Goal: Task Accomplishment & Management: Use online tool/utility

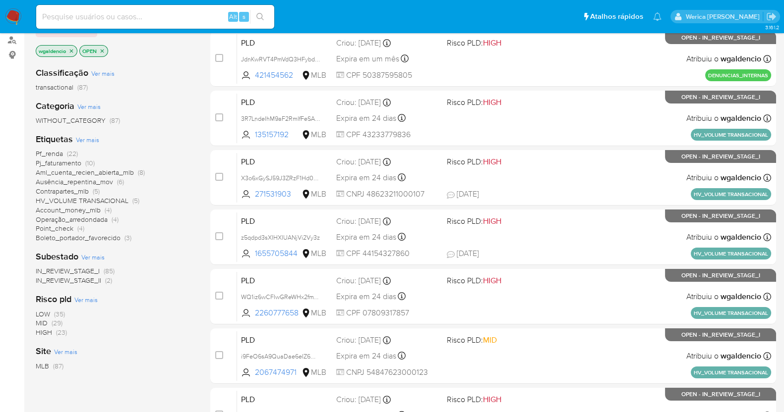
scroll to position [118, 0]
click at [57, 336] on span "(23)" at bounding box center [61, 333] width 11 height 10
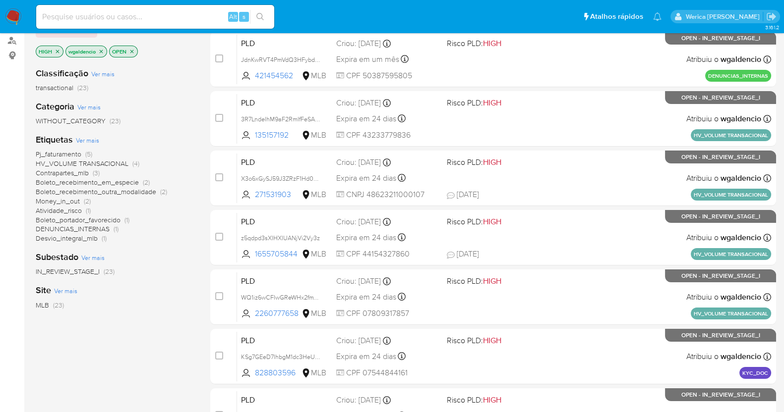
click at [74, 202] on span "Money_in_out" at bounding box center [58, 201] width 44 height 10
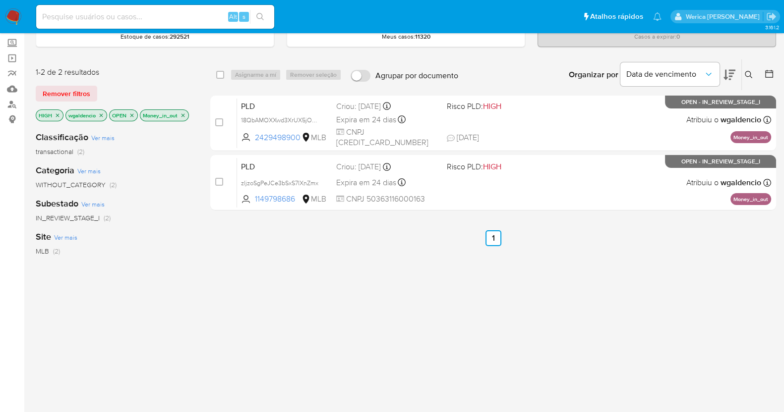
scroll to position [49, 0]
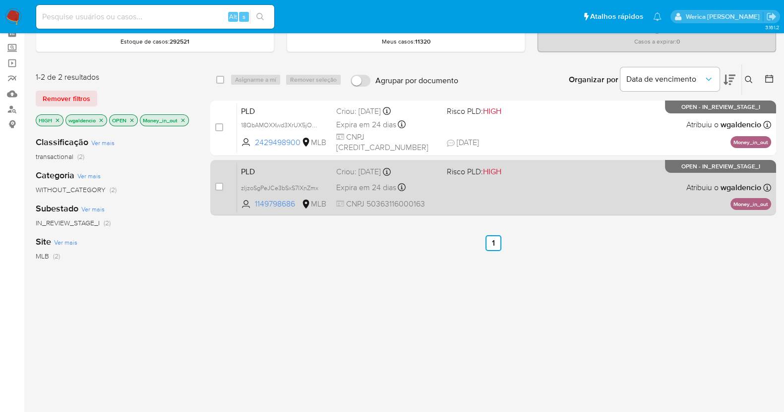
click at [577, 183] on div "PLD zljzoSgPeJCe3bSxS7lXnZmx 1149798686 MLB Risco PLD: HIGH Criou: 12/09/2025 C…" at bounding box center [504, 188] width 534 height 50
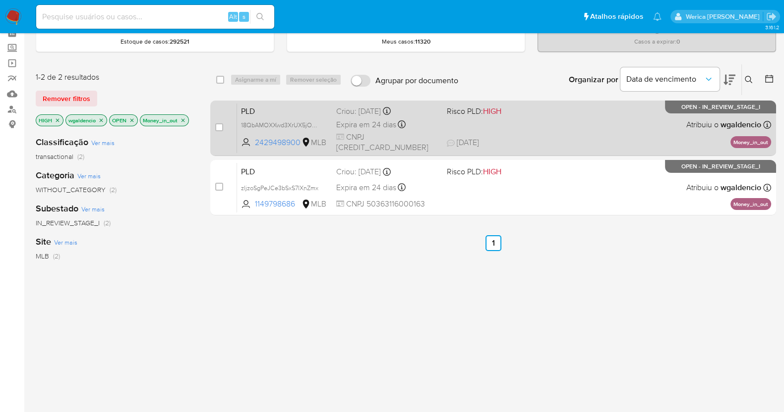
click at [553, 125] on div "PLD 18QbAMOXXwd3XrUX5jOq97sW 2429498900 MLB Risco PLD: HIGH Criou: 12/09/2025 C…" at bounding box center [504, 128] width 534 height 50
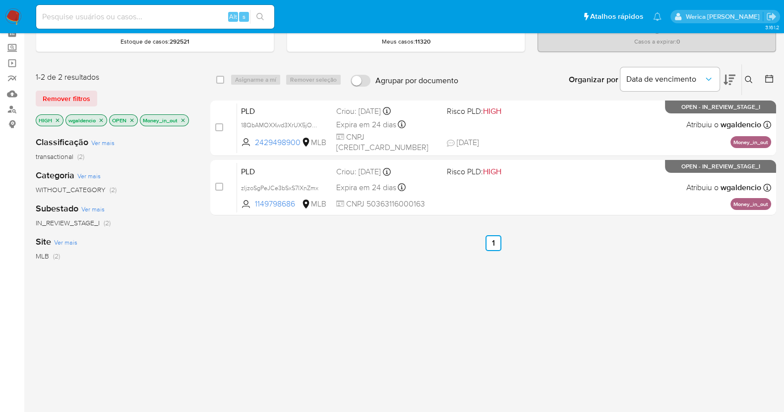
click at [184, 119] on icon "close-filter" at bounding box center [183, 120] width 6 height 6
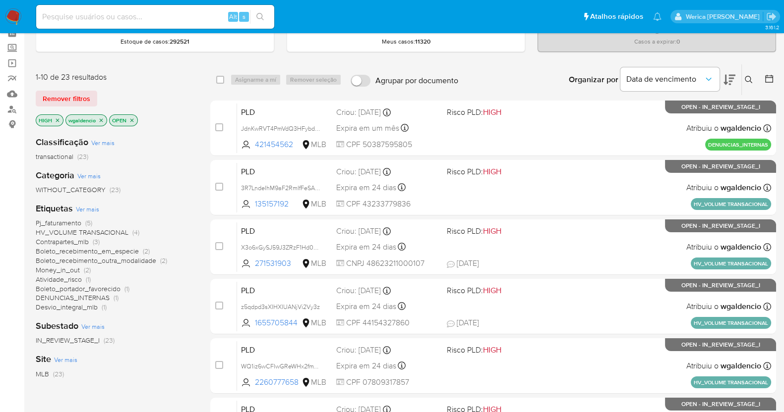
click at [76, 239] on span "Contrapartes_mlb" at bounding box center [62, 242] width 53 height 10
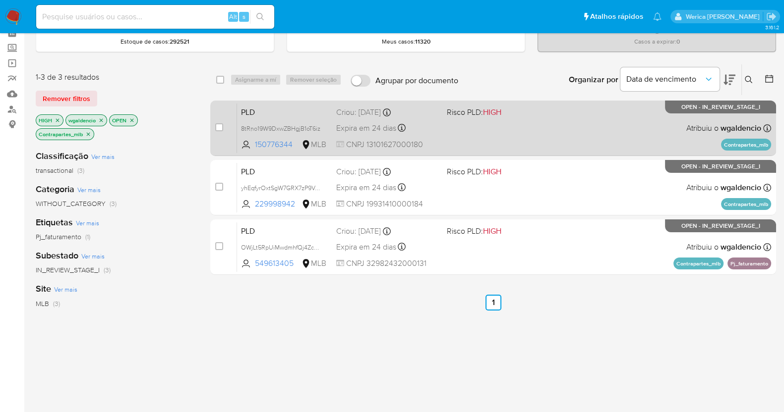
click at [589, 127] on div "PLD 8tRno19W9DxwZBHgjB1oT6iz 150776344 MLB Risco PLD: HIGH Criou: 12/09/2025 Cr…" at bounding box center [504, 128] width 534 height 50
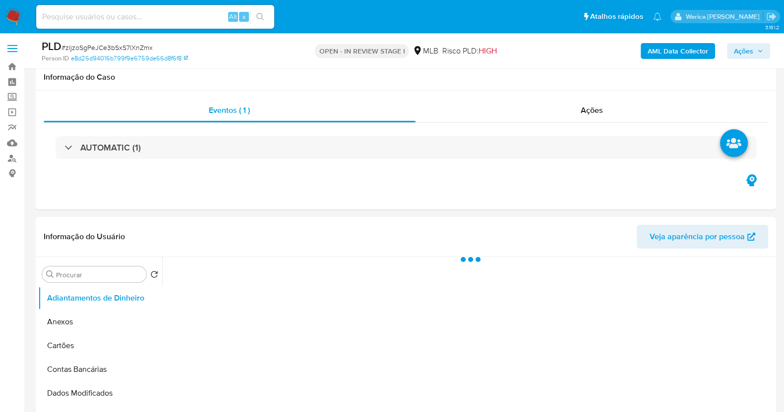
scroll to position [79, 0]
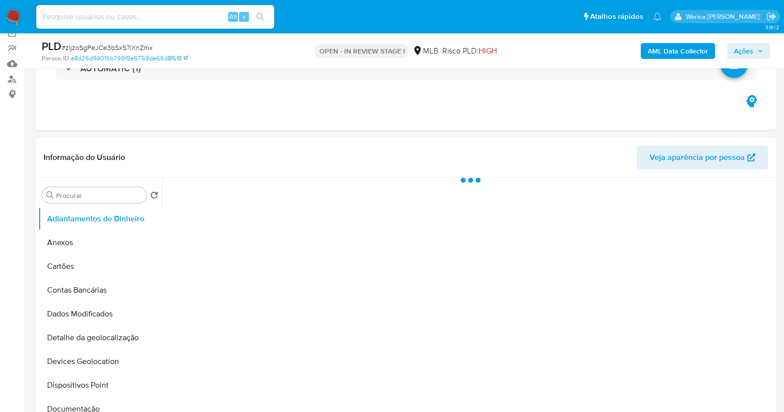
select select "10"
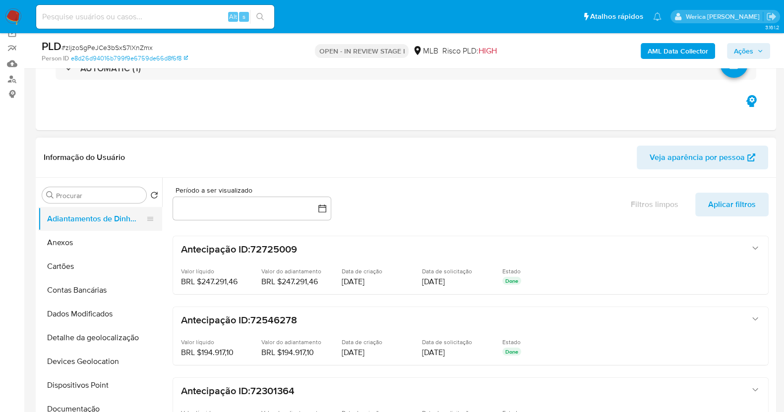
click at [154, 220] on button "Adiantamentos de Dinheiro" at bounding box center [96, 219] width 116 height 24
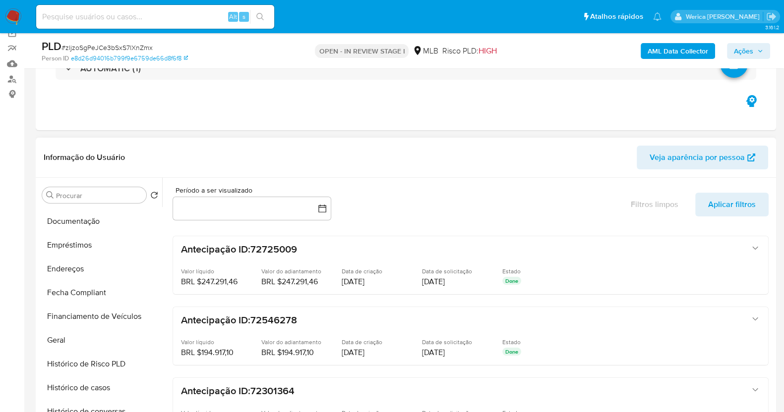
scroll to position [215, 0]
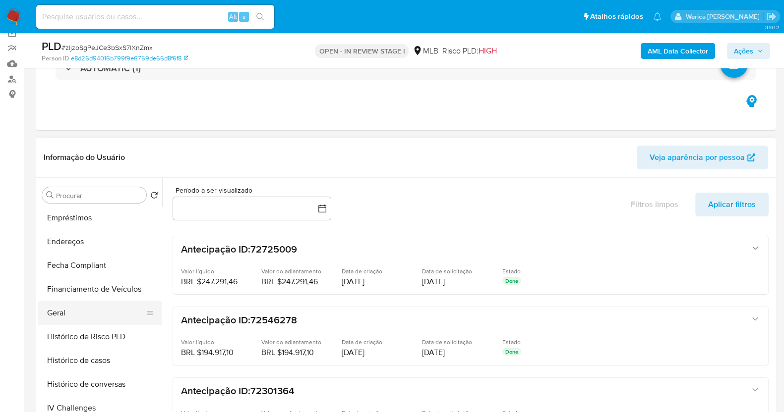
click at [105, 316] on button "Geral" at bounding box center [96, 313] width 116 height 24
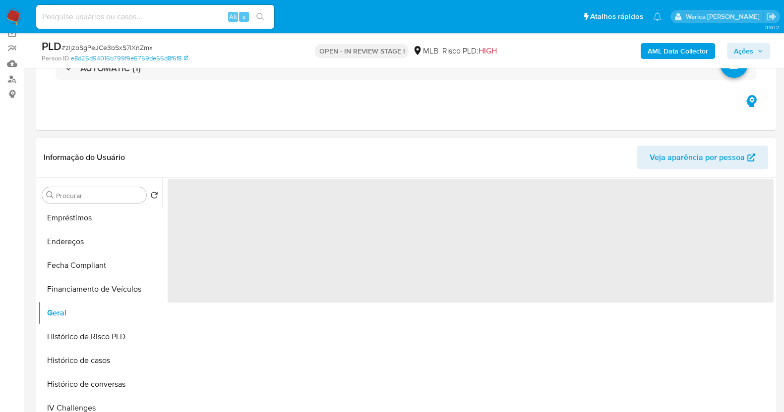
click at [266, 182] on span "‌" at bounding box center [471, 241] width 606 height 124
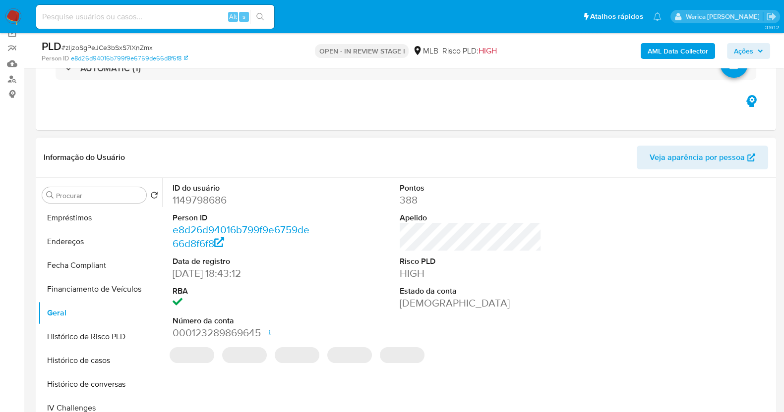
click at [214, 206] on dd "1149798686" at bounding box center [243, 200] width 142 height 14
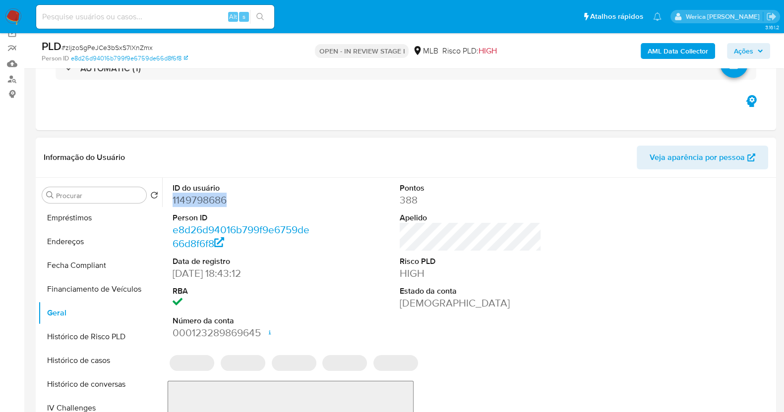
copy dd "1149798686"
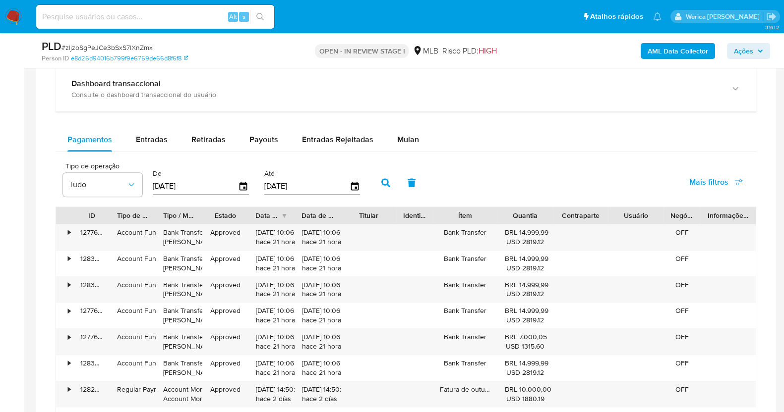
scroll to position [773, 0]
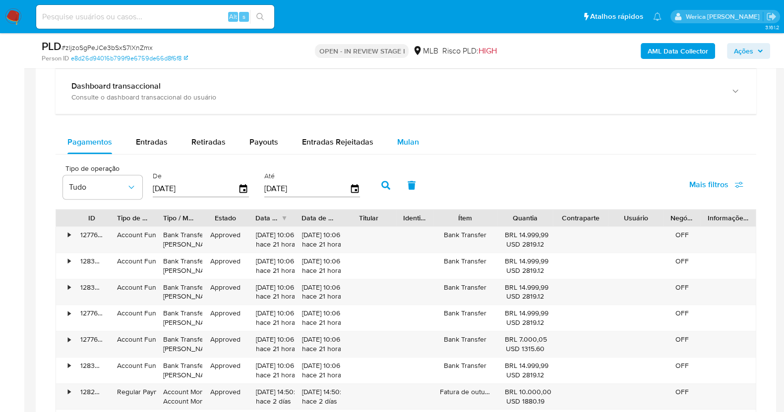
click at [397, 148] on div "Mulan" at bounding box center [408, 142] width 22 height 24
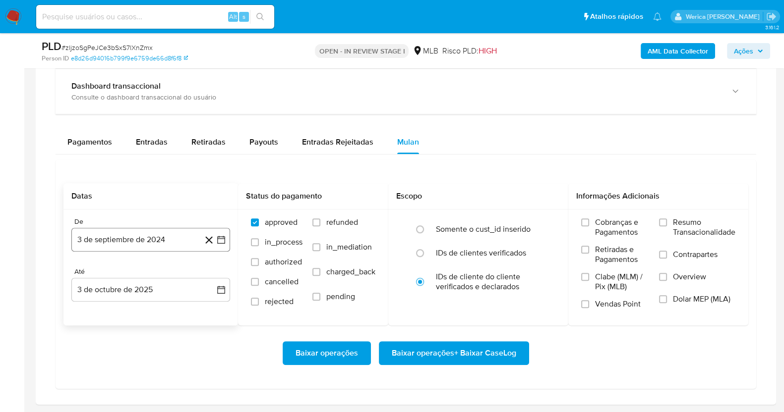
click at [126, 237] on button "3 de septiembre de 2024" at bounding box center [150, 240] width 159 height 24
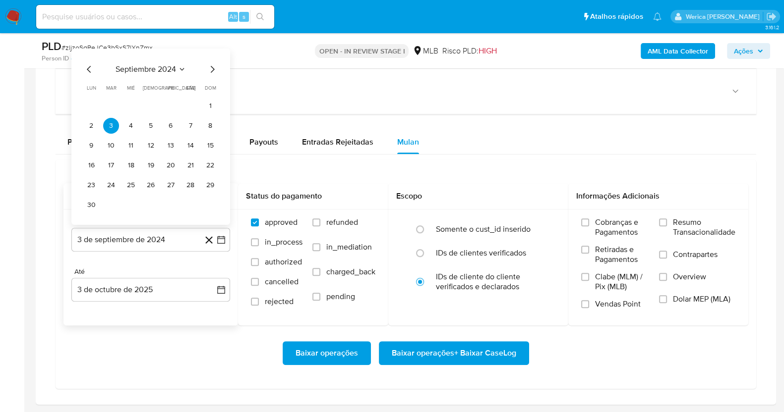
click at [162, 68] on span "septiembre 2024" at bounding box center [145, 69] width 60 height 10
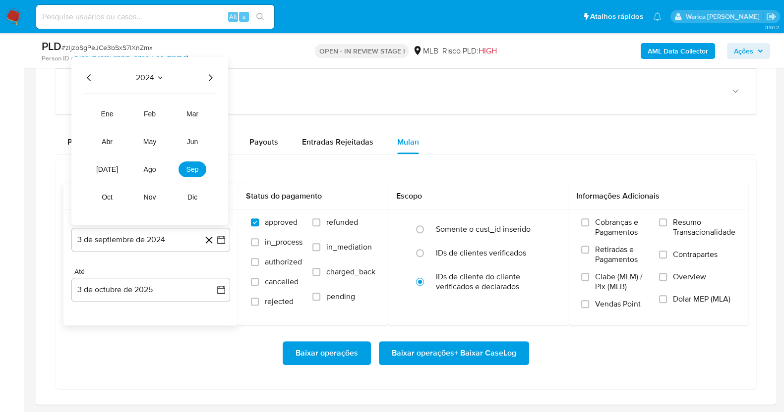
click at [211, 78] on icon "Año siguiente" at bounding box center [210, 78] width 12 height 12
click at [157, 165] on button "ago" at bounding box center [150, 170] width 28 height 16
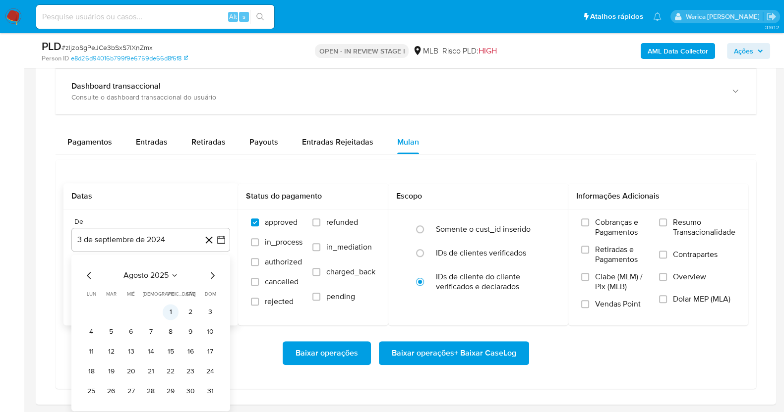
click at [171, 309] on button "1" at bounding box center [171, 312] width 16 height 16
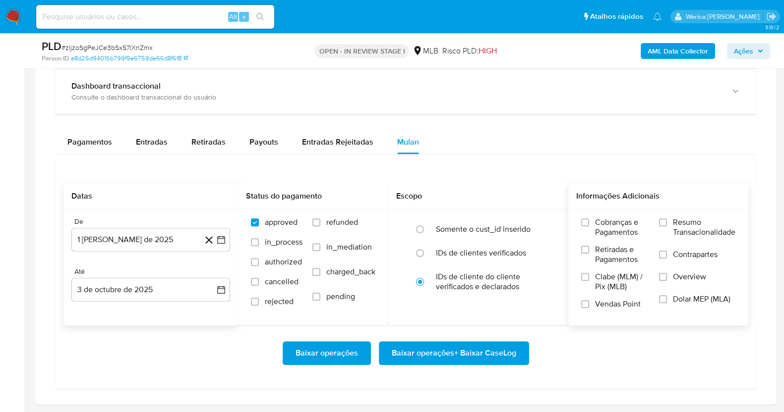
click at [595, 225] on span "Cobranças e Pagamentos" at bounding box center [622, 228] width 54 height 20
click at [589, 225] on input "Cobranças e Pagamentos" at bounding box center [585, 223] width 8 height 8
click at [596, 299] on span "Vendas Point" at bounding box center [618, 304] width 46 height 10
click at [589, 300] on input "Vendas Point" at bounding box center [585, 304] width 8 height 8
click at [615, 272] on span "Clabe (MLM) / Pix (MLB)" at bounding box center [622, 282] width 54 height 20
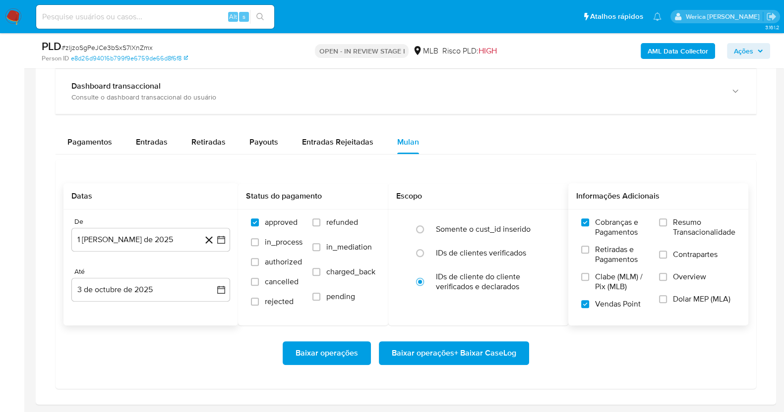
click at [589, 273] on input "Clabe (MLM) / Pix (MLB)" at bounding box center [585, 277] width 8 height 8
click at [598, 246] on span "Retiradas e Pagamentos" at bounding box center [622, 255] width 54 height 20
click at [589, 246] on input "Retiradas e Pagamentos" at bounding box center [585, 250] width 8 height 8
click at [699, 238] on label "Resumo Transacionalidade" at bounding box center [697, 234] width 76 height 32
click at [667, 227] on input "Resumo Transacionalidade" at bounding box center [663, 223] width 8 height 8
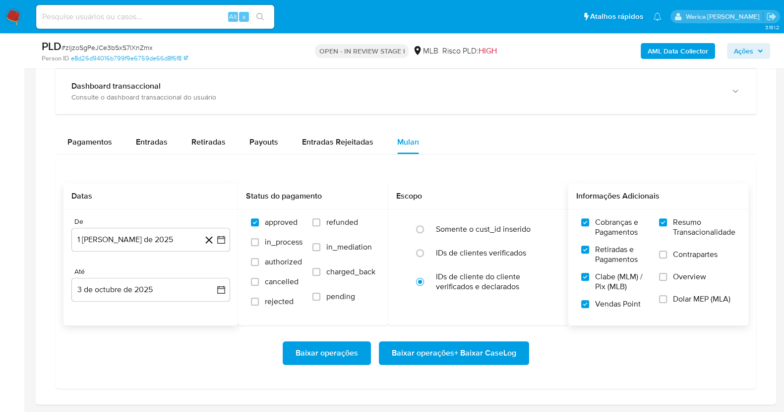
click at [678, 264] on label "Contrapartes" at bounding box center [697, 261] width 76 height 22
click at [667, 259] on input "Contrapartes" at bounding box center [663, 255] width 8 height 8
click at [678, 283] on label "Overview" at bounding box center [697, 283] width 76 height 22
click at [667, 281] on input "Overview" at bounding box center [663, 277] width 8 height 8
click at [682, 296] on span "Dolar MEP (MLA)" at bounding box center [701, 299] width 57 height 10
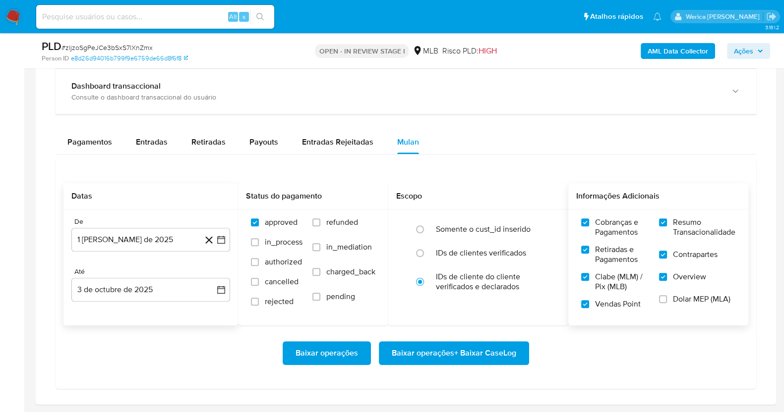
click at [667, 296] on input "Dolar MEP (MLA)" at bounding box center [663, 299] width 8 height 8
click at [482, 349] on span "Baixar operações + Baixar CaseLog" at bounding box center [454, 354] width 124 height 22
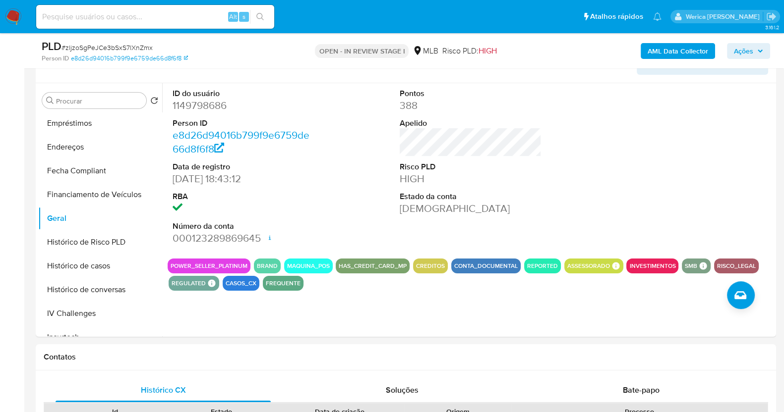
scroll to position [171, 0]
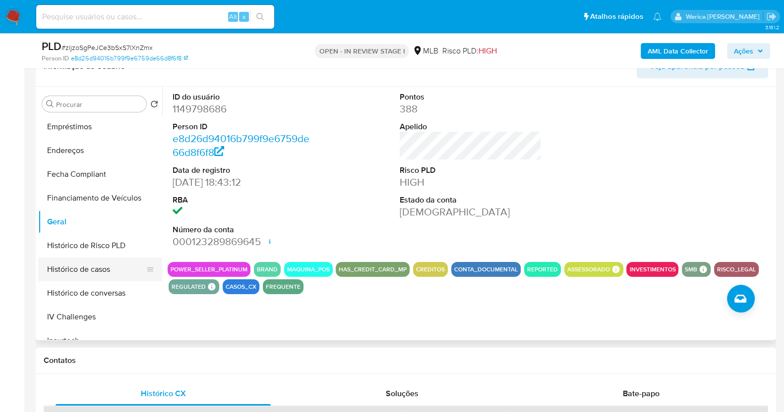
click at [93, 264] on button "Histórico de casos" at bounding box center [96, 270] width 116 height 24
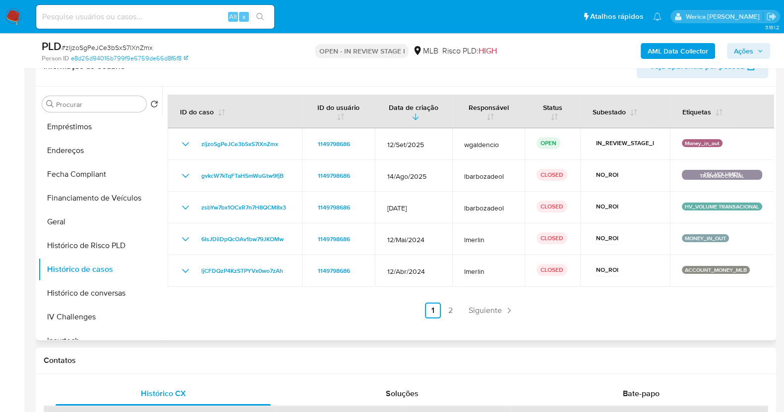
click at [434, 328] on div at bounding box center [467, 214] width 611 height 254
click at [451, 304] on link "2" at bounding box center [451, 311] width 16 height 16
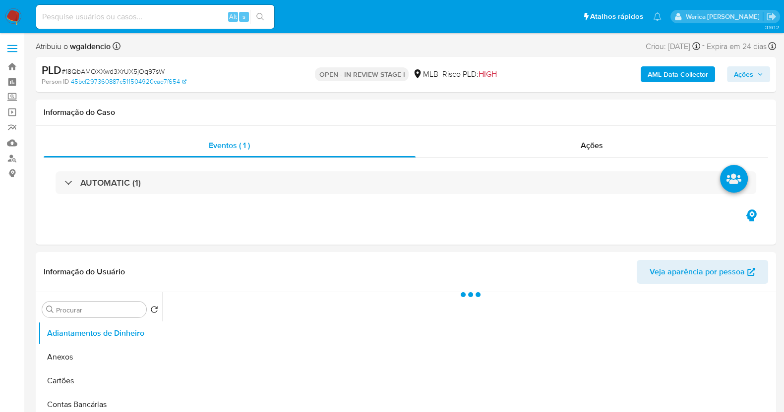
select select "10"
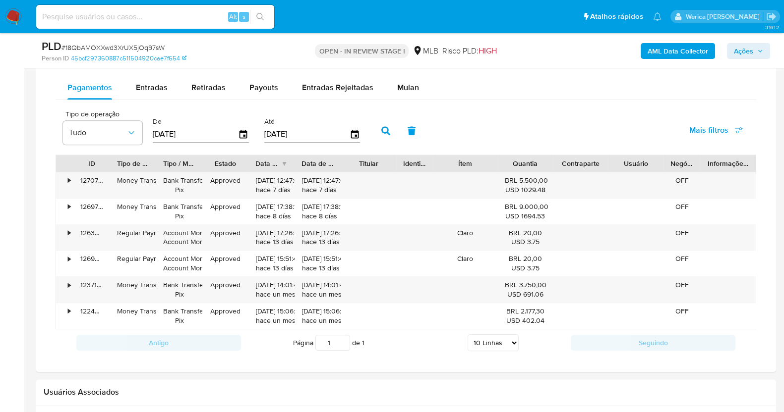
scroll to position [822, 0]
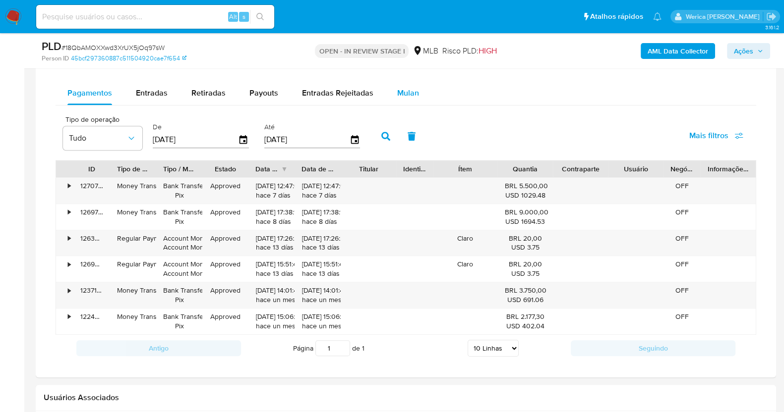
click at [409, 85] on div "Mulan" at bounding box center [408, 93] width 22 height 24
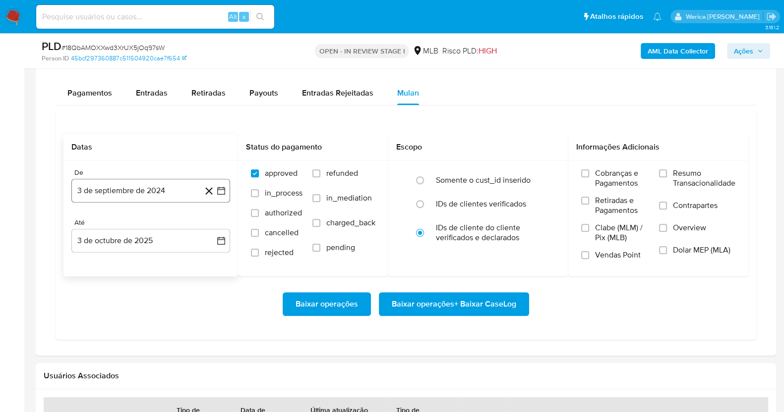
click at [148, 188] on button "3 de septiembre de 2024" at bounding box center [150, 191] width 159 height 24
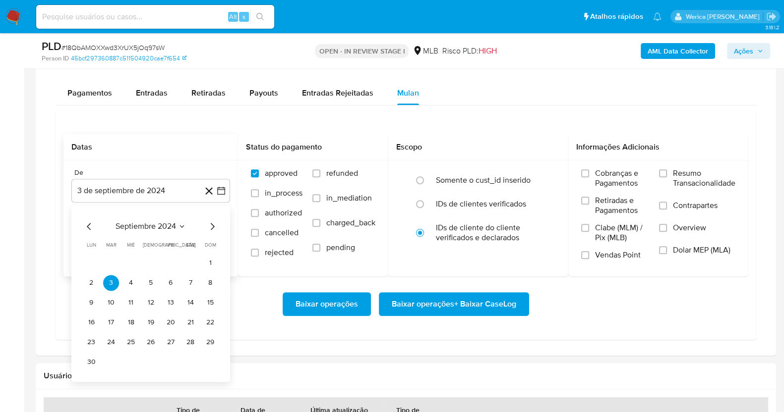
click at [172, 222] on span "septiembre 2024" at bounding box center [145, 227] width 60 height 10
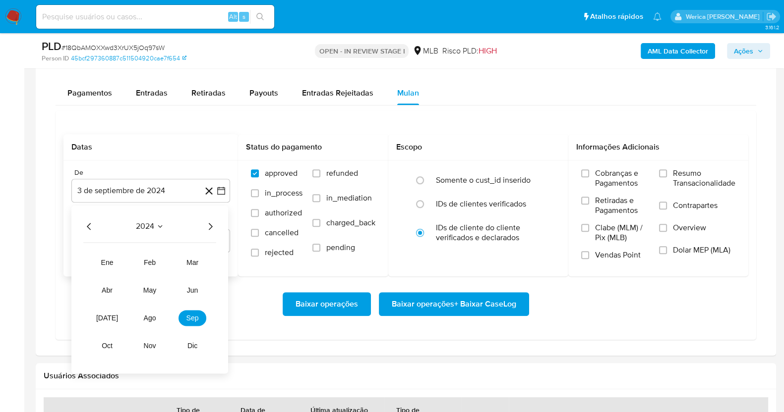
click at [208, 226] on icon "Año siguiente" at bounding box center [210, 227] width 12 height 12
click at [151, 323] on button "ago" at bounding box center [150, 318] width 28 height 16
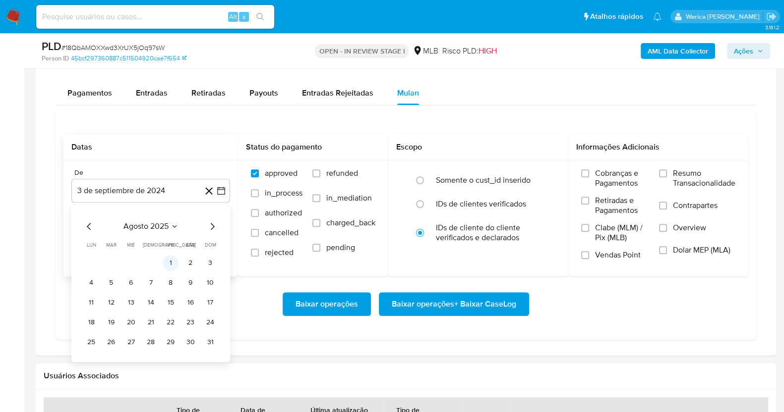
click at [170, 262] on button "1" at bounding box center [171, 263] width 16 height 16
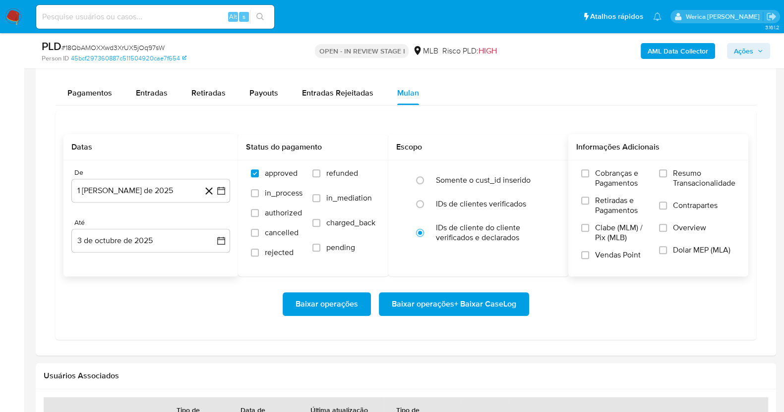
click at [608, 185] on span "Cobranças e Pagamentos" at bounding box center [622, 179] width 54 height 20
click at [589, 177] on input "Cobranças e Pagamentos" at bounding box center [585, 174] width 8 height 8
click at [602, 217] on label "Retiradas e Pagamentos" at bounding box center [615, 209] width 68 height 27
click at [589, 205] on input "Retiradas e Pagamentos" at bounding box center [585, 201] width 8 height 8
click at [608, 241] on span "Clabe (MLM) / Pix (MLB)" at bounding box center [622, 233] width 54 height 20
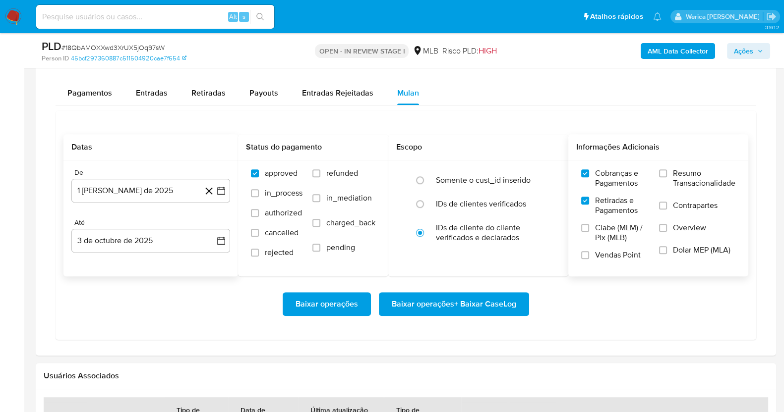
click at [589, 232] on input "Clabe (MLM) / Pix (MLB)" at bounding box center [585, 228] width 8 height 8
click at [620, 256] on span "Vendas Point" at bounding box center [618, 255] width 46 height 10
click at [589, 256] on input "Vendas Point" at bounding box center [585, 255] width 8 height 8
click at [697, 208] on span "Contrapartes" at bounding box center [695, 206] width 45 height 10
click at [667, 208] on input "Contrapartes" at bounding box center [663, 206] width 8 height 8
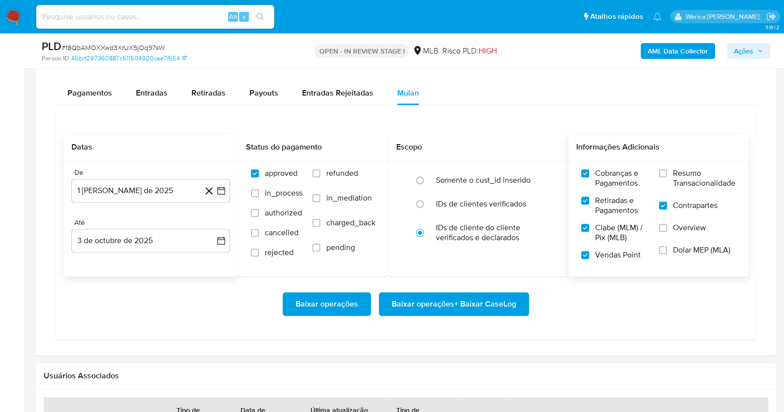
click at [681, 188] on label "Resumo Transacionalidade" at bounding box center [697, 185] width 76 height 32
click at [667, 177] on input "Resumo Transacionalidade" at bounding box center [663, 174] width 8 height 8
click at [682, 225] on span "Overview" at bounding box center [689, 228] width 33 height 10
click at [667, 225] on input "Overview" at bounding box center [663, 228] width 8 height 8
click at [680, 252] on span "Dolar MEP (MLA)" at bounding box center [701, 250] width 57 height 10
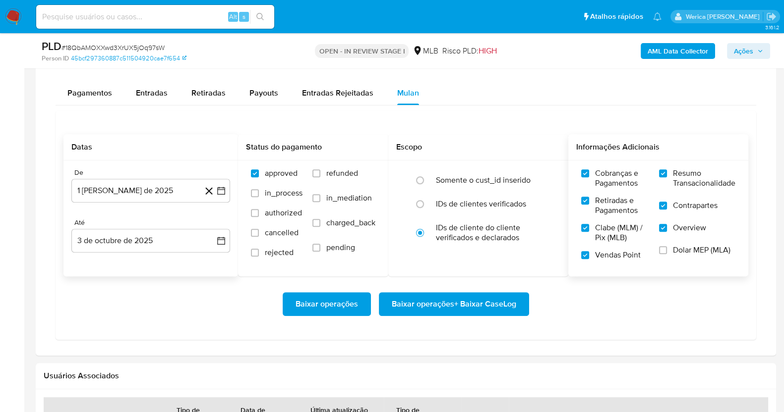
click at [667, 252] on input "Dolar MEP (MLA)" at bounding box center [663, 250] width 8 height 8
click at [481, 306] on span "Baixar operações + Baixar CaseLog" at bounding box center [454, 304] width 124 height 22
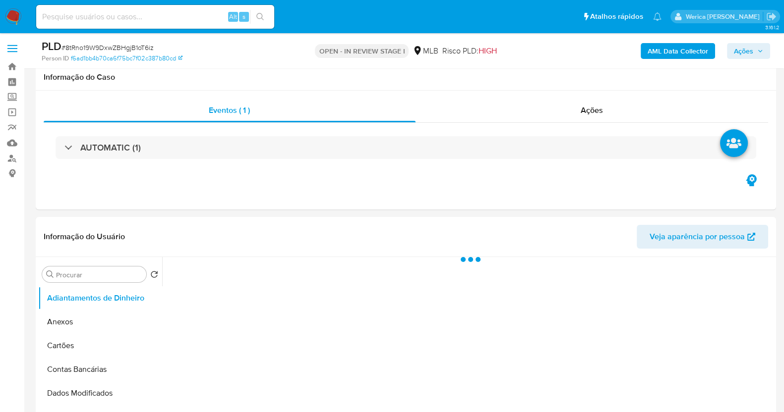
scroll to position [74, 0]
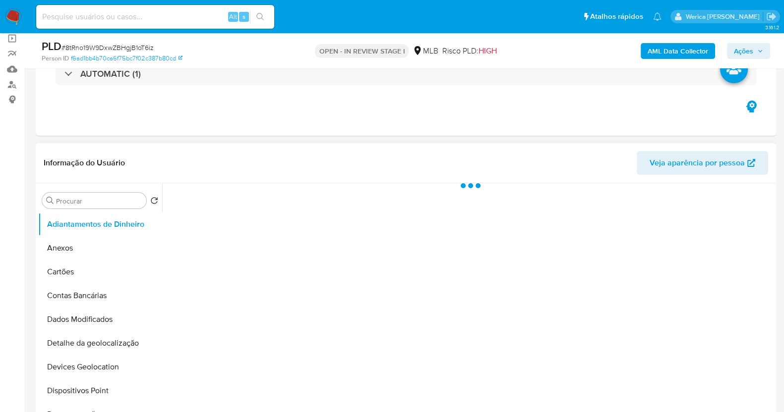
select select "10"
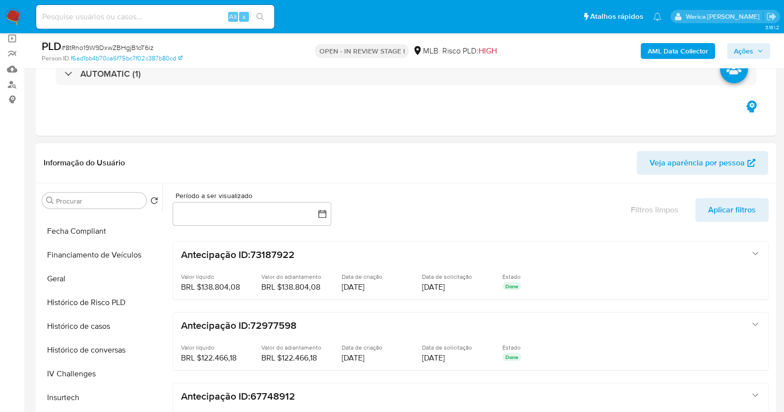
scroll to position [268, 0]
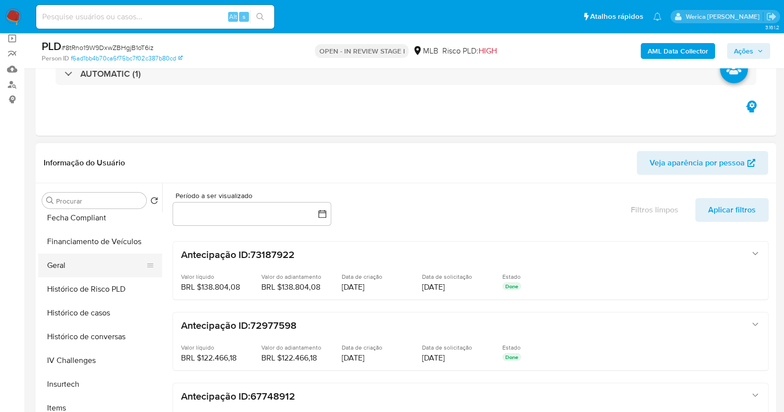
click at [45, 265] on button "Geral" at bounding box center [96, 266] width 116 height 24
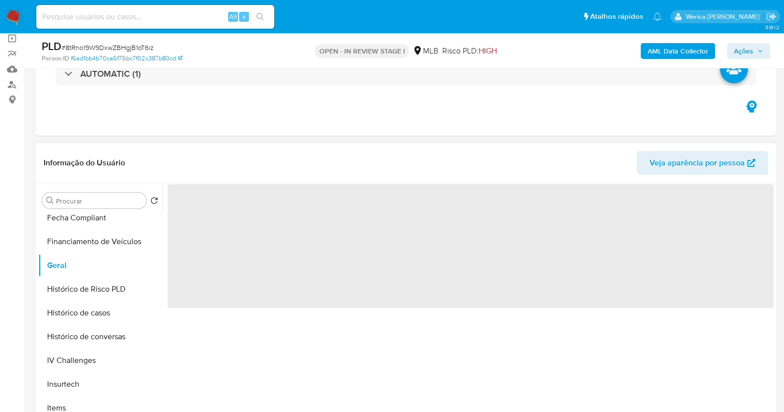
click at [325, 148] on div "Informação do Usuário Veja aparência por pessoa" at bounding box center [406, 163] width 740 height 40
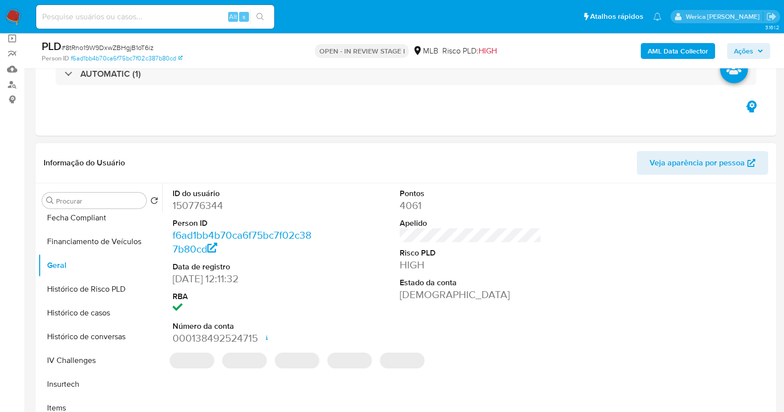
click at [209, 202] on dd "150776344" at bounding box center [243, 206] width 142 height 14
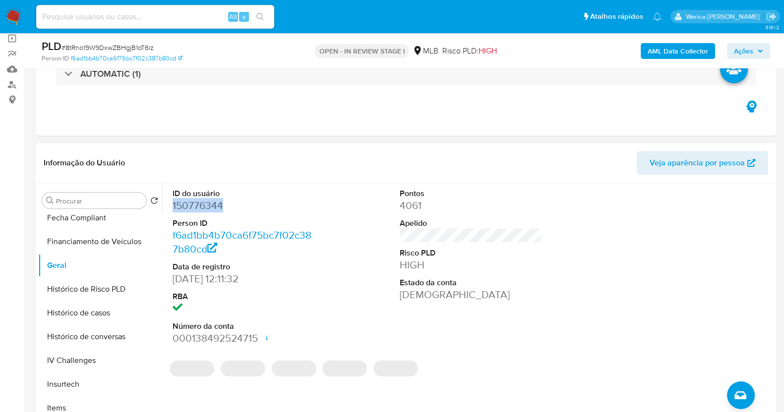
click at [209, 202] on dd "150776344" at bounding box center [243, 206] width 142 height 14
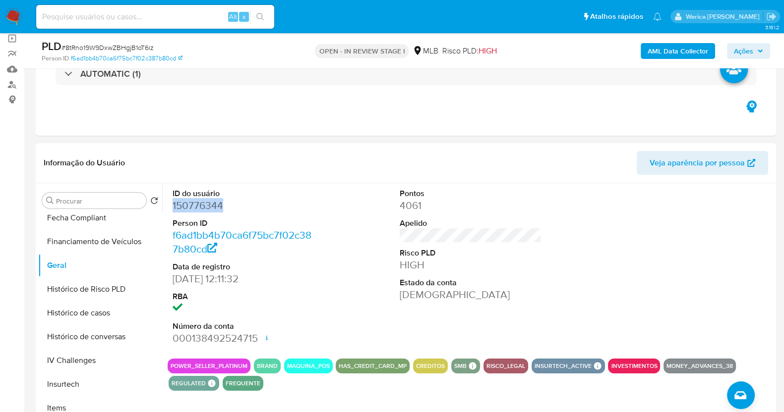
copy dd "150776344"
click at [99, 314] on button "Histórico de casos" at bounding box center [96, 313] width 116 height 24
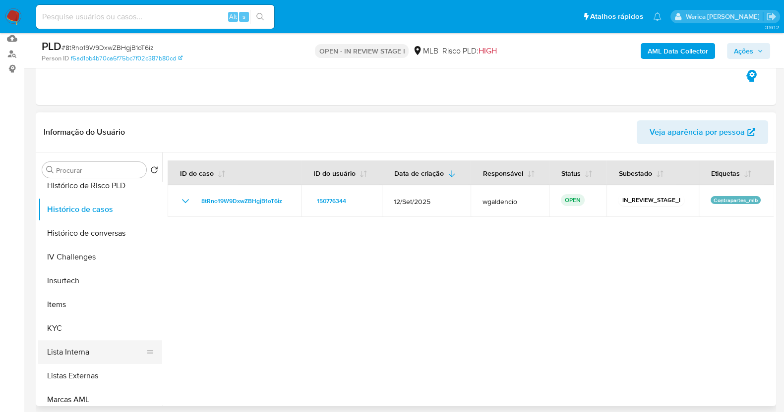
scroll to position [392, 0]
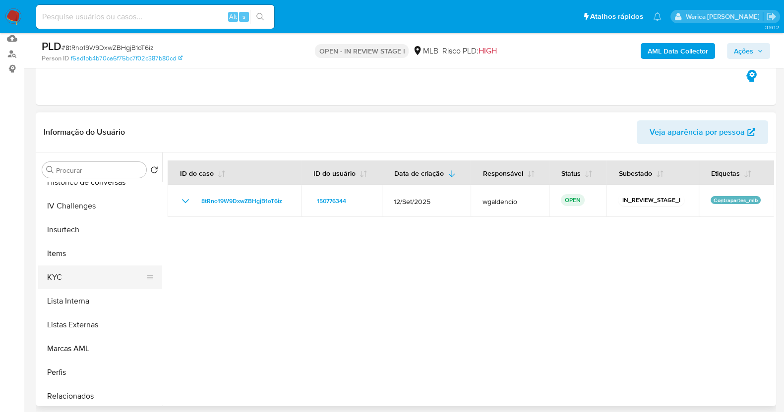
click at [104, 269] on button "KYC" at bounding box center [96, 278] width 116 height 24
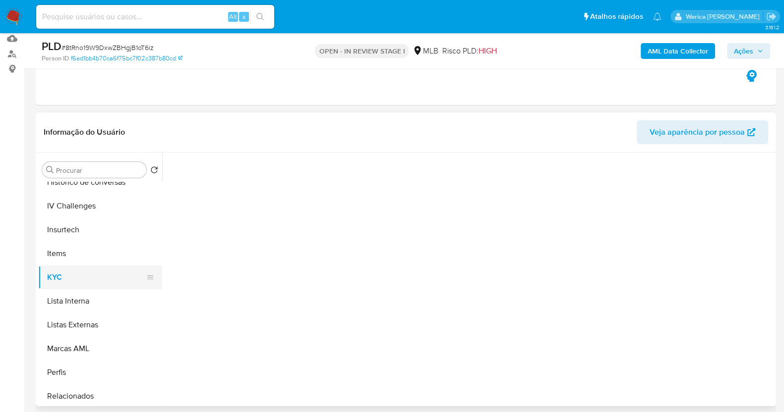
click at [104, 283] on button "KYC" at bounding box center [96, 278] width 116 height 24
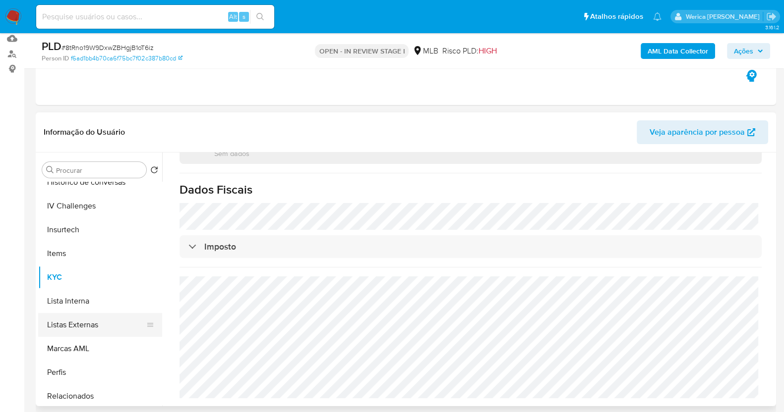
scroll to position [206, 0]
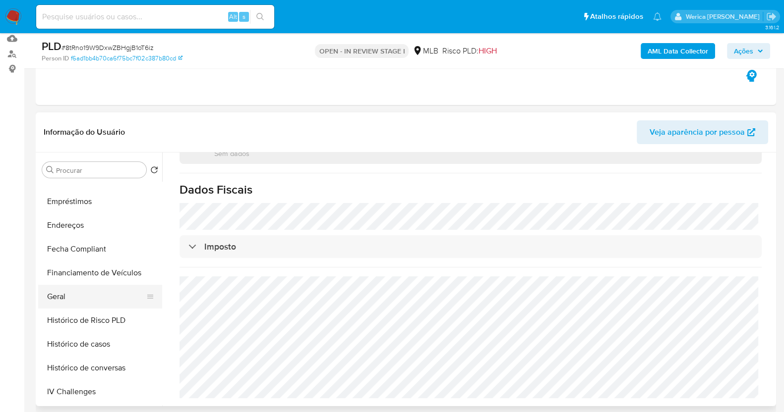
click at [80, 301] on button "Geral" at bounding box center [96, 297] width 116 height 24
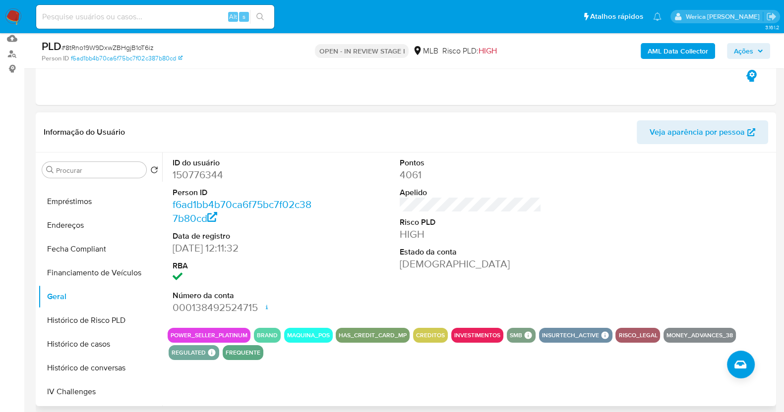
click at [765, 243] on div at bounding box center [698, 237] width 152 height 168
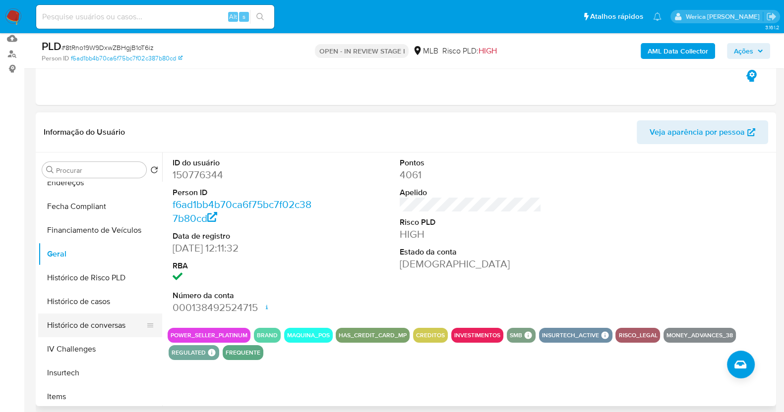
scroll to position [268, 0]
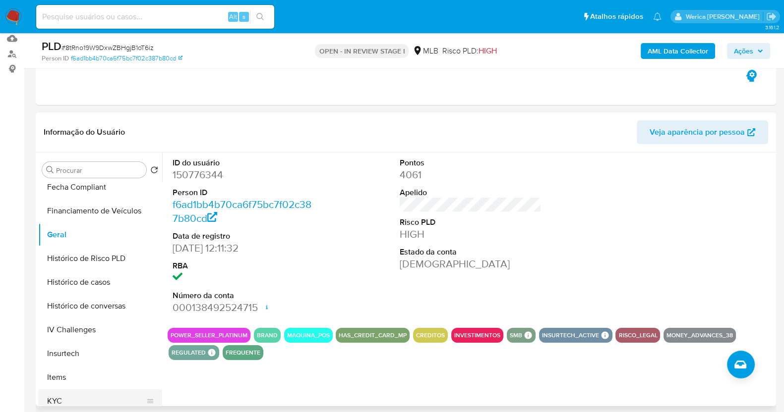
click at [86, 395] on button "KYC" at bounding box center [96, 402] width 116 height 24
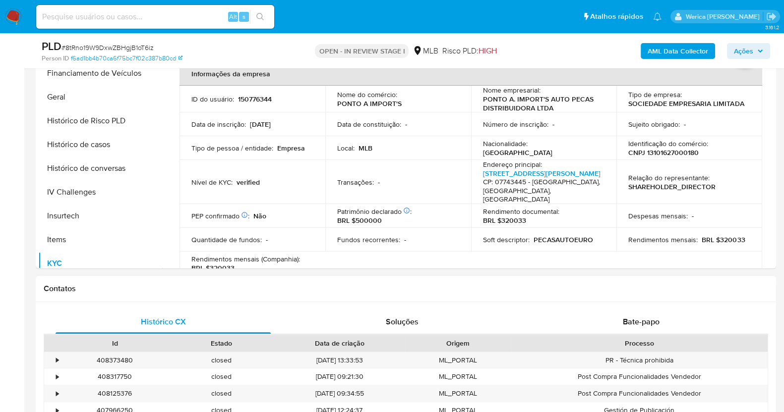
scroll to position [167, 0]
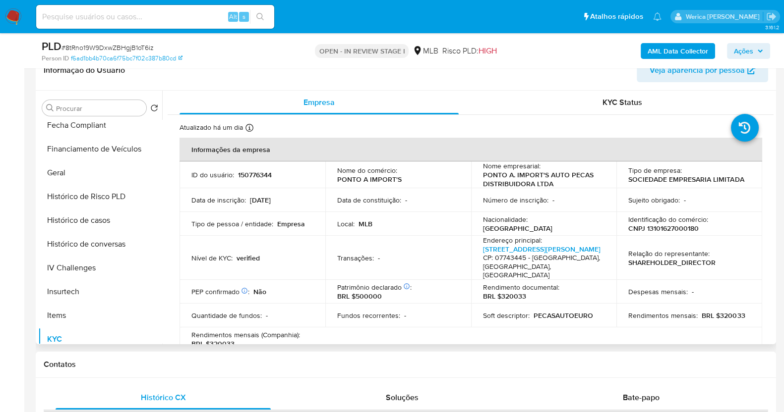
click at [664, 236] on td "Relação do representante : SHAREHOLDER_DIRECTOR" at bounding box center [689, 258] width 146 height 44
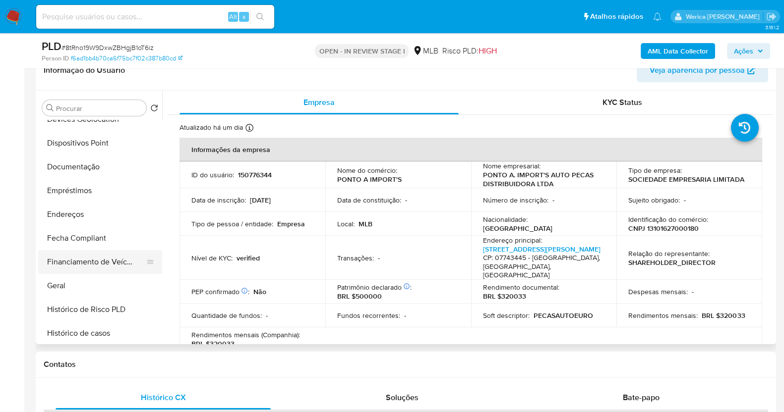
scroll to position [144, 0]
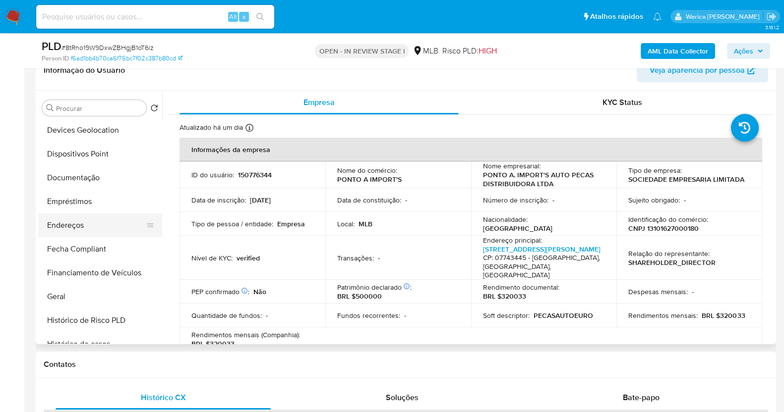
click at [105, 229] on button "Endereços" at bounding box center [96, 226] width 116 height 24
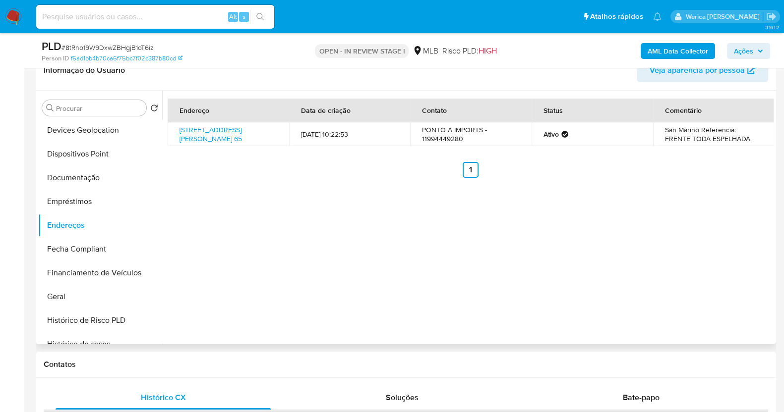
click at [621, 210] on div "Endereço Data de criação Contato Status Comentário Rua Emancipador Benedito Ant…" at bounding box center [467, 218] width 611 height 254
click at [622, 210] on div "Endereço Data de criação Contato Status Comentário Rua Emancipador Benedito Ant…" at bounding box center [467, 218] width 611 height 254
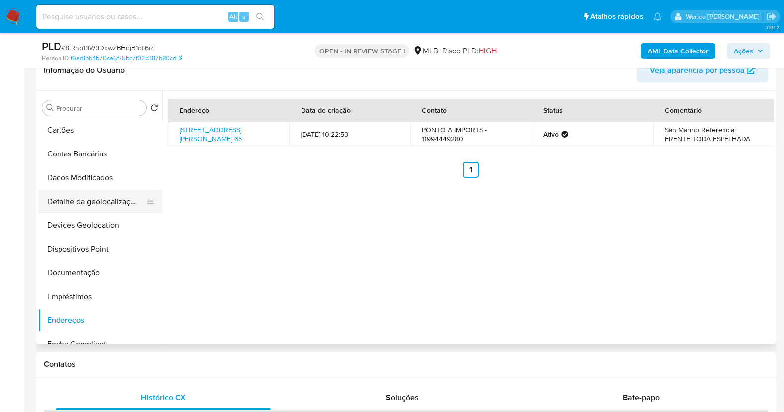
scroll to position [0, 0]
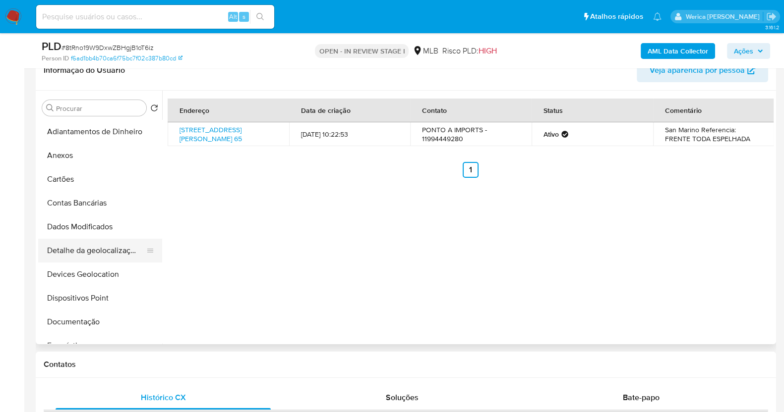
click at [114, 261] on button "Detalhe da geolocalização" at bounding box center [96, 251] width 116 height 24
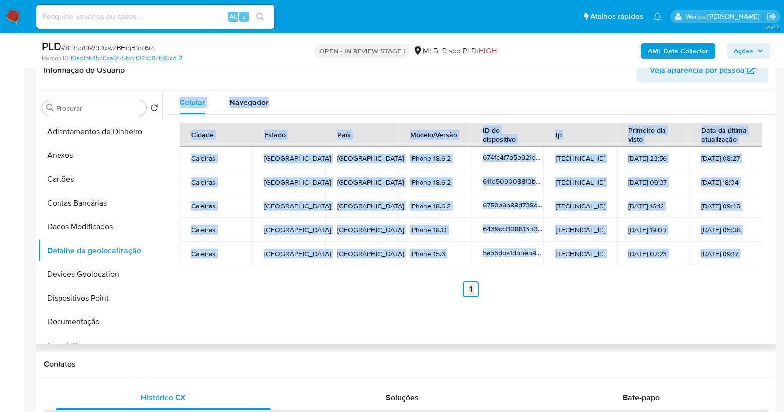
click at [579, 293] on ul "Anterior 1 Siguiente" at bounding box center [470, 290] width 582 height 16
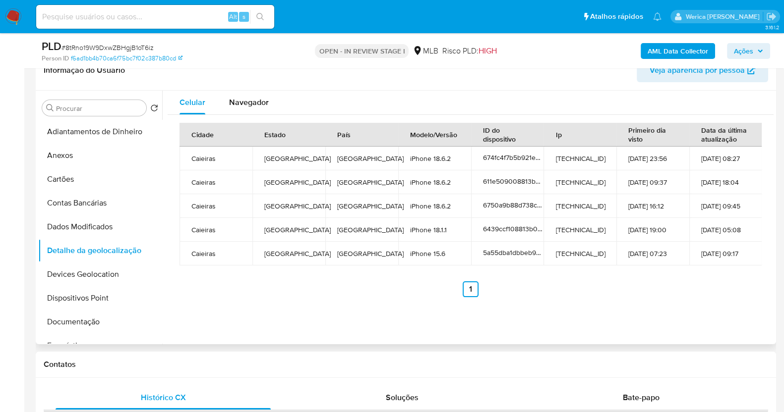
click at [710, 304] on div "Cidade Estado País Modelo/Versão ID do dispositivo Ip Primeiro dia visto Data d…" at bounding box center [471, 210] width 606 height 190
click at [711, 305] on div "Celular Navegador Cidade Estado País Modelo/Versão ID do dispositivo Ip Primeir…" at bounding box center [467, 218] width 611 height 254
click at [753, 240] on td "16-01-2025 05:08" at bounding box center [725, 230] width 73 height 24
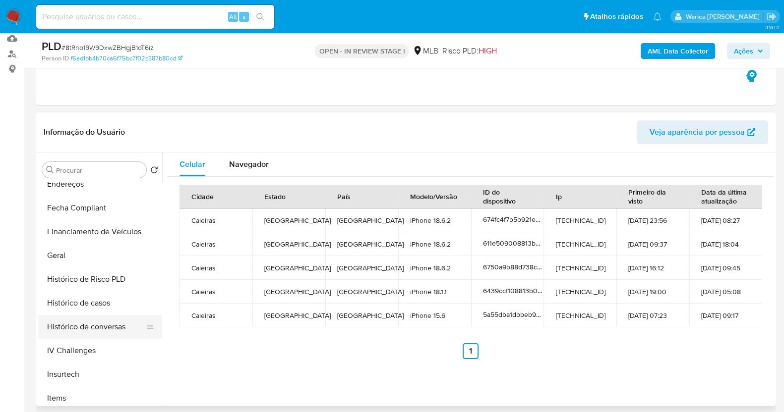
scroll to position [495, 0]
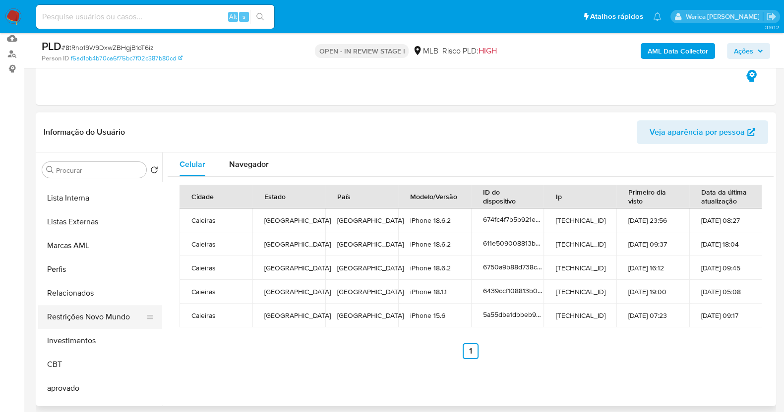
click at [99, 320] on button "Restrições Novo Mundo" at bounding box center [96, 317] width 116 height 24
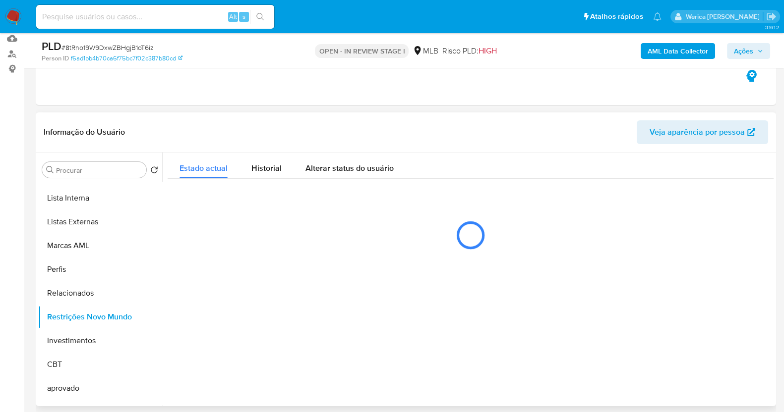
click at [344, 341] on div at bounding box center [467, 280] width 611 height 254
click at [262, 159] on div "Historial" at bounding box center [266, 166] width 30 height 26
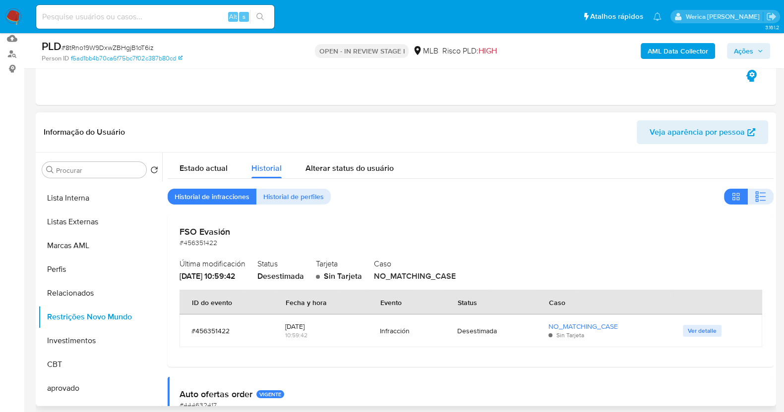
drag, startPoint x: 753, startPoint y: 194, endPoint x: 749, endPoint y: 206, distance: 12.1
click at [754, 194] on icon "button" at bounding box center [760, 197] width 12 height 12
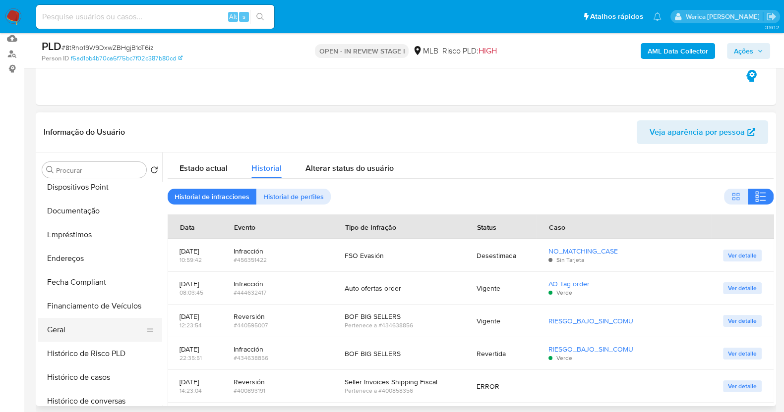
scroll to position [123, 0]
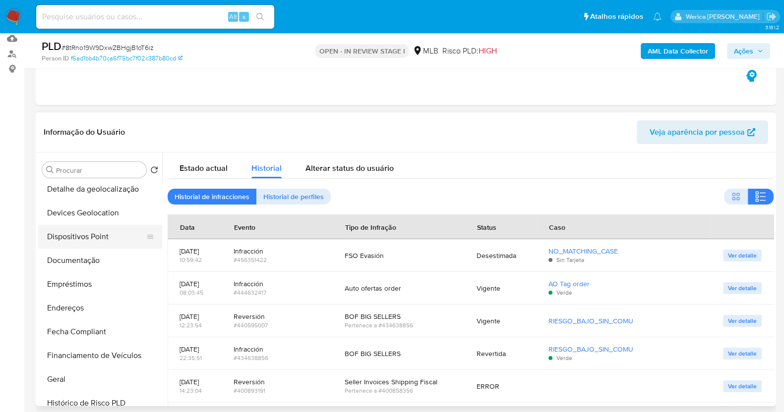
click at [74, 233] on button "Dispositivos Point" at bounding box center [96, 237] width 116 height 24
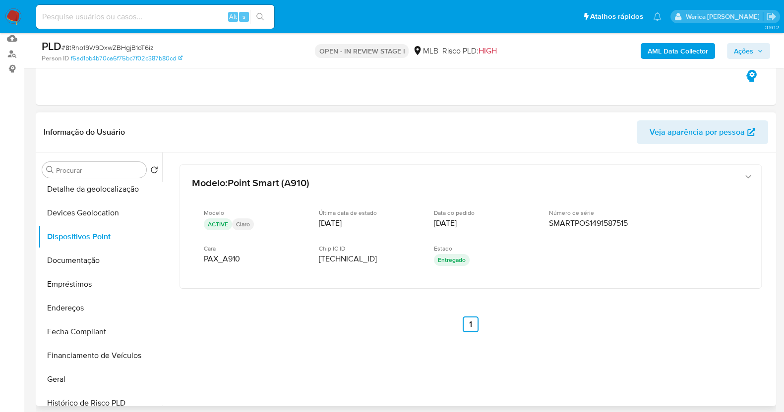
click at [758, 332] on div "Modelo : Point Smart (A910) Modelo ACTIVE Claro Última data de estado 06/05/202…" at bounding box center [471, 262] width 606 height 218
click at [98, 249] on button "Documentação" at bounding box center [96, 261] width 116 height 24
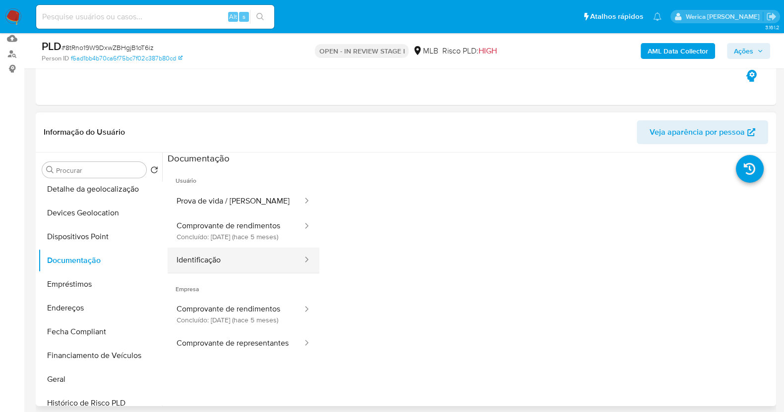
click at [226, 266] on button "Identificação" at bounding box center [236, 260] width 136 height 25
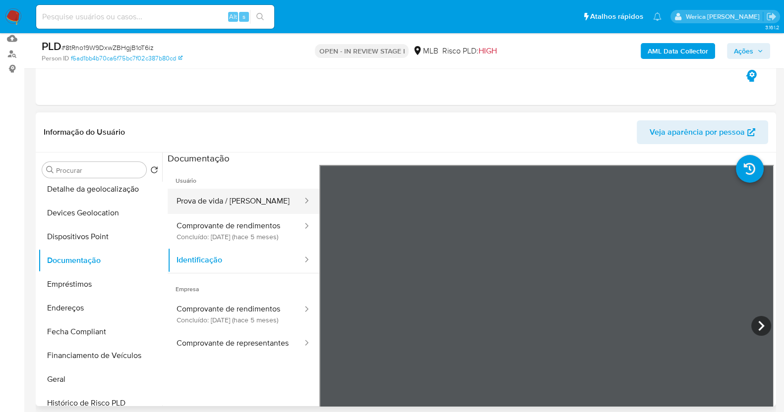
click at [275, 200] on button "Prova de vida / Selfie" at bounding box center [236, 201] width 136 height 25
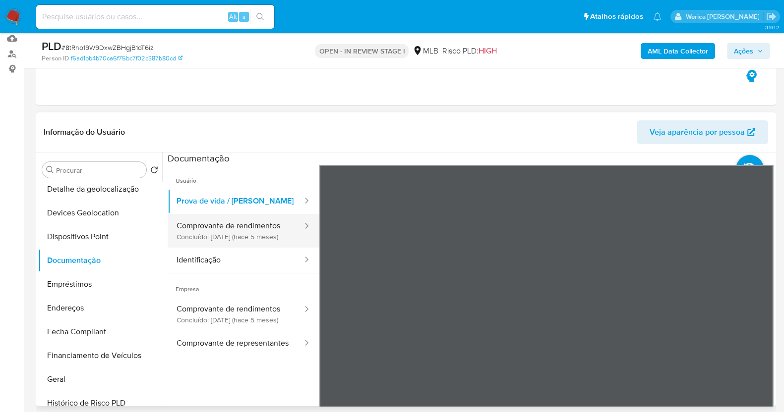
click at [240, 224] on button "Comprovante de rendimentos Concluído: 08/05/2025 (hace 5 meses)" at bounding box center [236, 231] width 136 height 34
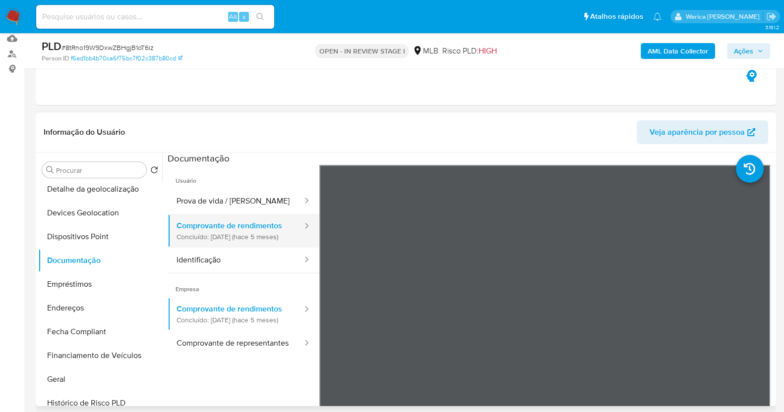
scroll to position [61, 0]
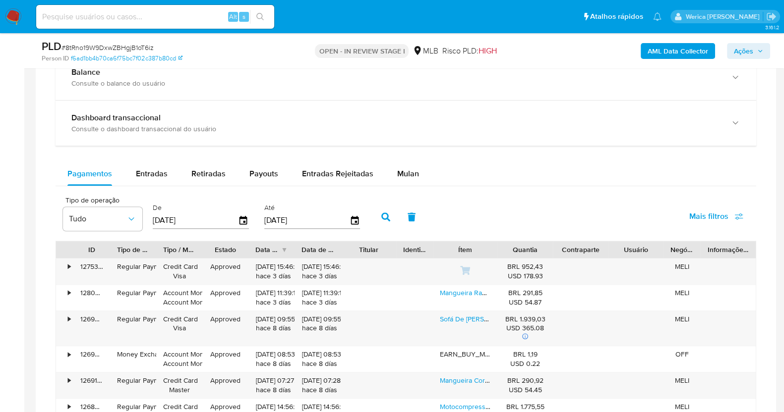
scroll to position [662, 0]
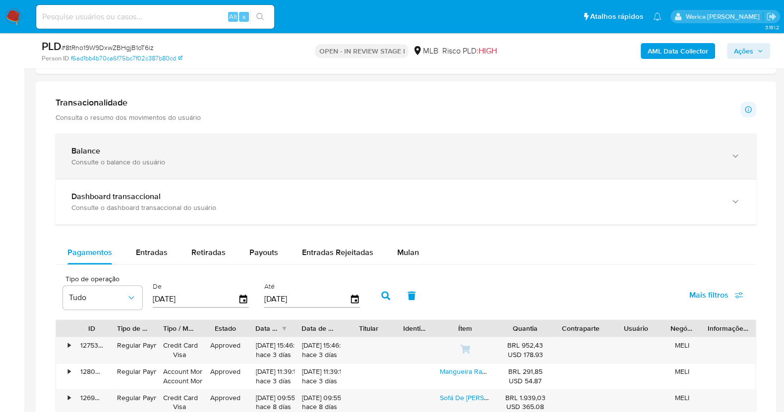
click at [215, 140] on div "Balance Consulte o balance do usuário" at bounding box center [406, 156] width 700 height 45
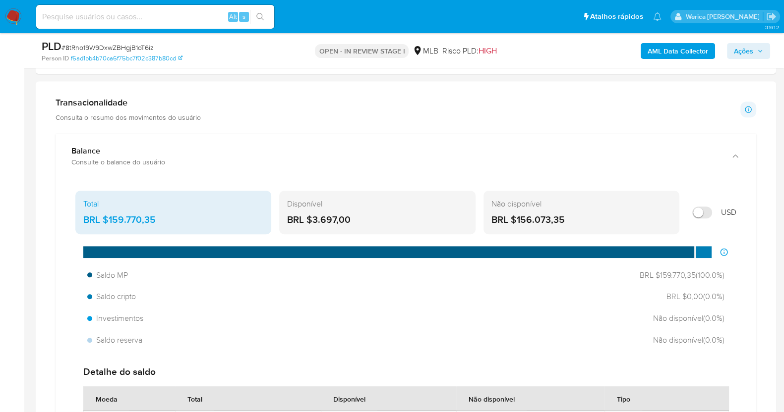
drag, startPoint x: 106, startPoint y: 217, endPoint x: 175, endPoint y: 218, distance: 69.4
click at [175, 218] on div "BRL $159.770,35" at bounding box center [173, 220] width 180 height 13
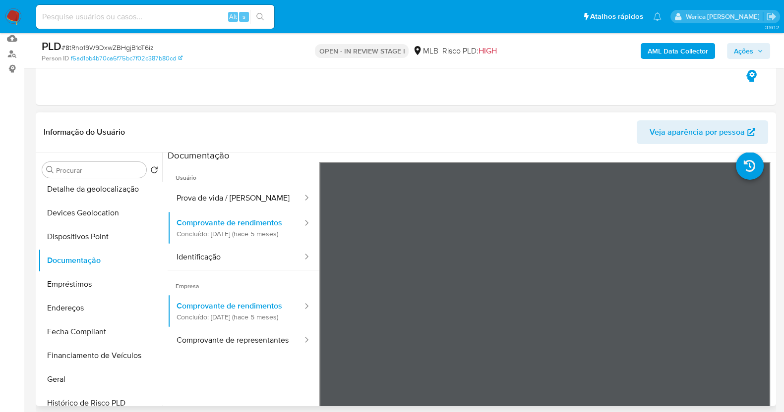
scroll to position [0, 0]
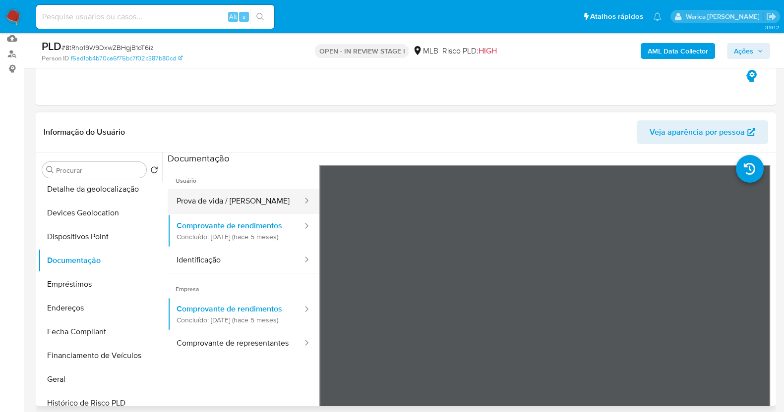
click at [198, 194] on button "Prova de vida / Selfie" at bounding box center [236, 201] width 136 height 25
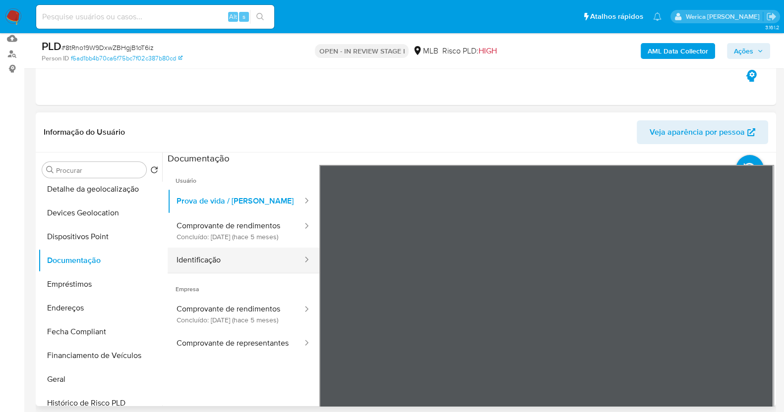
click at [226, 264] on button "Identificação" at bounding box center [236, 260] width 136 height 25
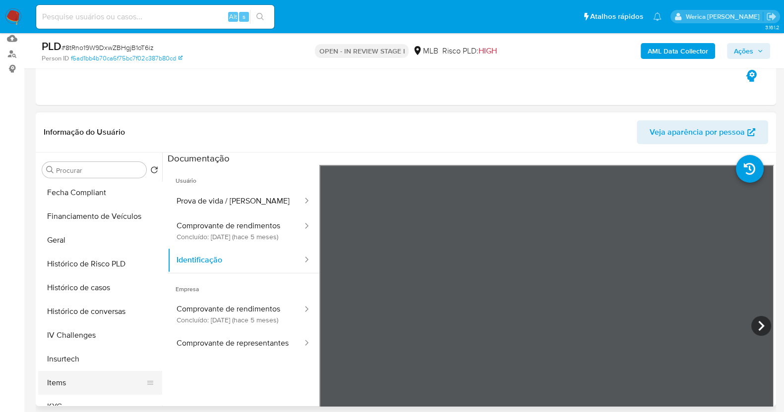
scroll to position [310, 0]
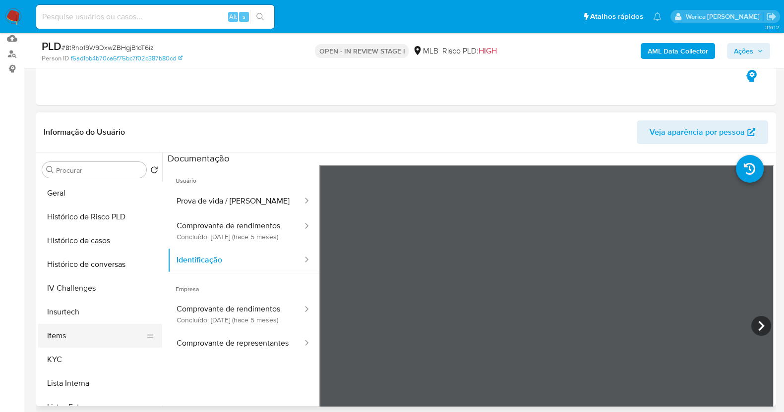
click at [110, 335] on button "Items" at bounding box center [96, 336] width 116 height 24
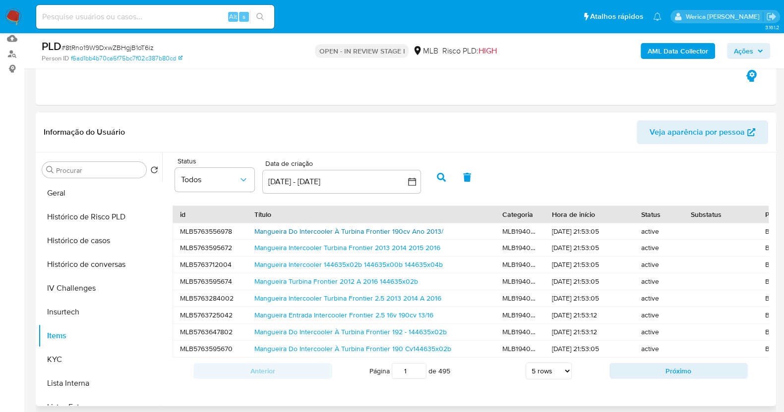
click at [264, 229] on link "Mangueira Do Intercooler À Turbina Frontier 190cv Ano 2013/" at bounding box center [348, 232] width 189 height 10
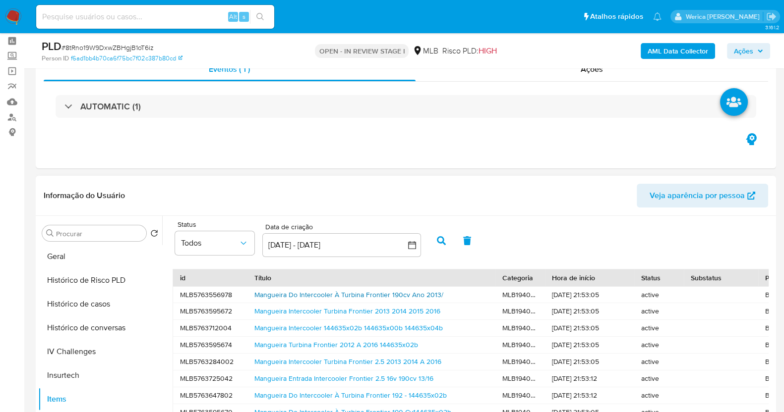
scroll to position [0, 0]
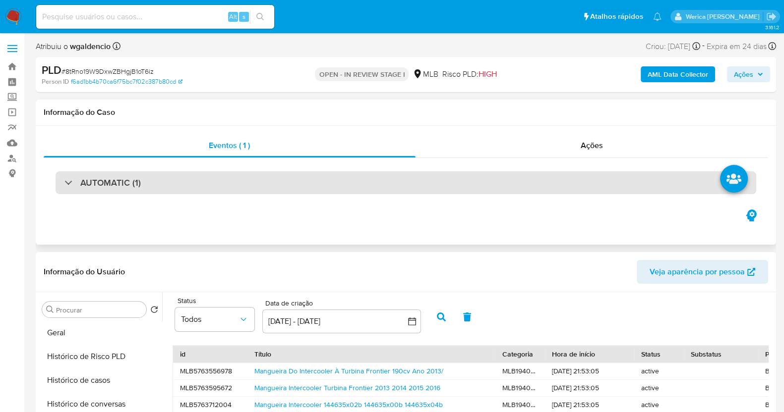
click at [416, 175] on div "AUTOMATIC (1)" at bounding box center [406, 183] width 700 height 23
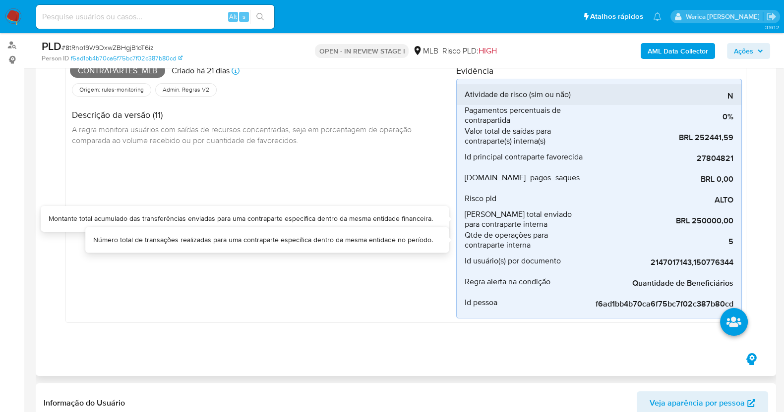
scroll to position [123, 0]
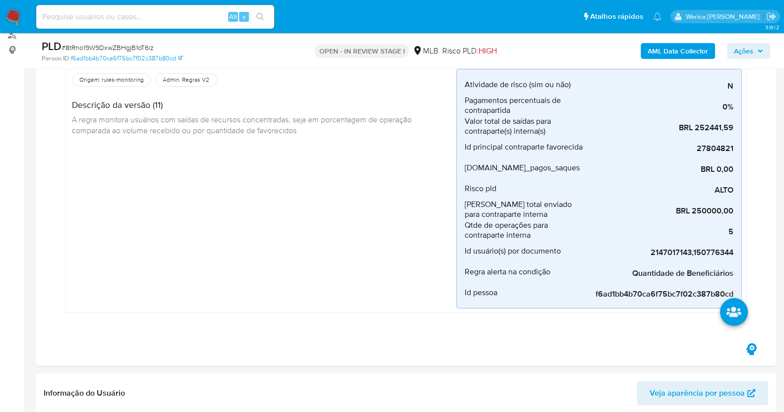
click at [661, 51] on b "AML Data Collector" at bounding box center [677, 51] width 60 height 16
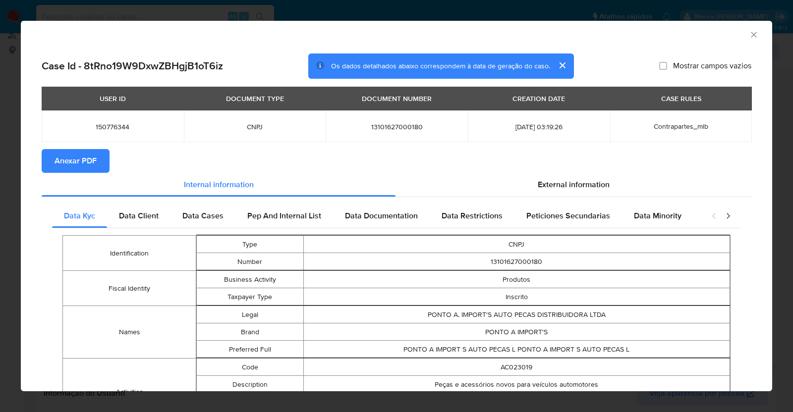
drag, startPoint x: 742, startPoint y: 33, endPoint x: 138, endPoint y: 147, distance: 614.9
click at [138, 147] on div "AML Data Collector Case Id - 8tRno19W9DxwZBHgjB1oT6iz Os dados detalhados abaix…" at bounding box center [396, 206] width 751 height 371
click at [87, 167] on span "Anexar PDF" at bounding box center [76, 161] width 42 height 22
click at [743, 29] on div "AML Data Collector" at bounding box center [396, 33] width 751 height 25
click at [744, 42] on div "AML Data Collector" at bounding box center [396, 33] width 751 height 25
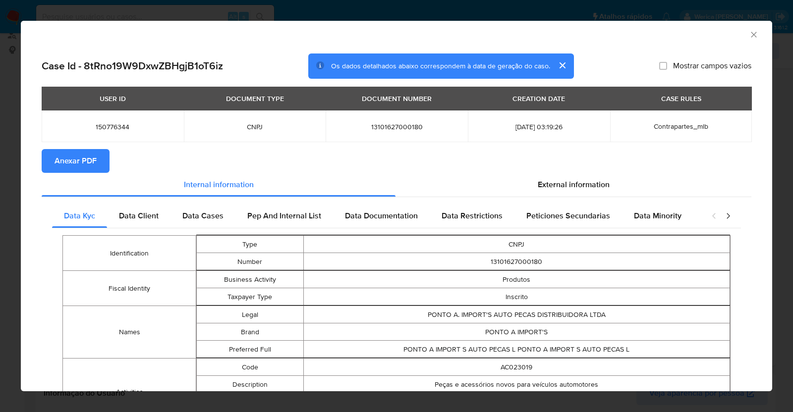
click at [749, 36] on icon "Fechar a janela" at bounding box center [754, 35] width 10 height 10
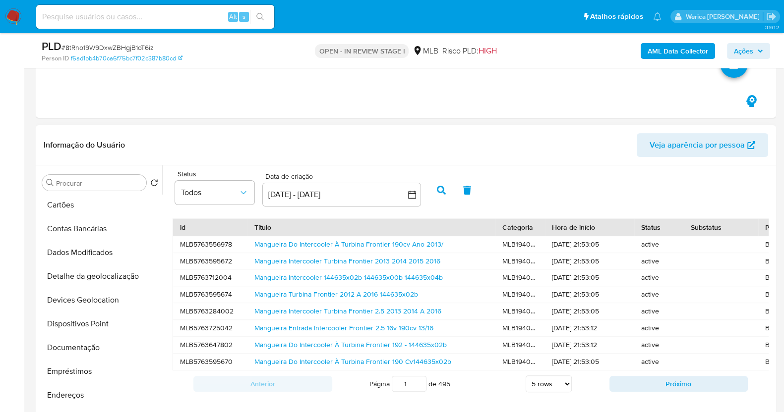
scroll to position [0, 0]
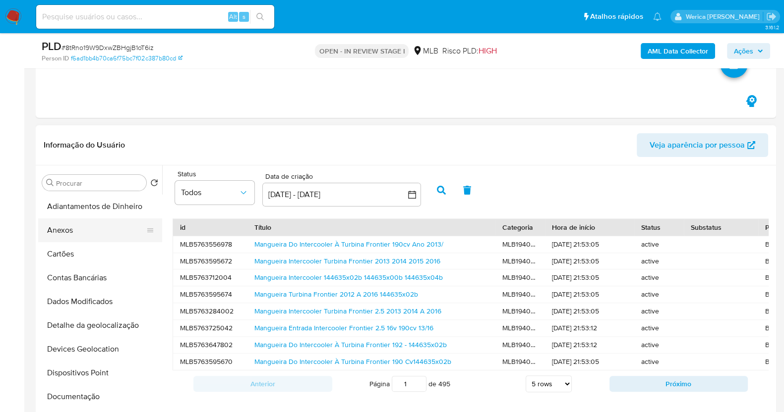
click at [93, 241] on button "Anexos" at bounding box center [96, 231] width 116 height 24
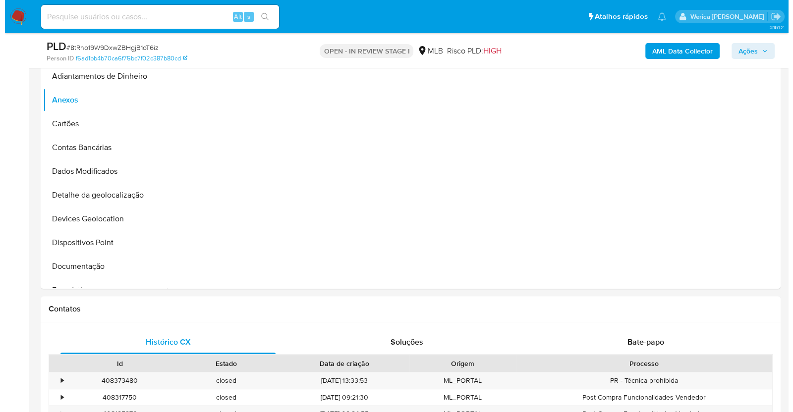
scroll to position [495, 0]
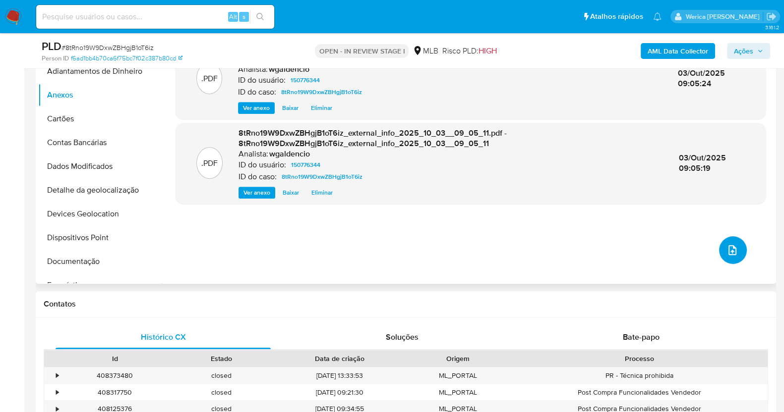
click at [734, 250] on span "upload-file" at bounding box center [732, 250] width 12 height 12
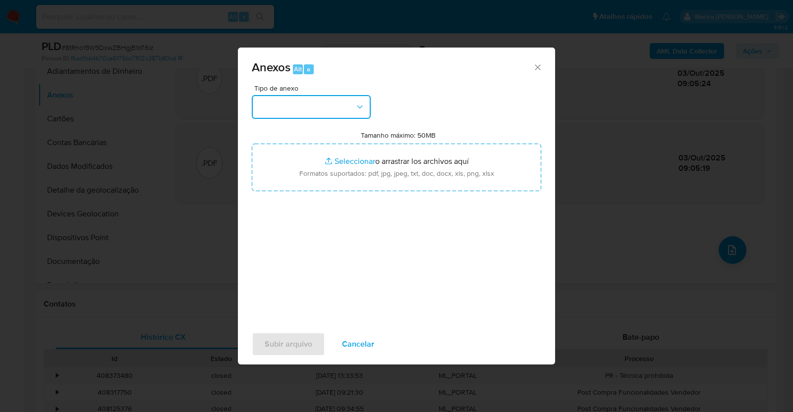
click at [326, 97] on button "button" at bounding box center [311, 107] width 119 height 24
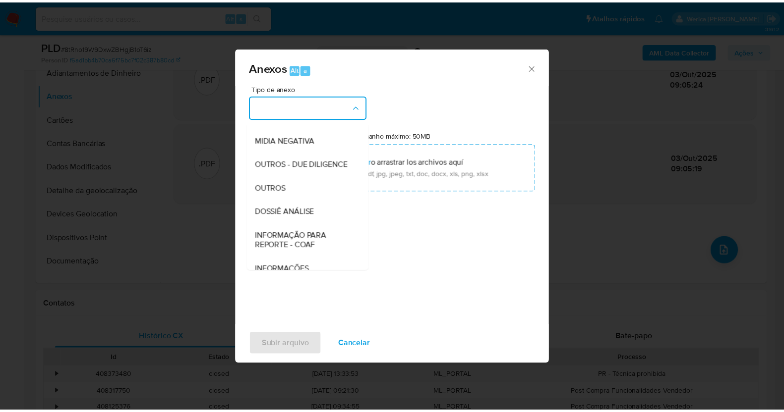
scroll to position [152, 0]
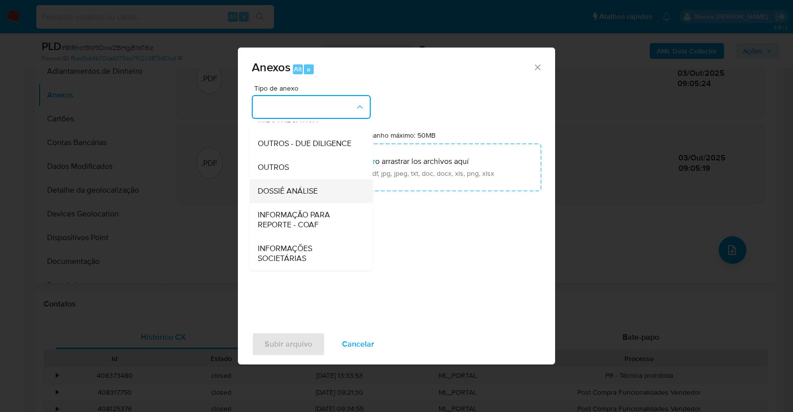
click at [306, 188] on span "DOSSIÊ ANÁLISE" at bounding box center [288, 191] width 60 height 10
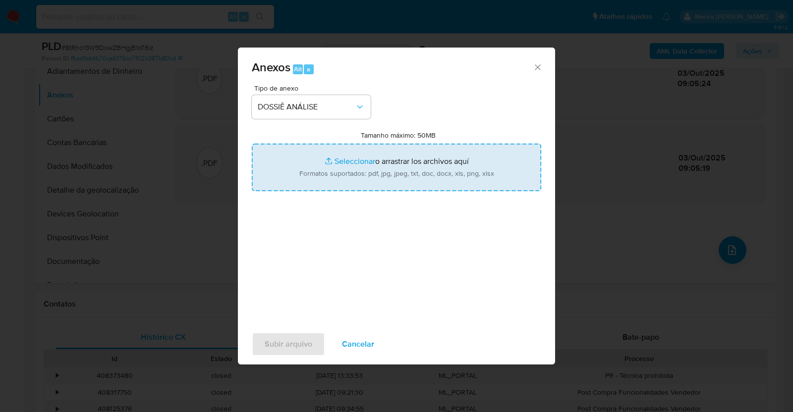
click at [343, 166] on input "Tamanho máximo: 50MB Seleccionar archivos" at bounding box center [396, 168] width 289 height 48
type input "C:\fakepath\Declinio - 8tRno19W9DxwZBHgjB1oT6iz - CNPJ 13101627000180 - PONTO A…"
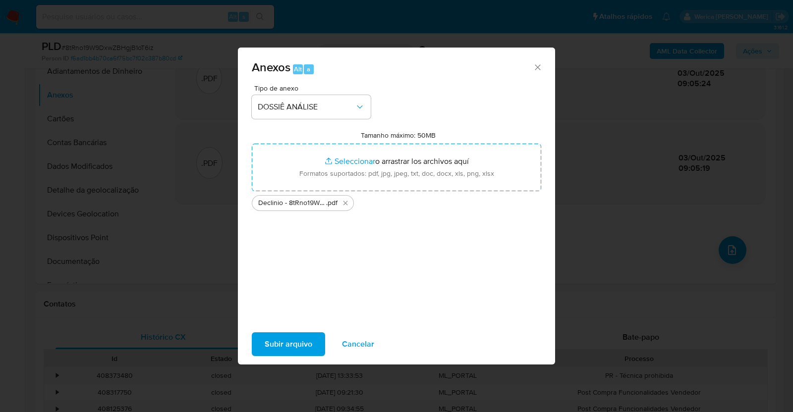
click at [287, 339] on span "Subir arquivo" at bounding box center [289, 345] width 48 height 22
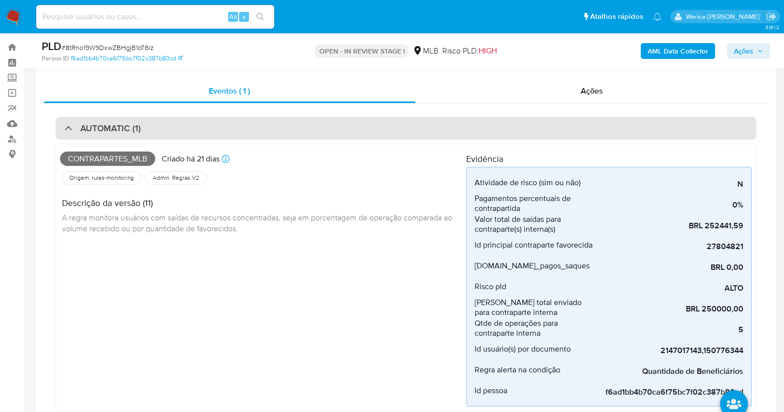
scroll to position [0, 0]
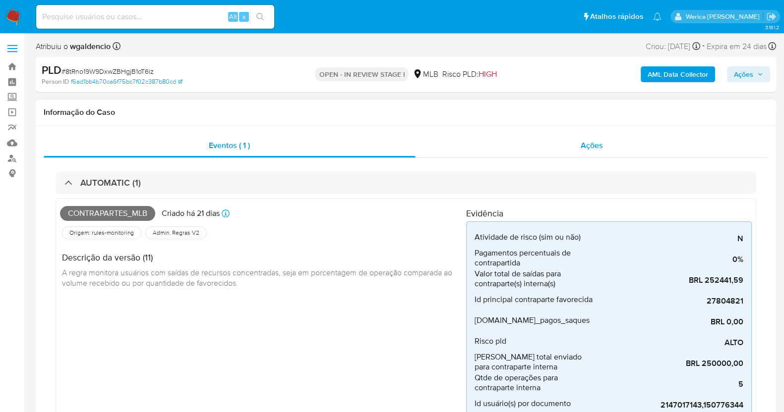
click at [570, 147] on div "Ações" at bounding box center [591, 146] width 353 height 24
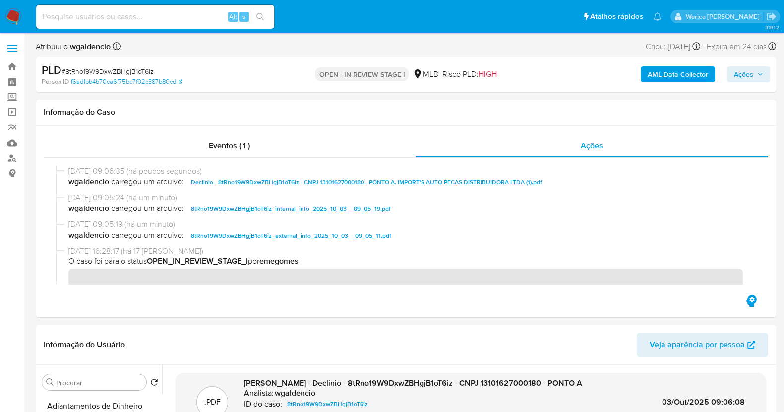
click at [744, 77] on span "Ações" at bounding box center [743, 74] width 19 height 16
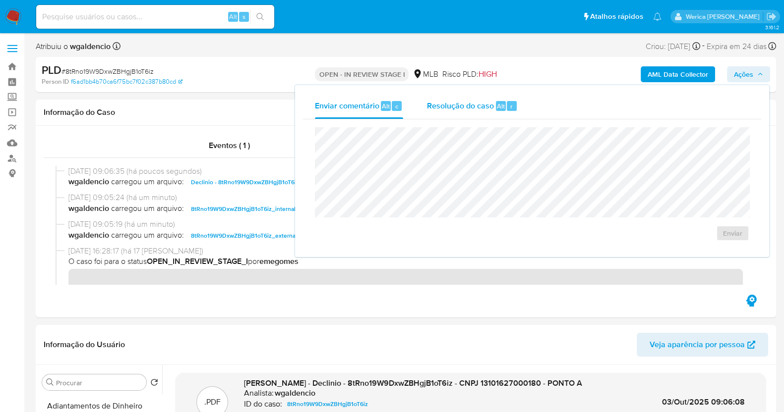
click at [503, 105] on div "Alt" at bounding box center [501, 106] width 10 height 10
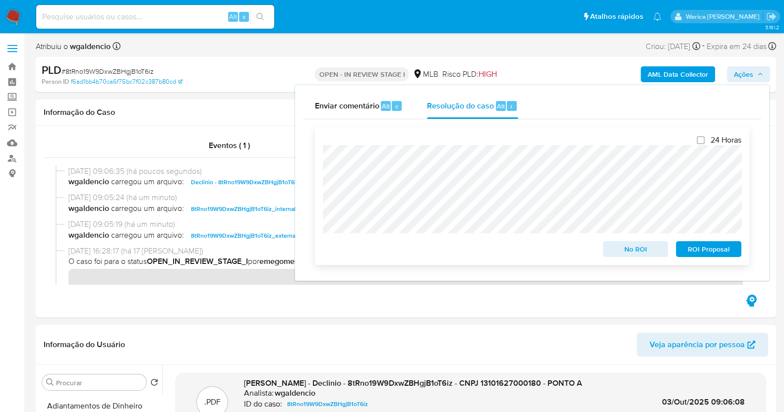
click at [632, 256] on span "No ROI" at bounding box center [636, 249] width 52 height 14
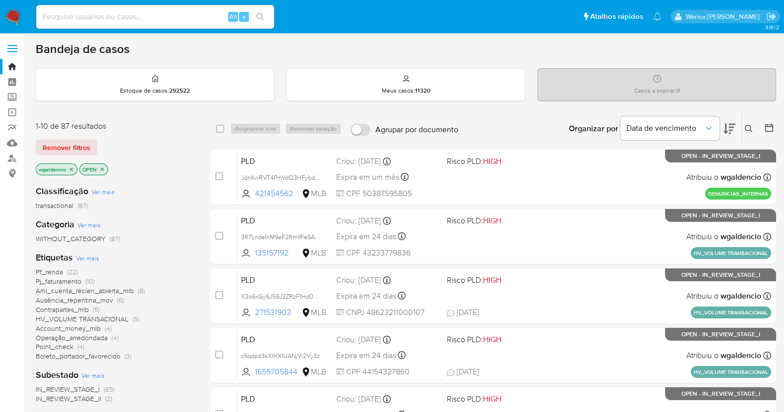
click at [188, 12] on input at bounding box center [155, 16] width 238 height 13
paste input "299659973"
type input "299659973"
click at [256, 16] on icon "search-icon" at bounding box center [260, 17] width 8 height 8
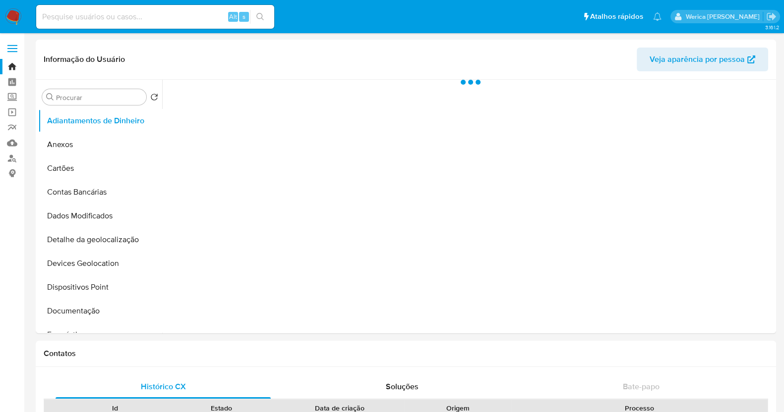
select select "10"
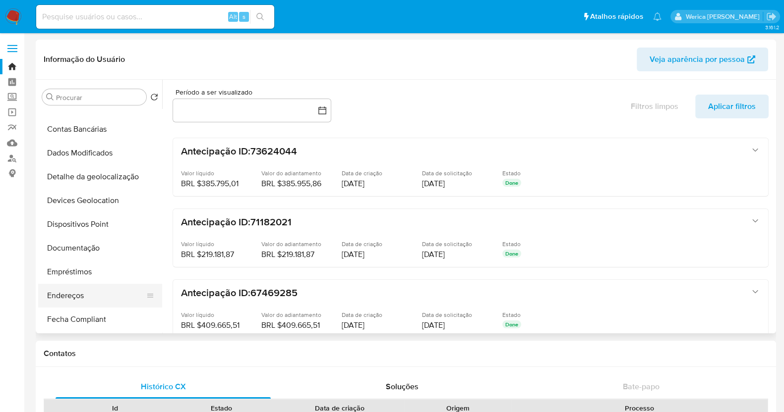
scroll to position [123, 0]
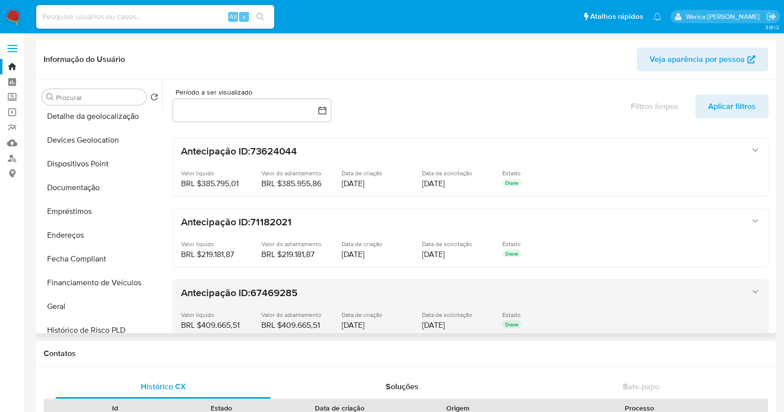
click at [594, 290] on div "Antecipação ID: 67469285 Valor líquido BRL $409.665,51 BRL $409.665,51 Valor do…" at bounding box center [460, 309] width 559 height 44
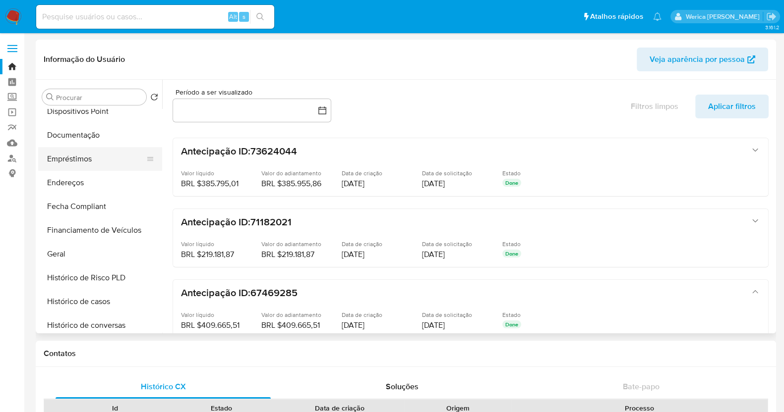
scroll to position [247, 0]
click at [69, 237] on button "Histórico de casos" at bounding box center [96, 231] width 116 height 24
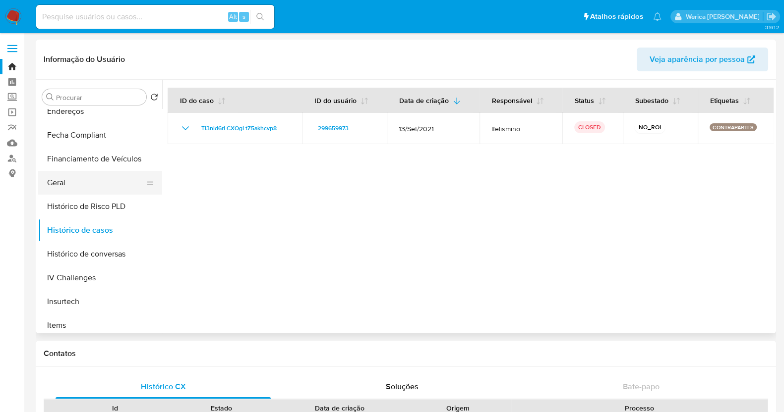
click at [66, 185] on button "Geral" at bounding box center [96, 183] width 116 height 24
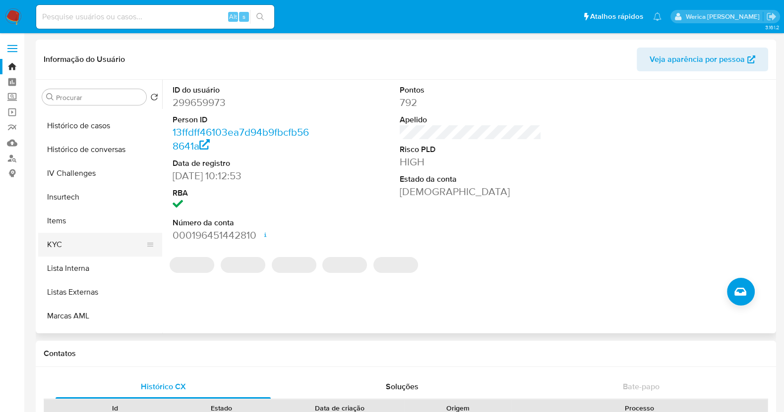
scroll to position [372, 0]
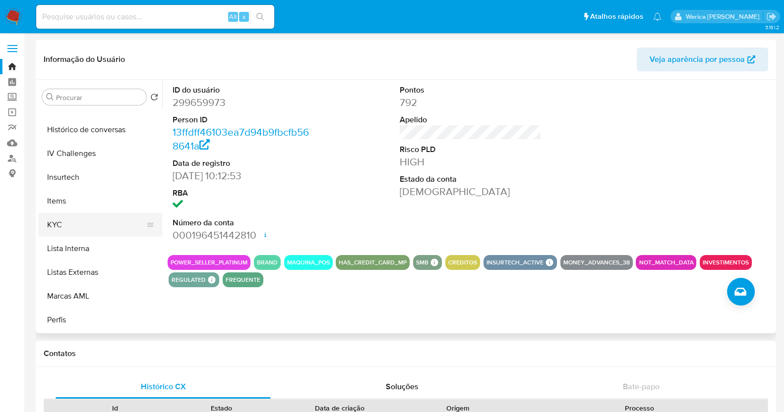
click at [56, 227] on button "KYC" at bounding box center [96, 225] width 116 height 24
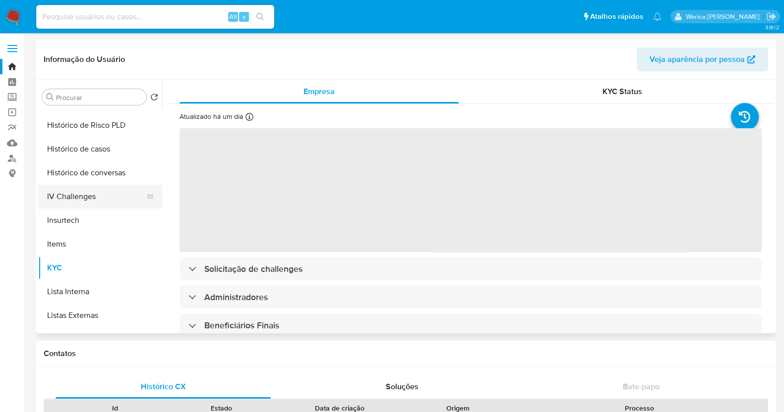
scroll to position [310, 0]
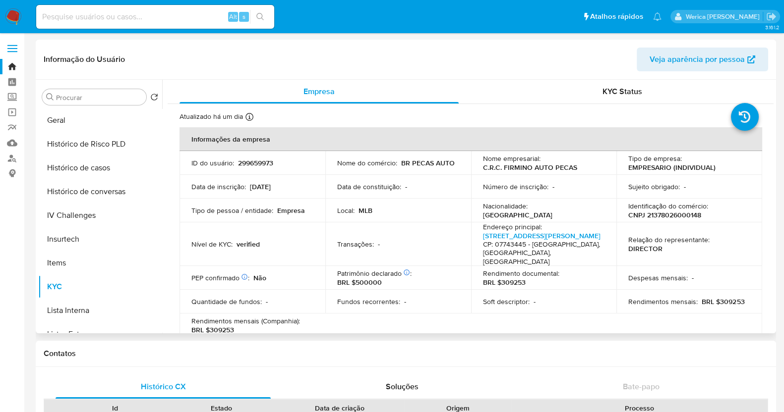
click at [655, 217] on p "CNPJ 21378026000148" at bounding box center [664, 215] width 73 height 9
copy p "21378026000148"
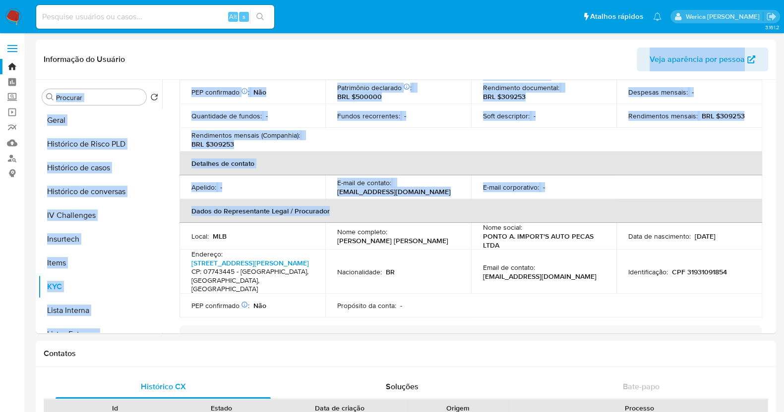
scroll to position [0, 0]
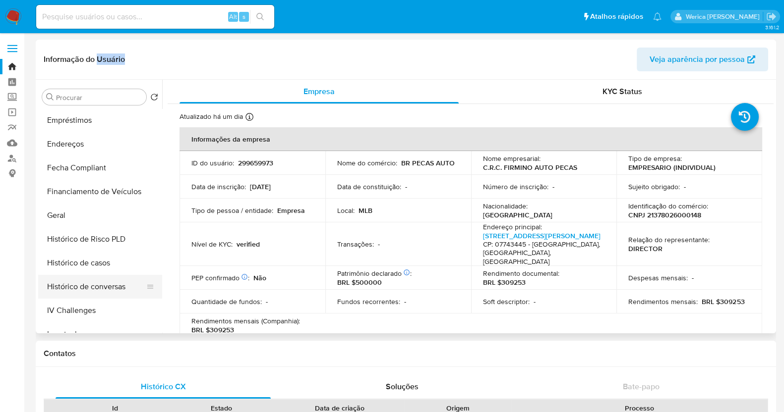
scroll to position [123, 0]
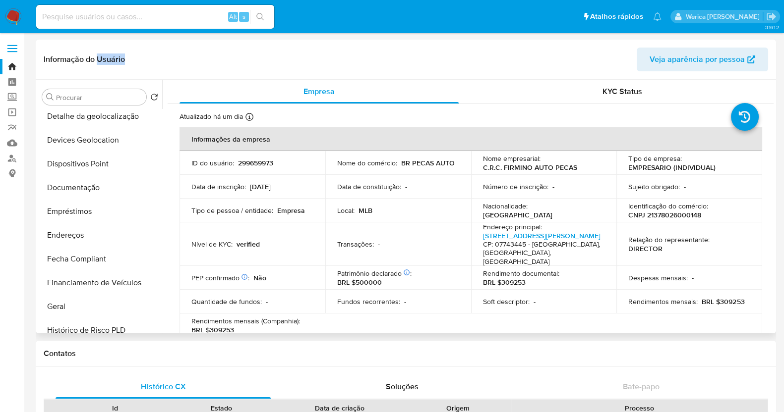
click at [104, 195] on button "Documentação" at bounding box center [100, 188] width 124 height 24
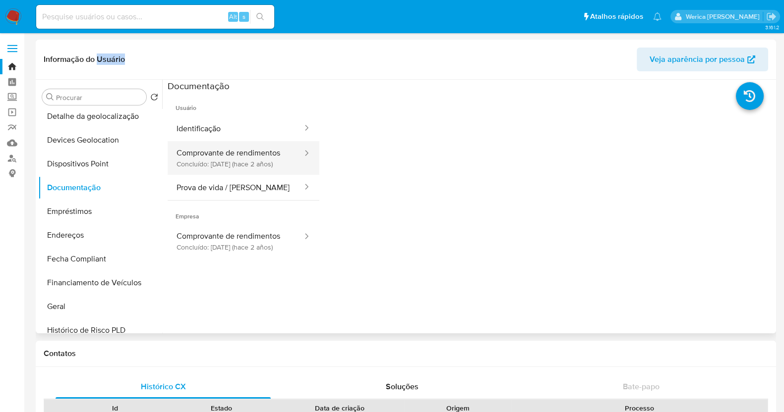
click at [168, 175] on button "Comprovante de rendimentos Concluído: 25/04/2023 (hace 2 años)" at bounding box center [236, 158] width 136 height 34
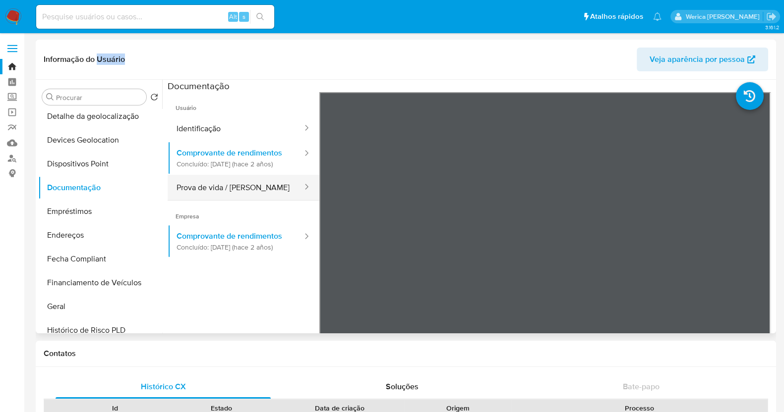
click at [243, 197] on button "Prova de vida / [PERSON_NAME]" at bounding box center [236, 187] width 136 height 25
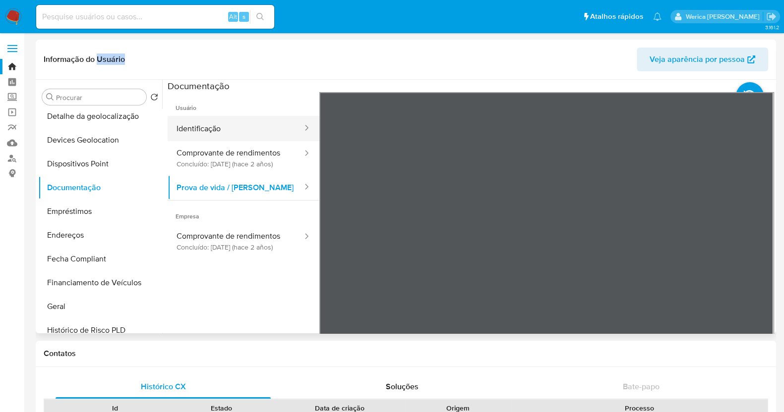
click at [233, 125] on button "Identificação" at bounding box center [236, 128] width 136 height 25
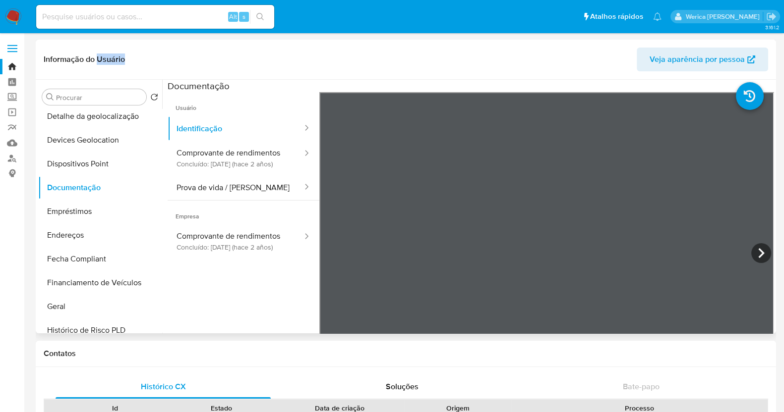
click at [682, 88] on section at bounding box center [471, 245] width 606 height 330
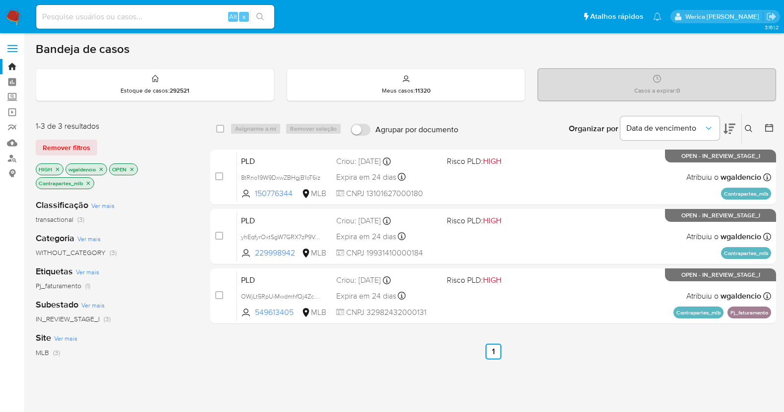
scroll to position [49, 0]
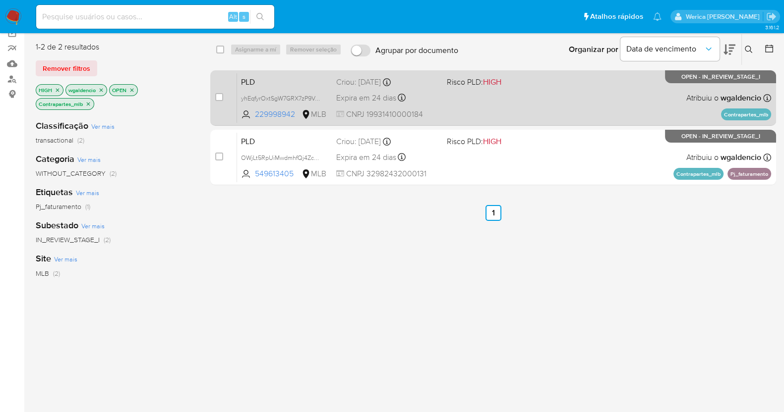
scroll to position [61, 0]
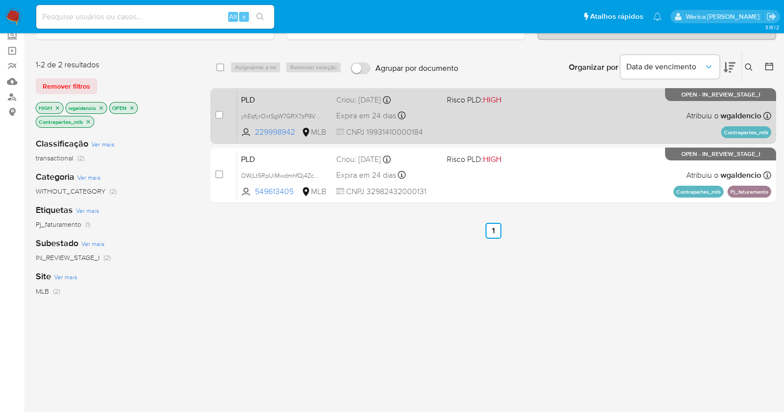
click at [563, 105] on div "PLD yhEqfyrOxtSgW7GRX7zP9VaN 229998942 MLB Risco PLD: HIGH Criou: [DATE] Criou:…" at bounding box center [504, 116] width 534 height 50
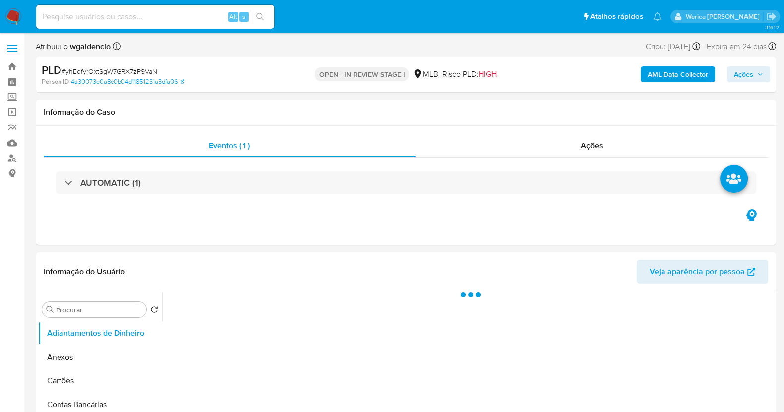
select select "10"
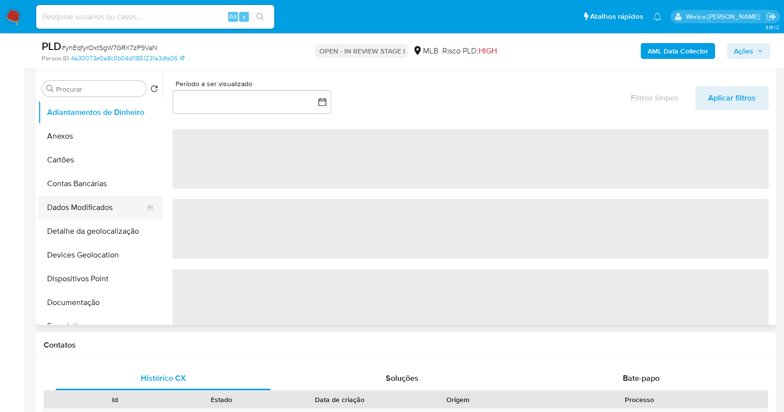
scroll to position [247, 0]
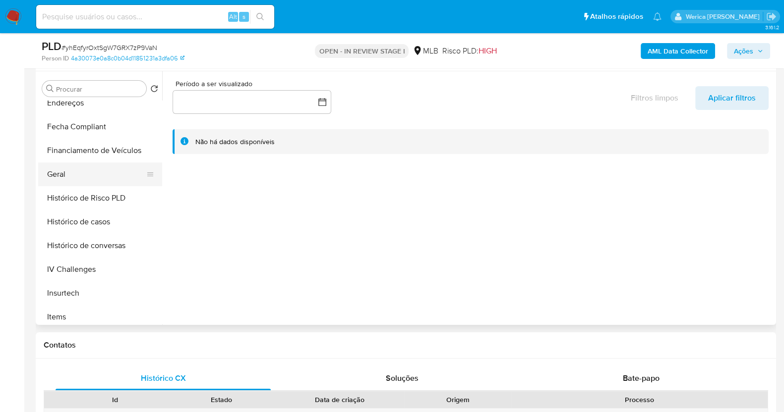
click at [107, 181] on button "Geral" at bounding box center [96, 175] width 116 height 24
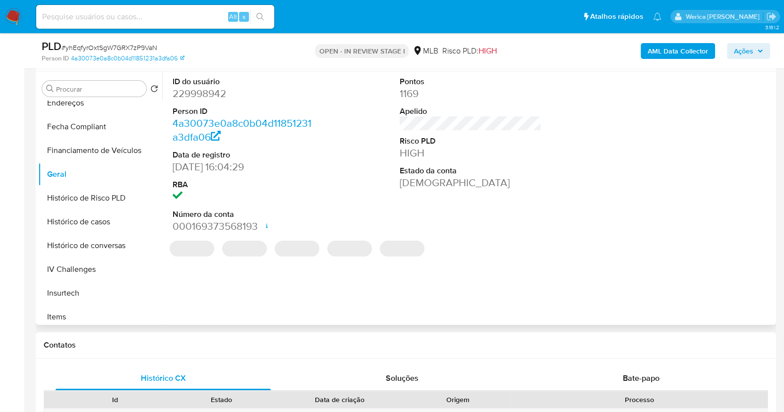
click at [214, 95] on dd "229998942" at bounding box center [243, 94] width 142 height 14
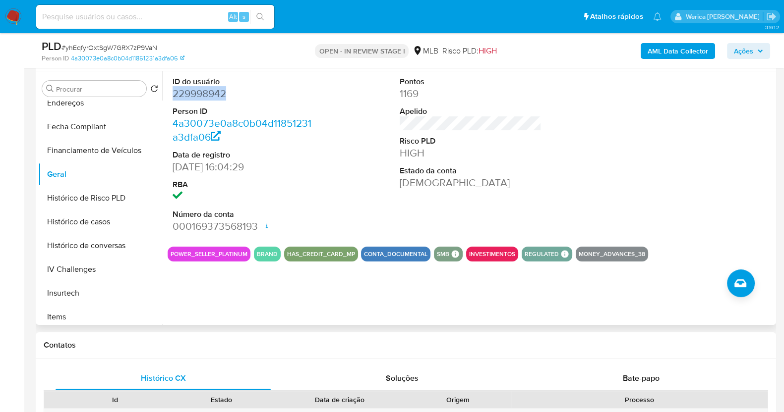
copy dd "229998942"
click at [111, 220] on button "Histórico de casos" at bounding box center [96, 222] width 116 height 24
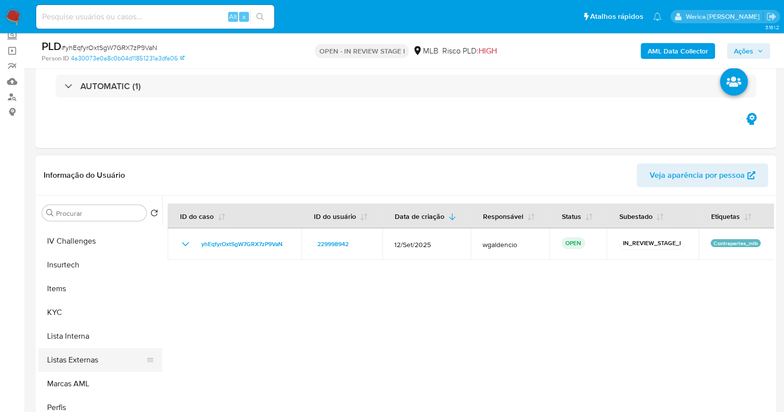
scroll to position [433, 0]
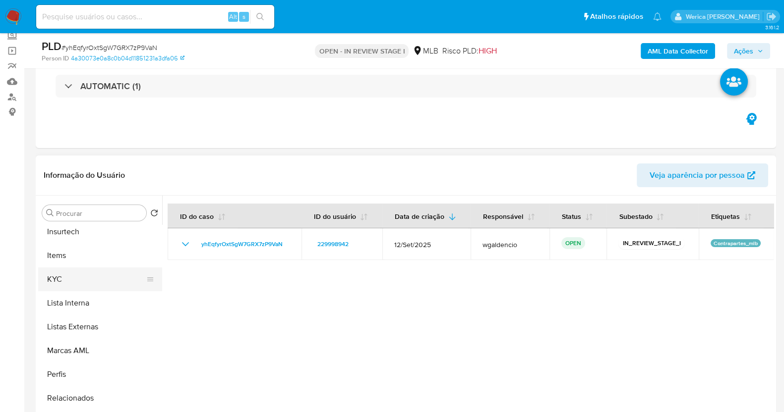
click at [91, 281] on button "KYC" at bounding box center [96, 280] width 116 height 24
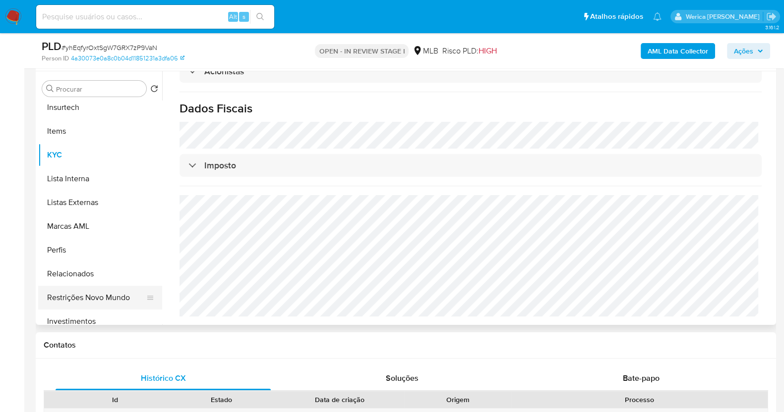
scroll to position [514, 0]
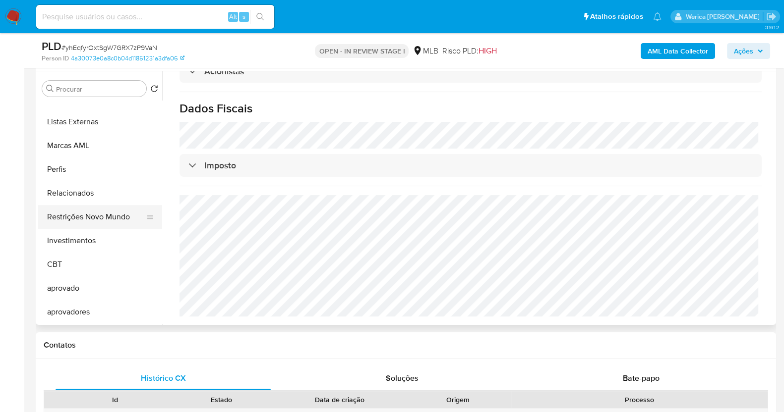
click at [114, 228] on button "Restrições Novo Mundo" at bounding box center [96, 217] width 116 height 24
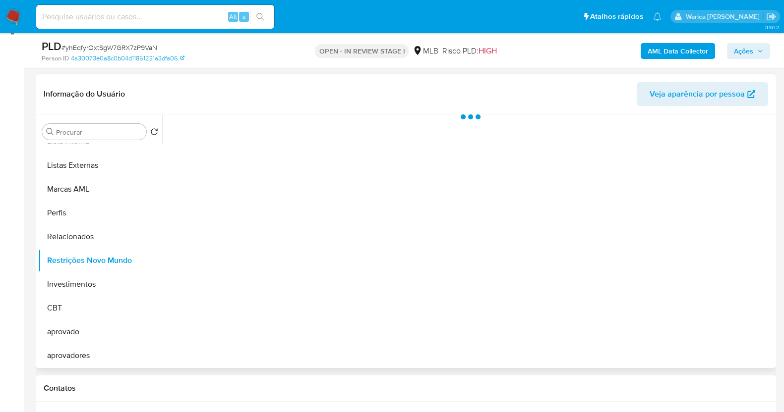
scroll to position [123, 0]
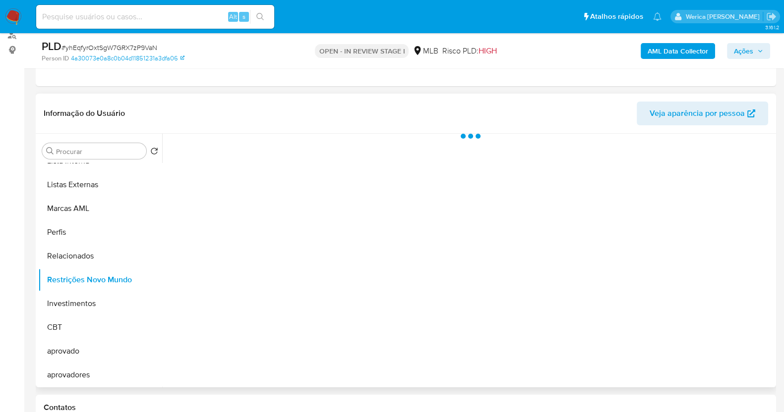
click at [280, 120] on header "Informação do Usuário Veja aparência por pessoa" at bounding box center [406, 114] width 724 height 24
click at [281, 138] on div at bounding box center [467, 261] width 611 height 254
drag, startPoint x: 266, startPoint y: 146, endPoint x: 272, endPoint y: 146, distance: 5.5
click at [268, 146] on span "Historial" at bounding box center [266, 149] width 30 height 11
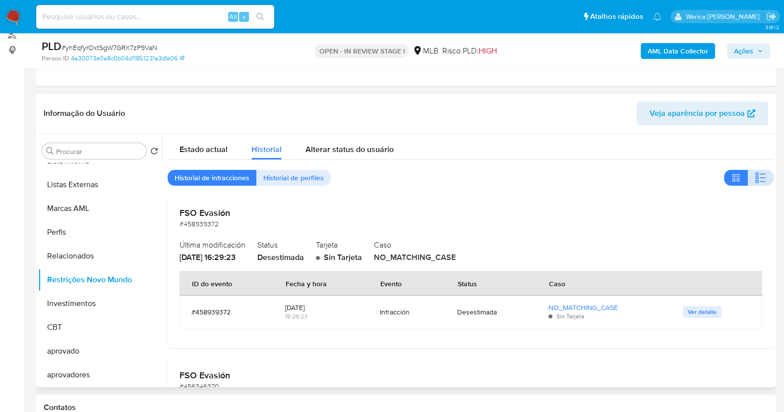
click at [747, 173] on button "button" at bounding box center [760, 178] width 26 height 16
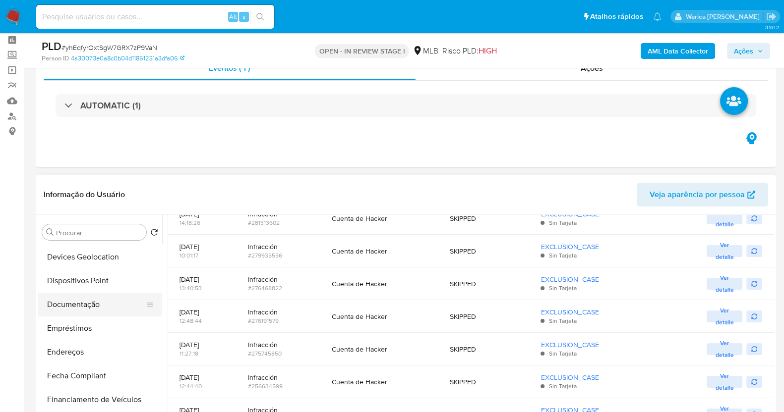
scroll to position [61, 0]
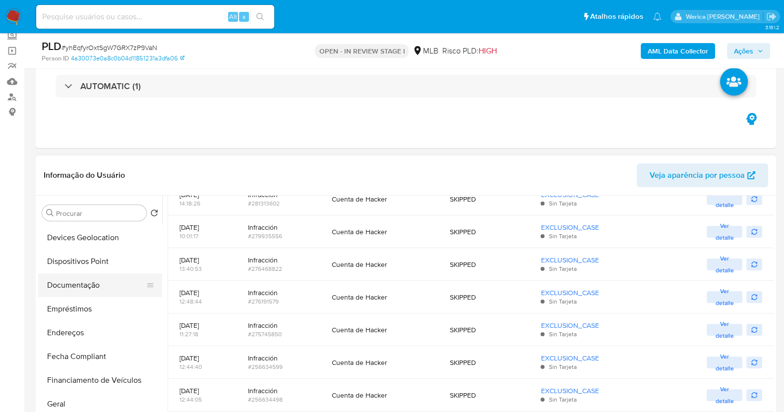
click at [84, 286] on button "Documentação" at bounding box center [96, 286] width 116 height 24
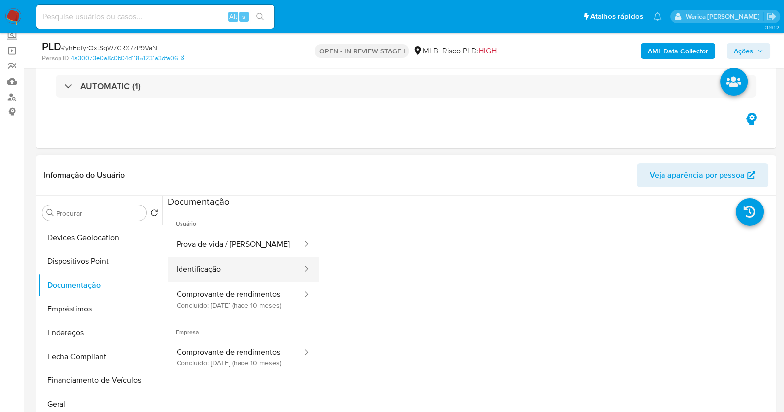
click at [211, 257] on button "Identificação" at bounding box center [236, 269] width 136 height 25
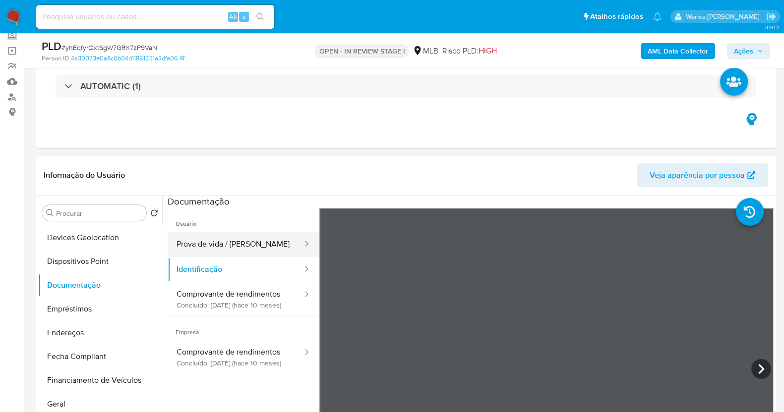
click at [283, 242] on button "Prova de vida / Selfie" at bounding box center [236, 244] width 136 height 25
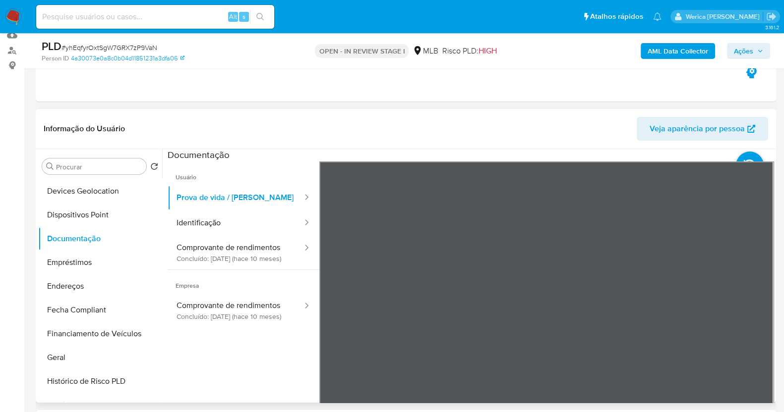
scroll to position [186, 0]
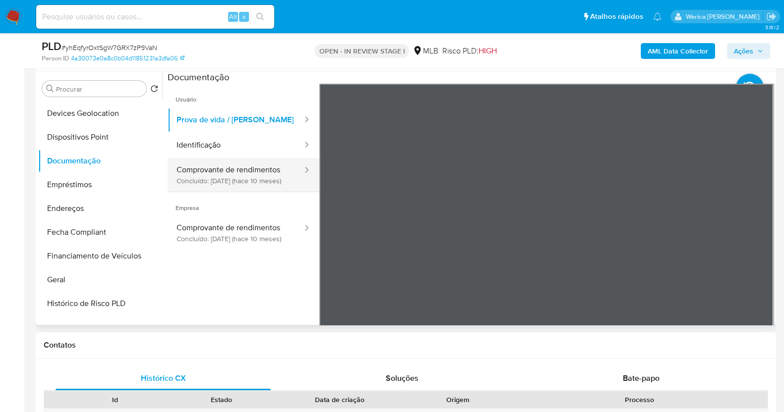
click at [256, 156] on button "Identificação" at bounding box center [236, 145] width 136 height 25
click at [256, 180] on button "Comprovante de rendimentos Concluído: 22/11/2024 (hace 10 meses)" at bounding box center [236, 175] width 136 height 34
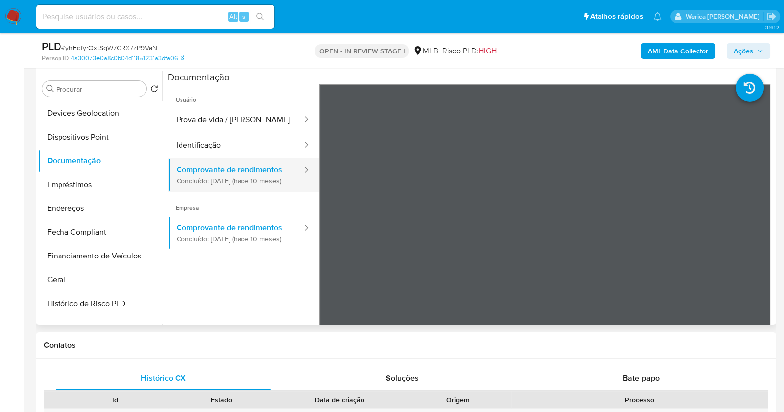
click at [252, 183] on button "Comprovante de rendimentos Concluído: 22/11/2024 (hace 10 meses)" at bounding box center [236, 175] width 136 height 34
click at [509, 16] on ul "Pausado Ver notificaciones Alt s Atalhos rápidos Presiona las siguientes teclas…" at bounding box center [348, 16] width 635 height 25
click at [469, 57] on div "Risco PLD: HIGH" at bounding box center [469, 50] width 55 height 23
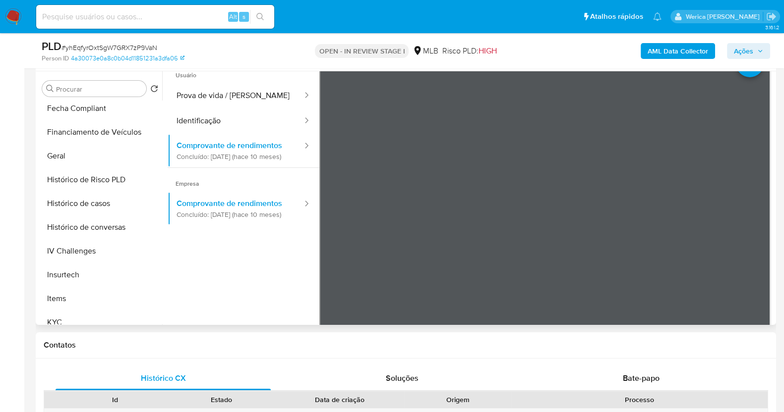
scroll to position [390, 0]
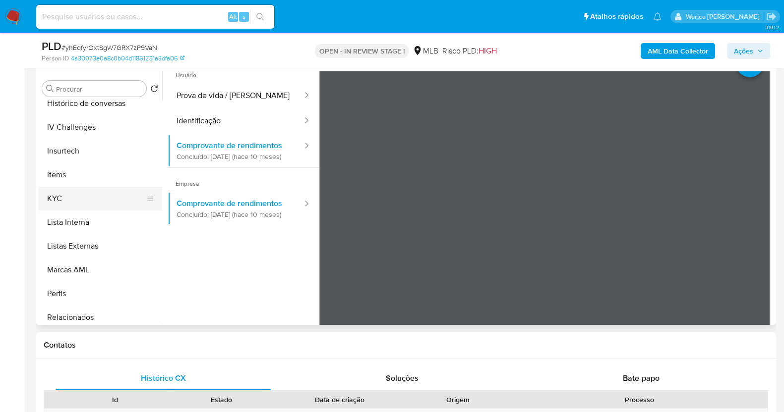
click at [79, 197] on button "KYC" at bounding box center [96, 199] width 116 height 24
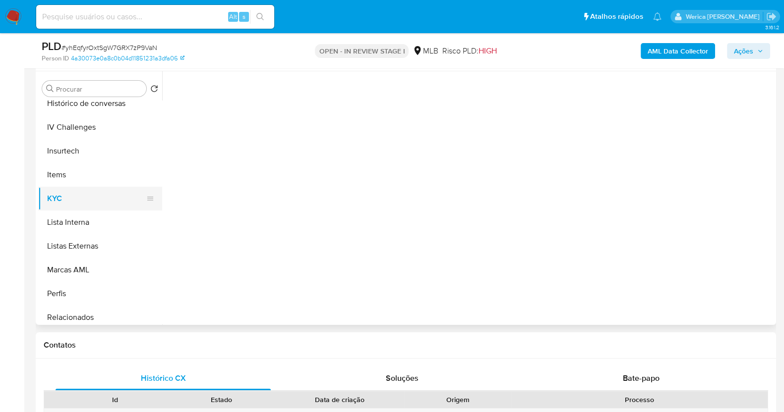
scroll to position [0, 0]
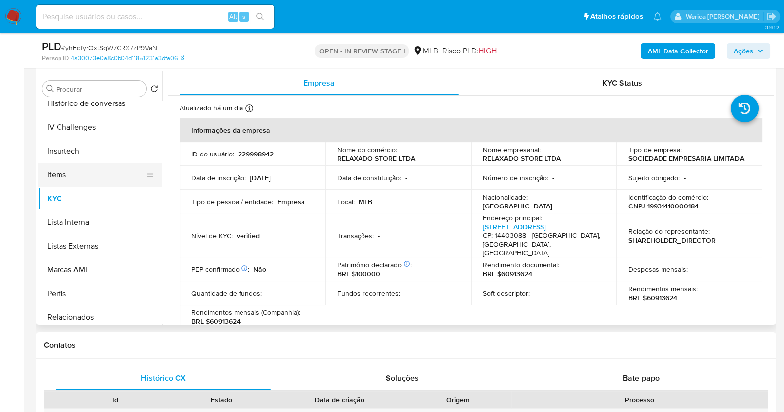
click at [98, 176] on button "Items" at bounding box center [96, 175] width 116 height 24
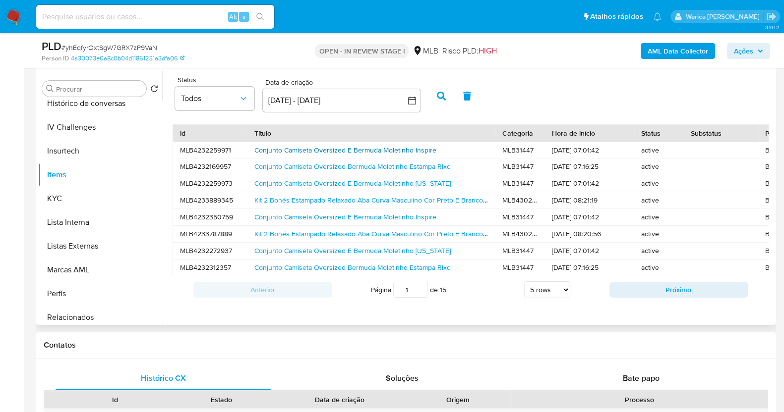
click at [392, 153] on link "Conjunto Camiseta Oversized E Bermuda Moletinho Inspire" at bounding box center [345, 150] width 182 height 10
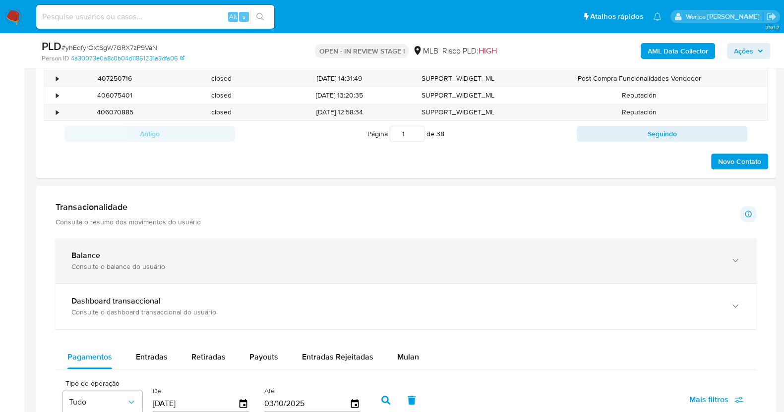
drag, startPoint x: 161, startPoint y: 239, endPoint x: 157, endPoint y: 249, distance: 11.0
click at [161, 241] on div "Balance Consulte o balance do usuário" at bounding box center [406, 260] width 700 height 45
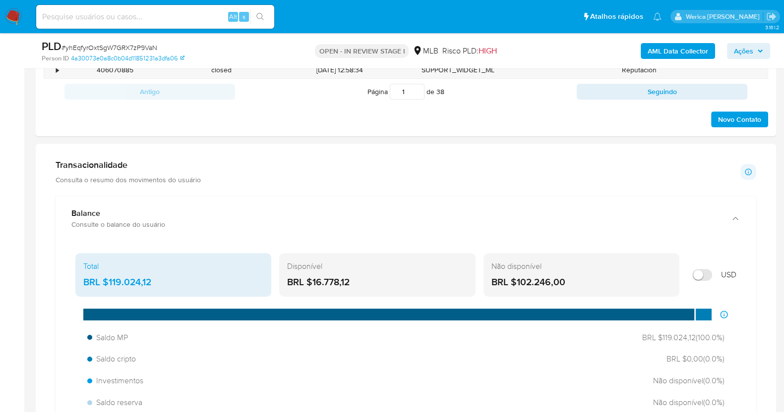
scroll to position [620, 0]
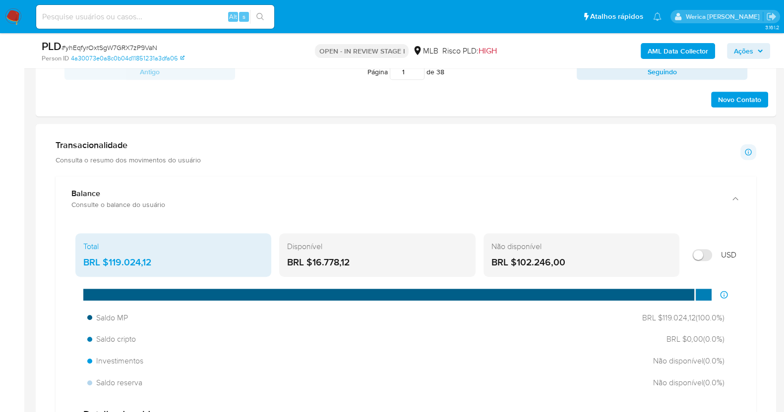
drag, startPoint x: 104, startPoint y: 260, endPoint x: 168, endPoint y: 269, distance: 64.1
click at [168, 269] on div "Total BRL $119.024,12" at bounding box center [173, 255] width 196 height 44
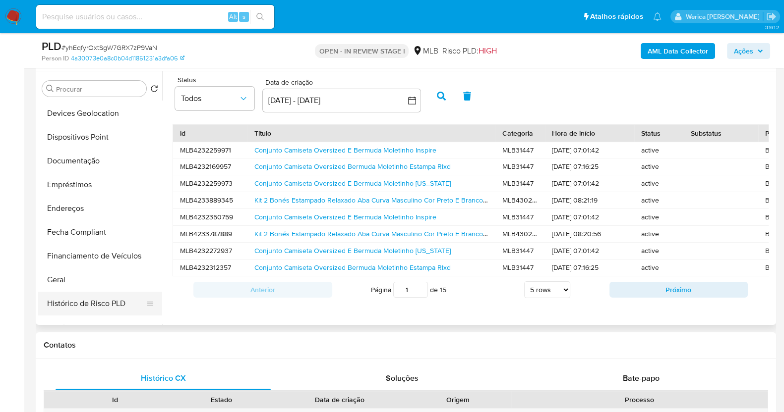
scroll to position [204, 0]
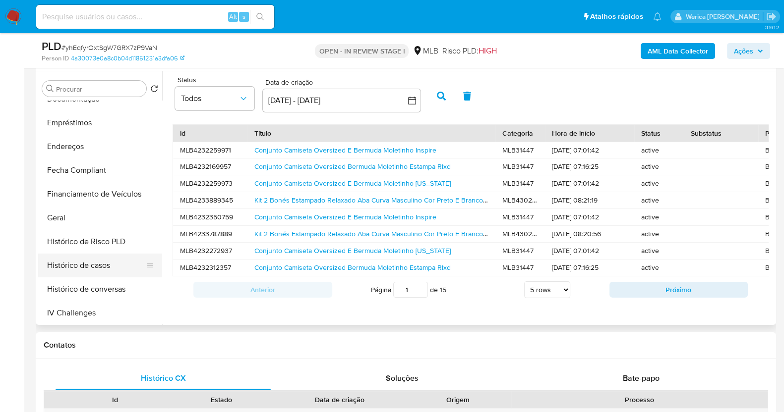
click at [108, 266] on button "Histórico de casos" at bounding box center [96, 266] width 116 height 24
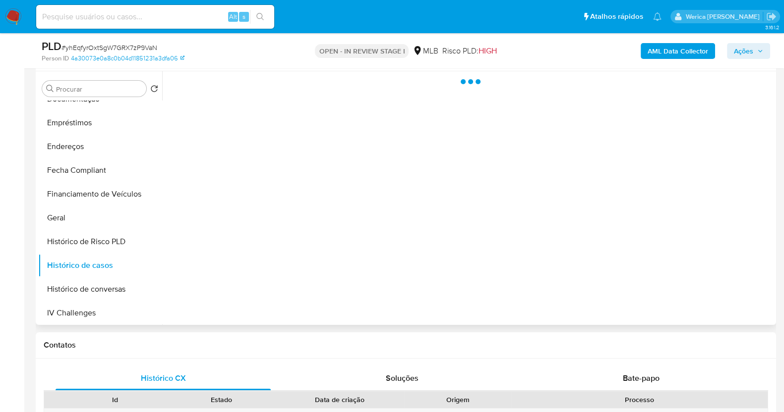
click at [461, 198] on div at bounding box center [467, 198] width 611 height 254
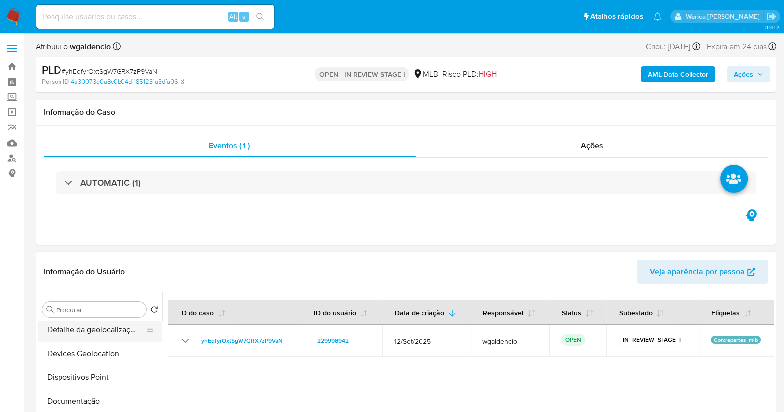
scroll to position [142, 0]
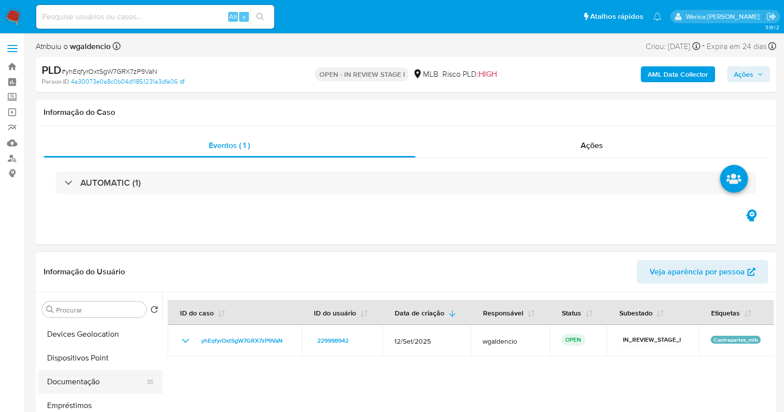
click at [94, 381] on button "Documentação" at bounding box center [96, 382] width 116 height 24
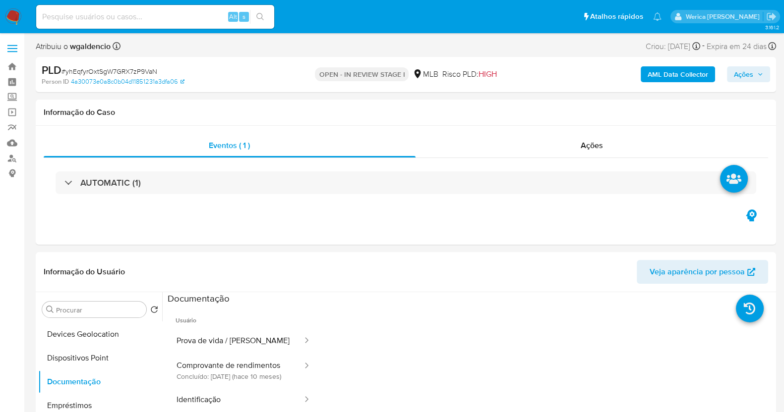
click at [202, 338] on button "Prova de vida / Selfie" at bounding box center [236, 341] width 136 height 25
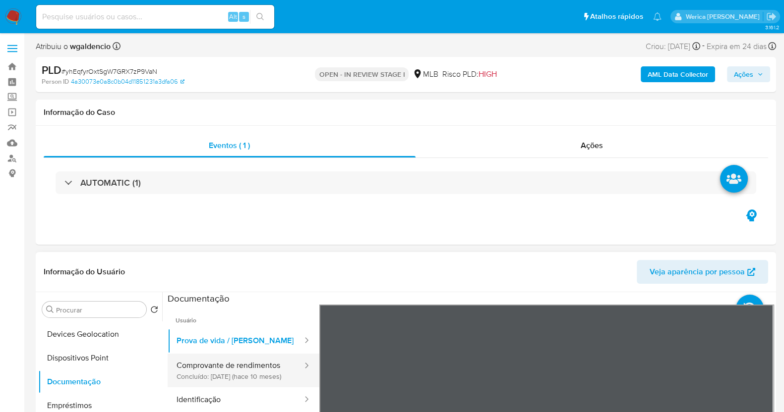
click at [216, 372] on button "Comprovante de rendimentos Concluído: 22/11/2024 (hace 10 meses)" at bounding box center [236, 371] width 136 height 34
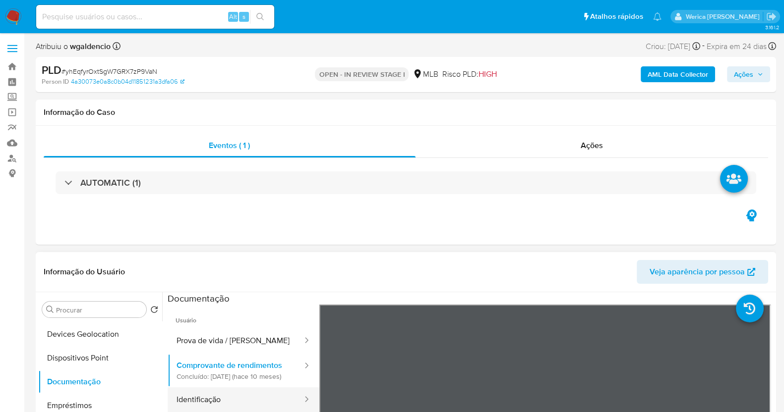
click at [234, 404] on button "Identificação" at bounding box center [236, 400] width 136 height 25
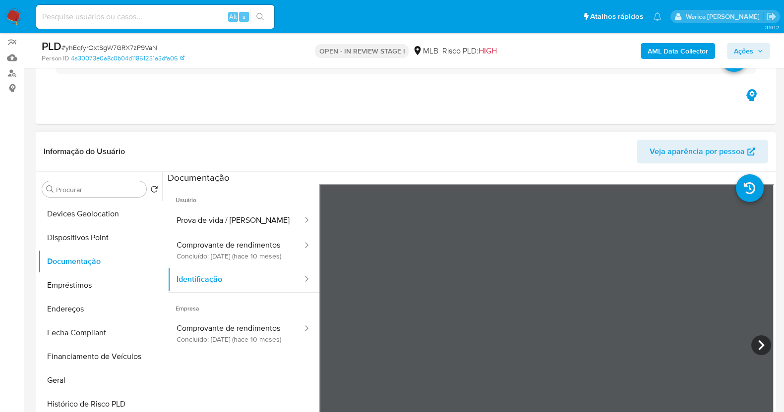
scroll to position [123, 0]
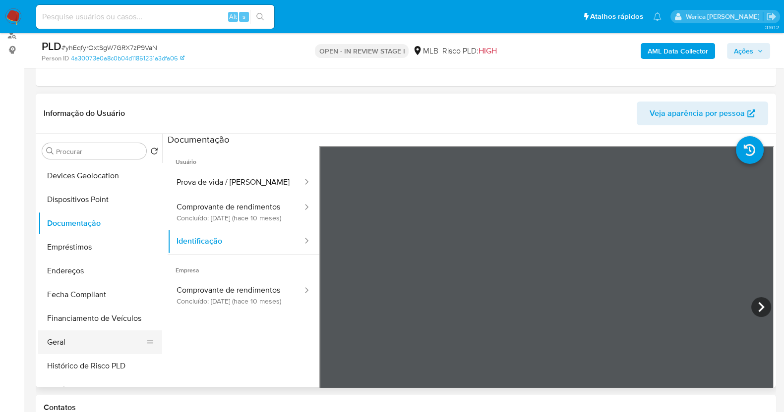
click at [109, 353] on button "Geral" at bounding box center [96, 343] width 116 height 24
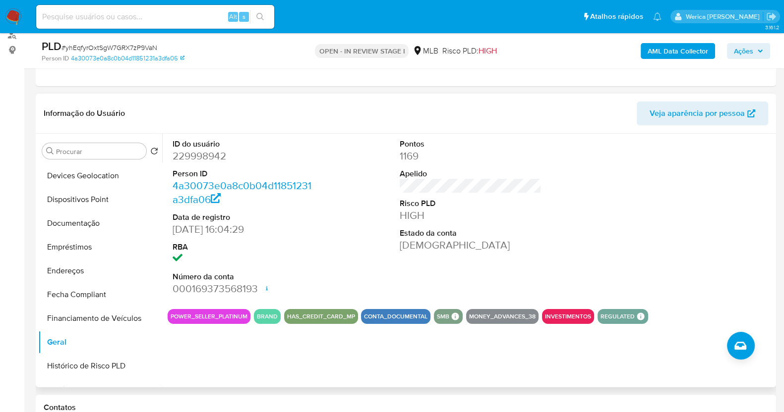
click at [701, 277] on div at bounding box center [698, 218] width 152 height 168
drag, startPoint x: 701, startPoint y: 277, endPoint x: 699, endPoint y: 270, distance: 7.4
click at [701, 277] on div at bounding box center [698, 218] width 152 height 168
click at [68, 189] on button "KYC" at bounding box center [96, 199] width 116 height 24
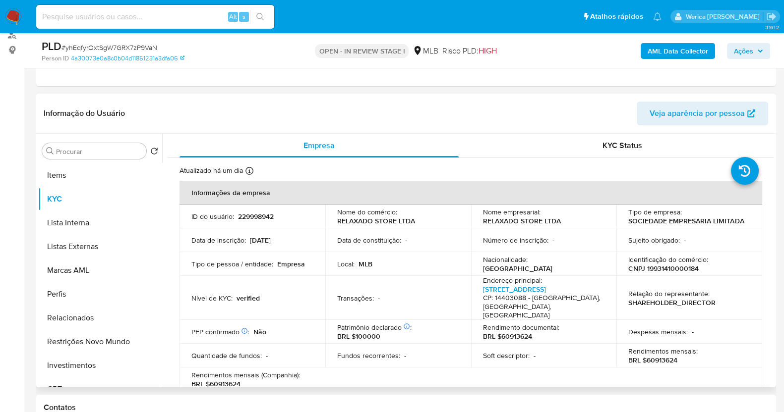
click at [735, 329] on div "Despesas mensais : -" at bounding box center [689, 332] width 122 height 9
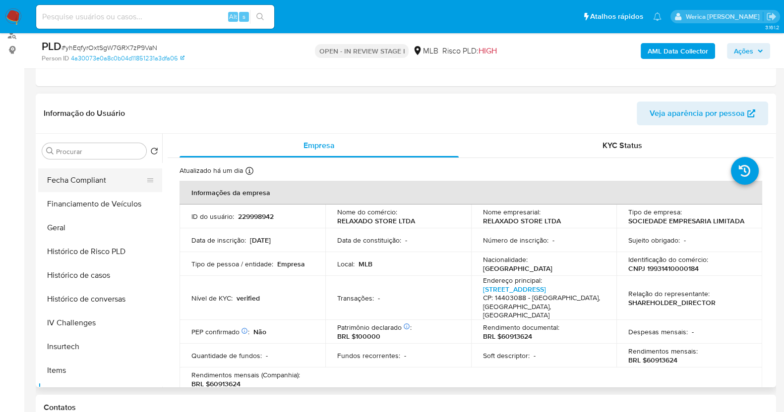
scroll to position [142, 0]
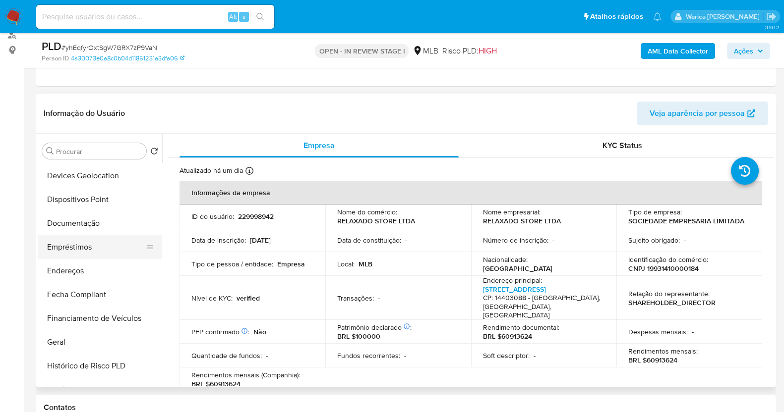
click at [84, 250] on button "Empréstimos" at bounding box center [96, 247] width 116 height 24
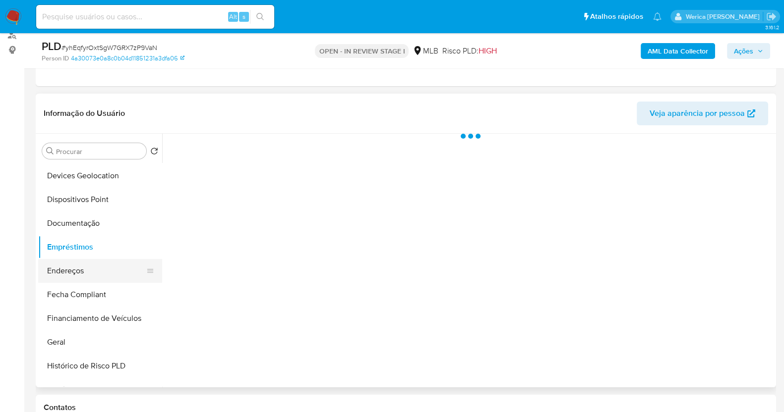
click at [88, 269] on button "Endereços" at bounding box center [96, 271] width 116 height 24
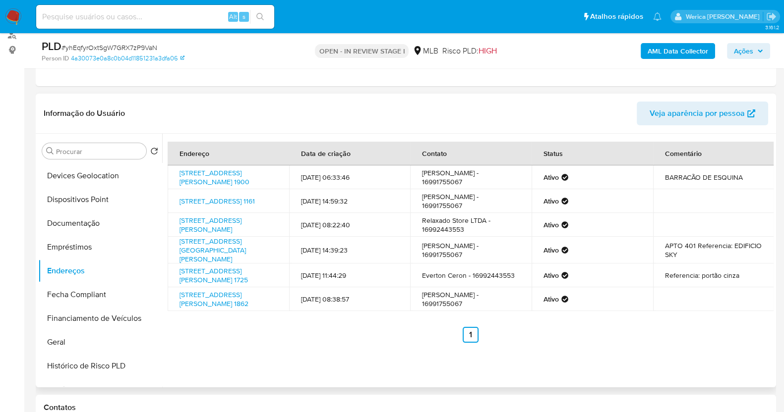
click at [711, 311] on td at bounding box center [713, 299] width 121 height 24
click at [705, 287] on td "Referencia: portão cinza" at bounding box center [713, 276] width 121 height 24
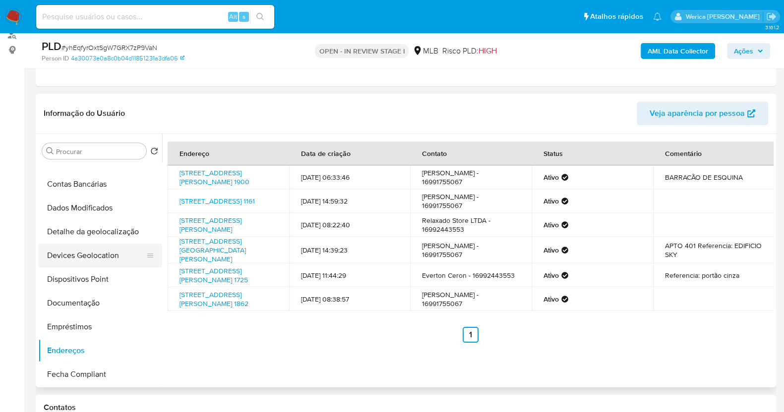
scroll to position [0, 0]
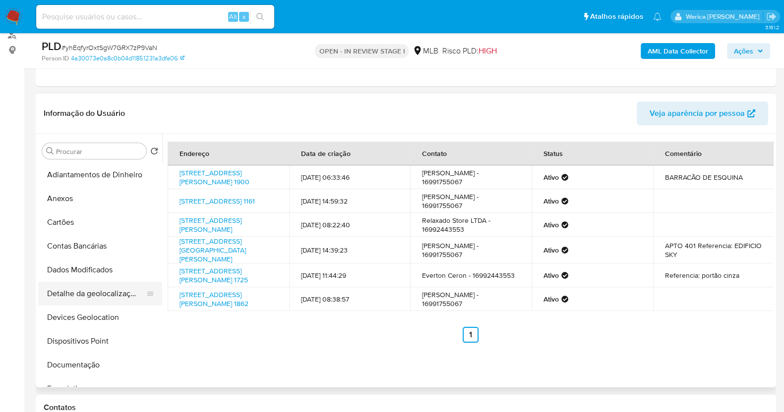
drag, startPoint x: 129, startPoint y: 301, endPoint x: 136, endPoint y: 300, distance: 7.0
click at [129, 300] on button "Detalhe da geolocalização" at bounding box center [96, 294] width 116 height 24
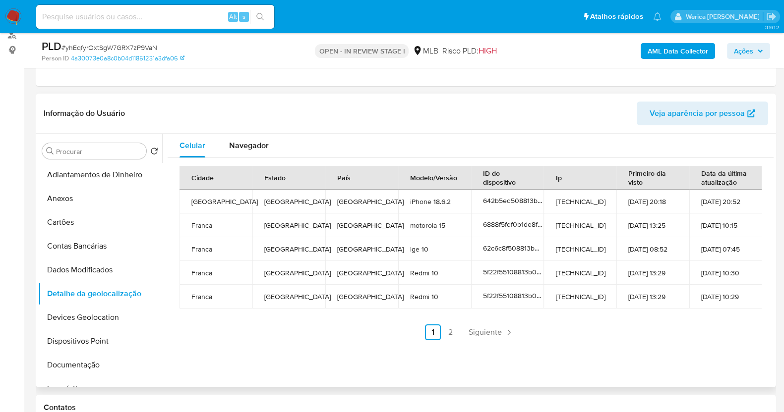
click at [747, 289] on td "11-02-2023 10:29" at bounding box center [725, 297] width 73 height 24
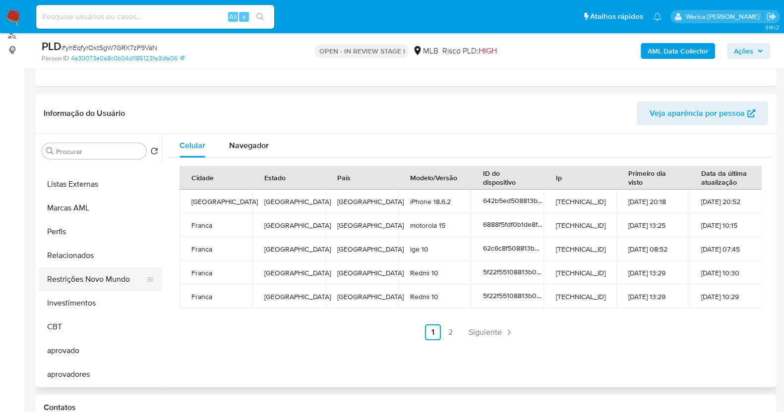
click at [103, 283] on button "Restrições Novo Mundo" at bounding box center [96, 280] width 116 height 24
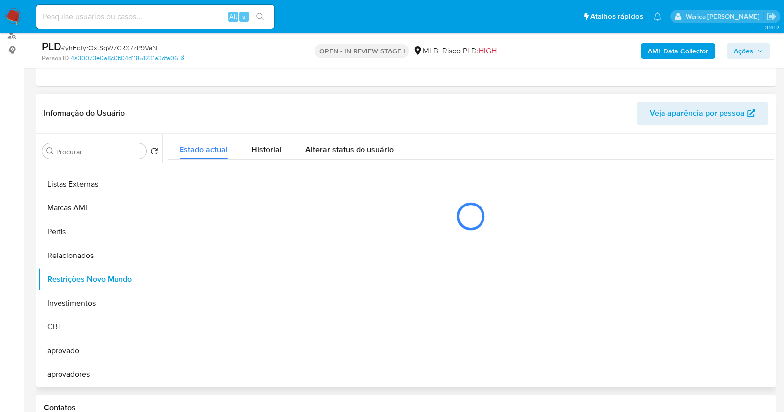
scroll to position [514, 0]
drag, startPoint x: 291, startPoint y: 188, endPoint x: 289, endPoint y: 183, distance: 5.3
click at [290, 185] on div "Estado actual Historial Alterar status do usuário" at bounding box center [471, 188] width 606 height 108
click at [276, 144] on span "Historial" at bounding box center [266, 149] width 30 height 11
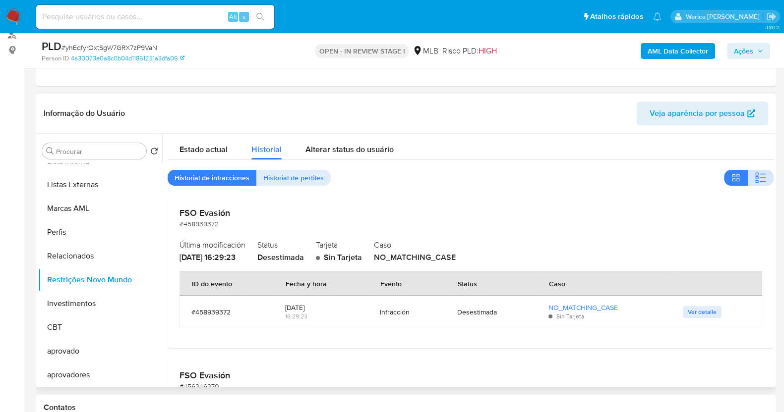
click at [748, 182] on button "button" at bounding box center [760, 178] width 26 height 16
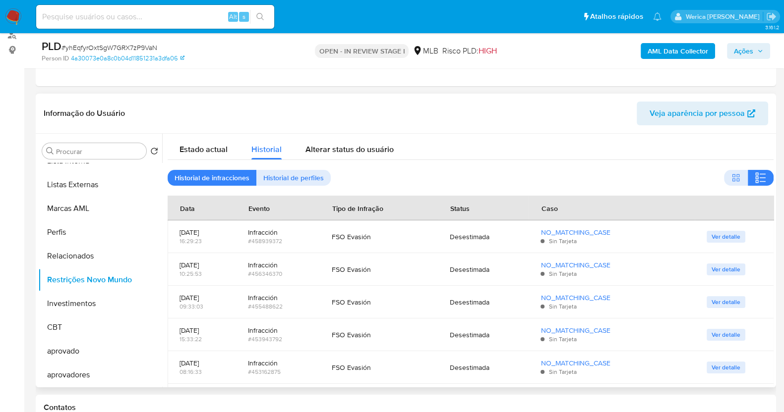
click at [658, 343] on div "Sin Tarjeta" at bounding box center [611, 339] width 142 height 9
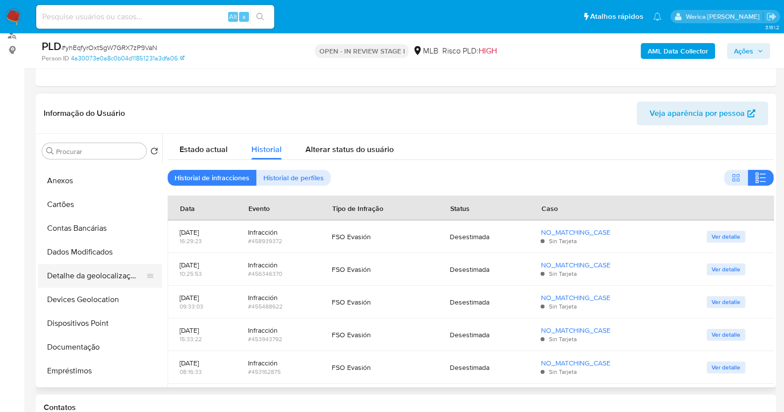
scroll to position [0, 0]
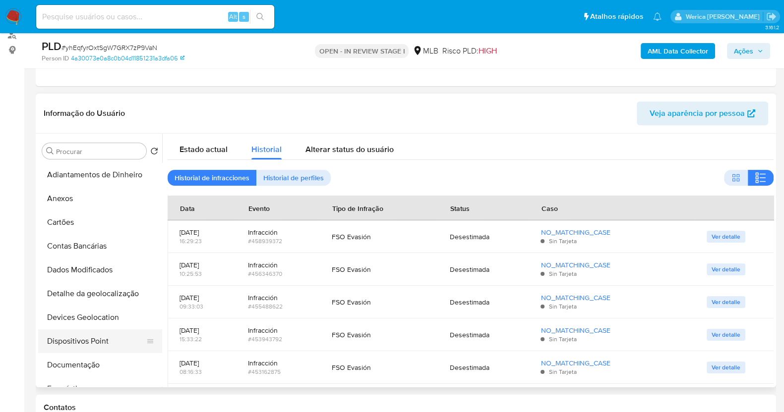
click at [109, 348] on button "Dispositivos Point" at bounding box center [96, 342] width 116 height 24
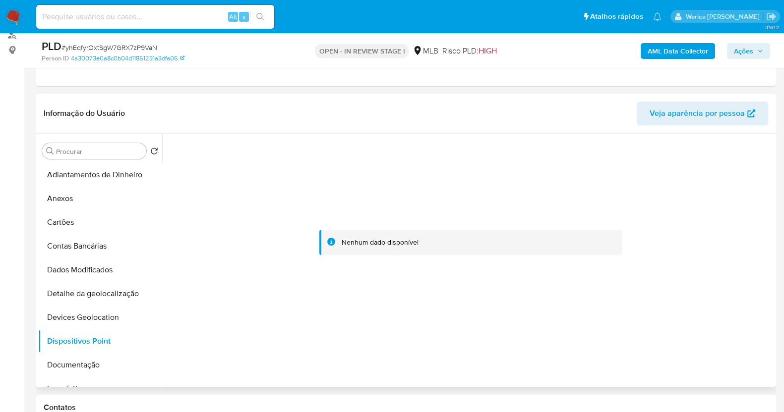
click at [708, 337] on div at bounding box center [471, 243] width 606 height 218
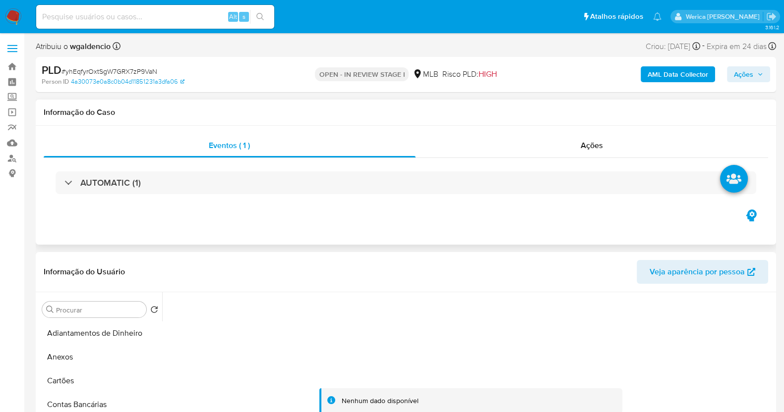
click at [569, 164] on div "AUTOMATIC (1)" at bounding box center [406, 183] width 724 height 50
click at [580, 144] on span "Ações" at bounding box center [591, 145] width 22 height 11
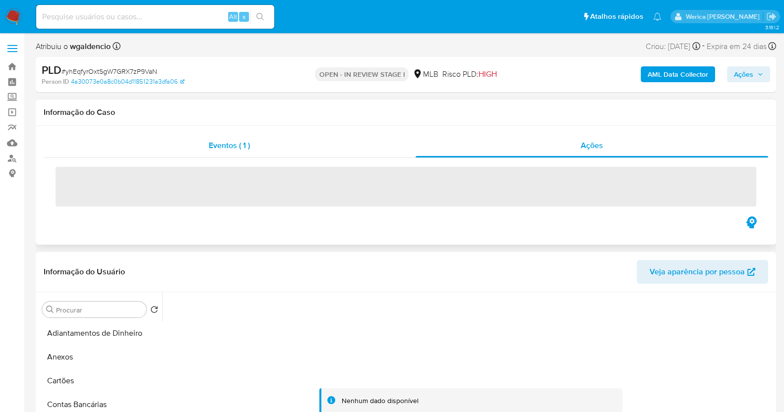
click at [335, 155] on div "Eventos ( 1 )" at bounding box center [230, 146] width 372 height 24
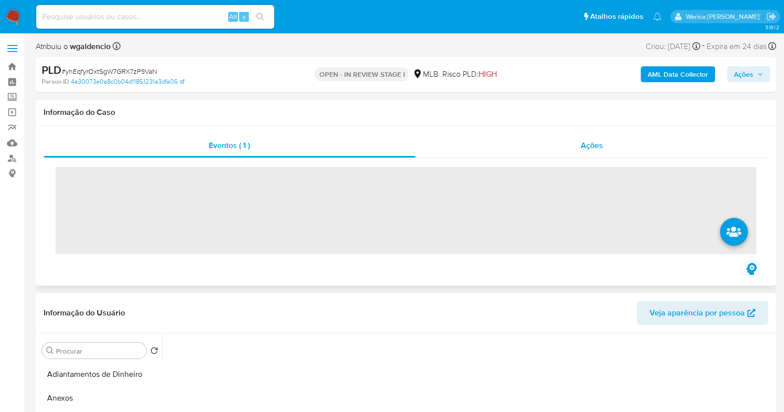
click at [541, 153] on div "Ações" at bounding box center [591, 146] width 353 height 24
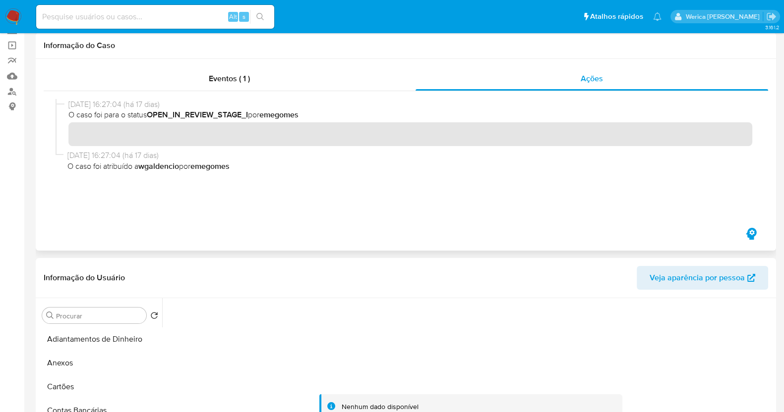
scroll to position [123, 0]
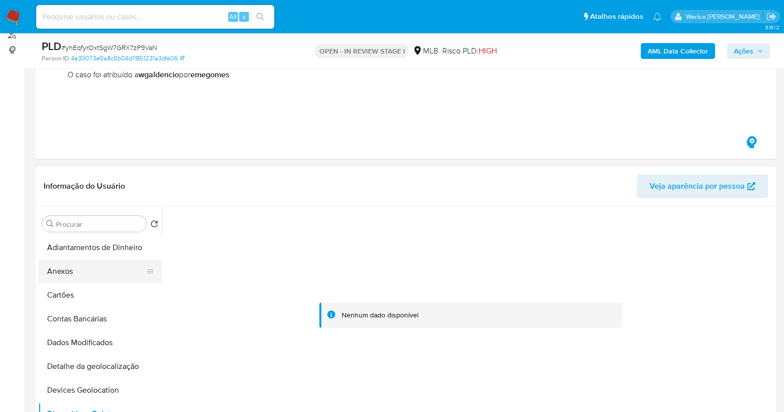
click at [89, 277] on button "Anexos" at bounding box center [96, 272] width 116 height 24
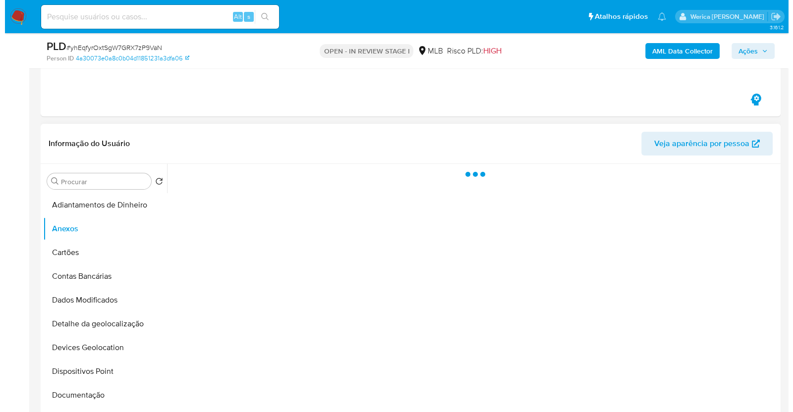
scroll to position [186, 0]
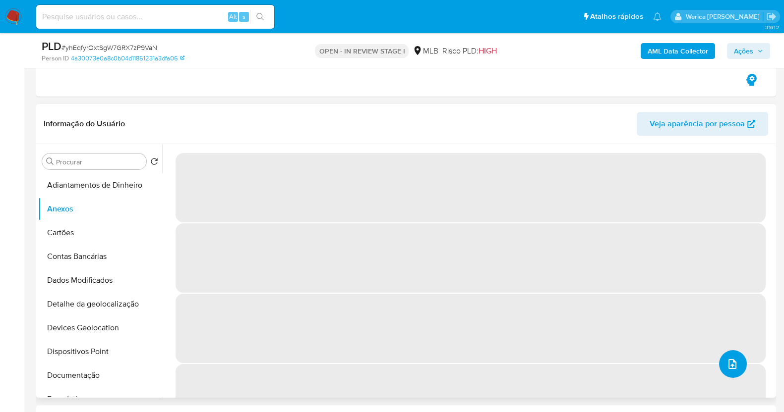
click at [728, 370] on icon "upload-file" at bounding box center [732, 364] width 12 height 12
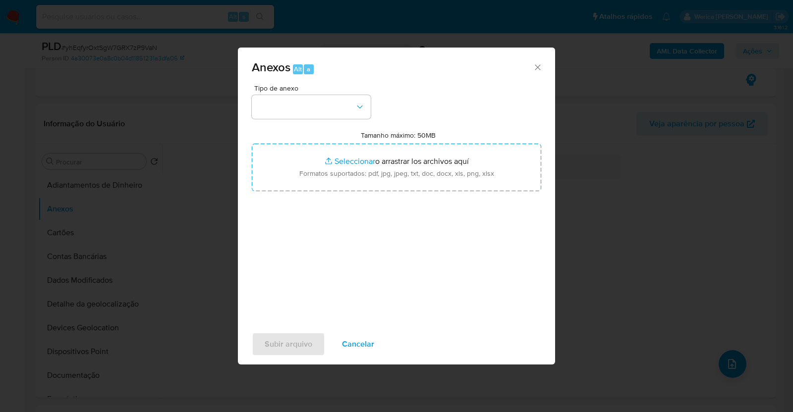
drag, startPoint x: 286, startPoint y: 87, endPoint x: 287, endPoint y: 92, distance: 5.5
click at [286, 88] on span "Tipo de anexo" at bounding box center [313, 88] width 119 height 7
click at [289, 98] on button "button" at bounding box center [311, 107] width 119 height 24
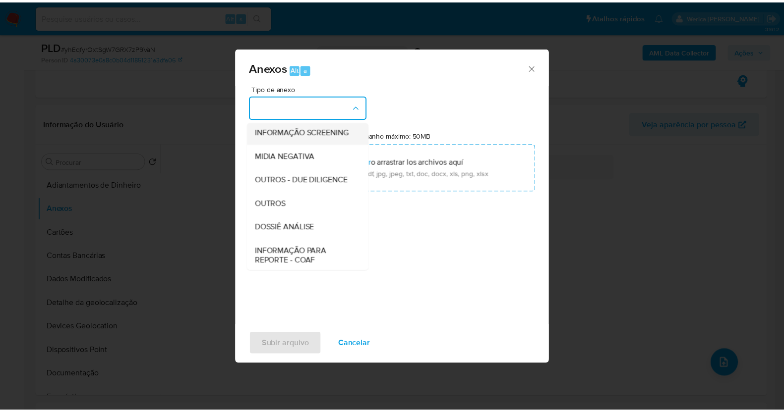
scroll to position [123, 0]
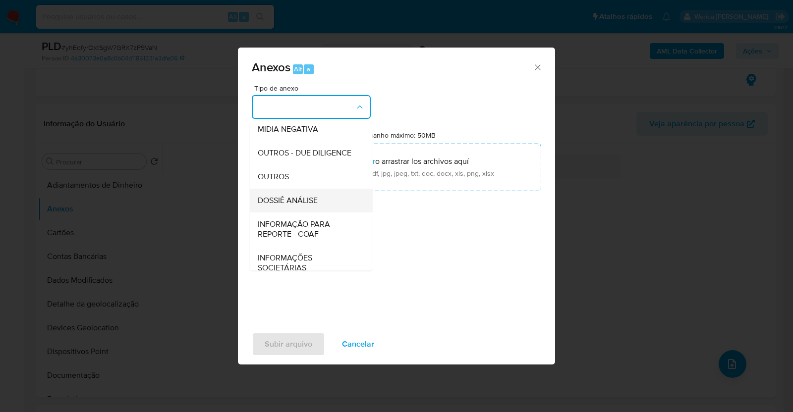
drag, startPoint x: 280, startPoint y: 223, endPoint x: 286, endPoint y: 216, distance: 9.1
click at [286, 206] on span "DOSSIÊ ANÁLISE" at bounding box center [288, 201] width 60 height 10
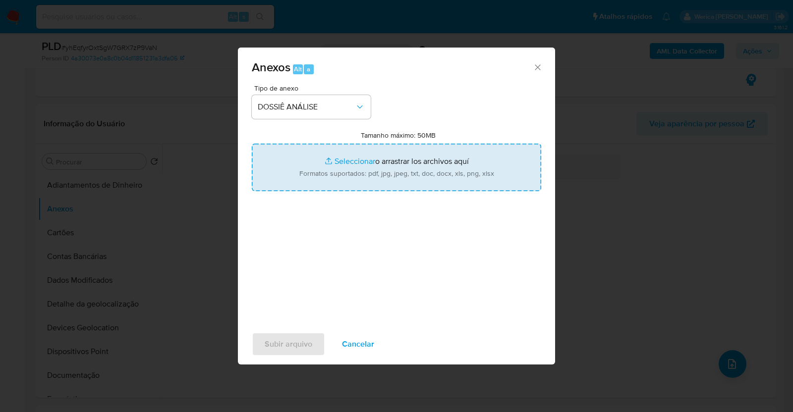
click at [343, 147] on input "Tamanho máximo: 50MB Seleccionar archivos" at bounding box center [396, 168] width 289 height 48
click at [488, 162] on input "Tamanho máximo: 50MB Seleccionar archivos" at bounding box center [396, 168] width 289 height 48
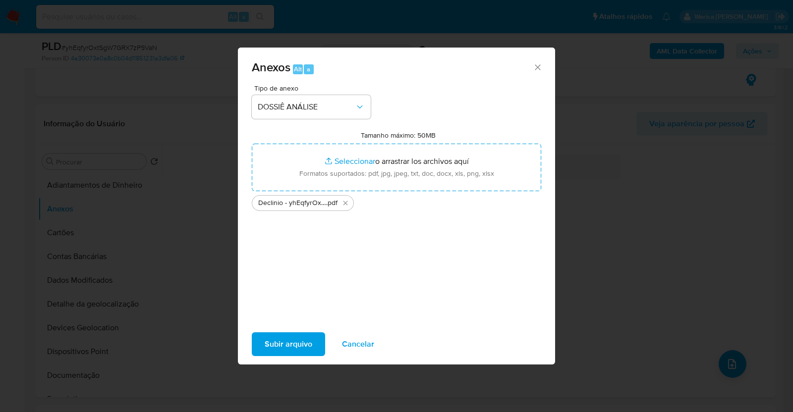
click at [291, 338] on span "Subir arquivo" at bounding box center [289, 345] width 48 height 22
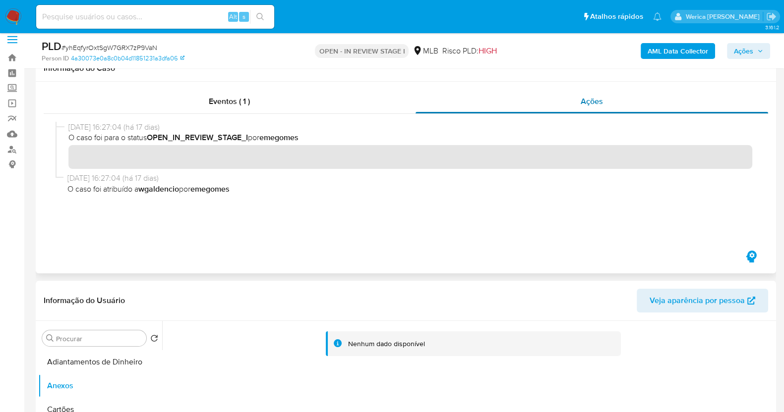
scroll to position [0, 0]
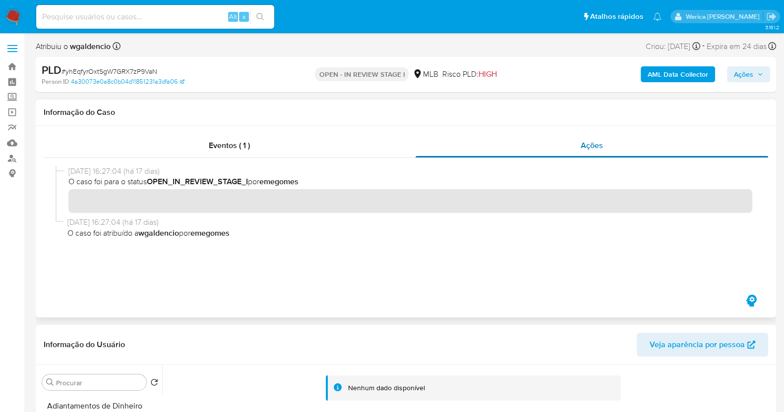
click at [605, 157] on div "Ações" at bounding box center [591, 146] width 353 height 24
click at [365, 145] on div "Eventos ( 1 )" at bounding box center [230, 146] width 372 height 24
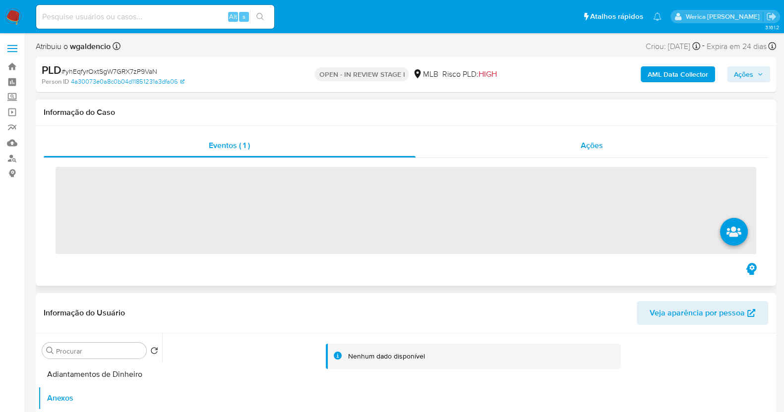
click at [572, 144] on div "Ações" at bounding box center [591, 146] width 353 height 24
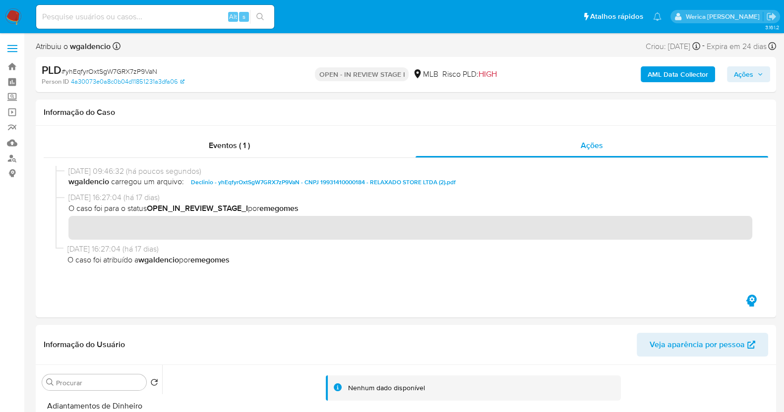
click at [682, 79] on b "AML Data Collector" at bounding box center [677, 74] width 60 height 16
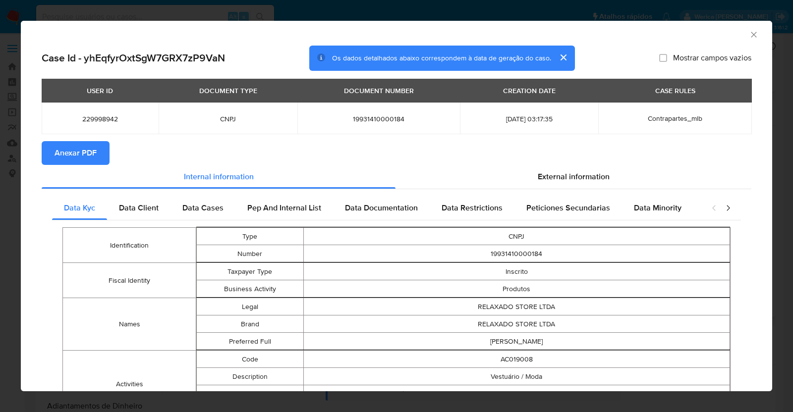
click at [97, 156] on button "Anexar PDF" at bounding box center [76, 153] width 68 height 24
click at [749, 36] on icon "Fechar a janela" at bounding box center [754, 35] width 10 height 10
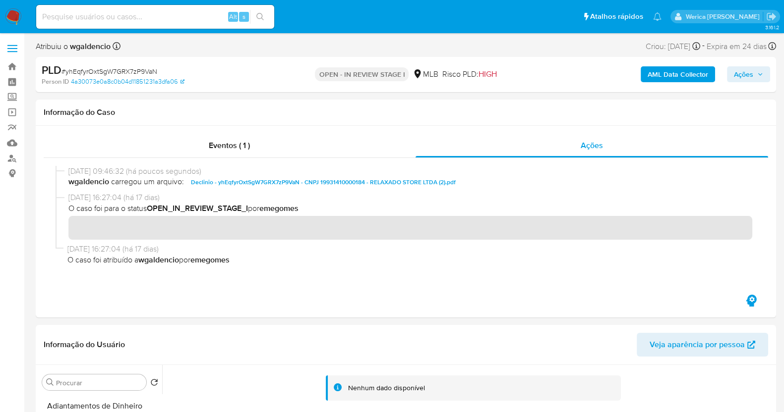
click at [757, 78] on span "Ações" at bounding box center [748, 74] width 29 height 14
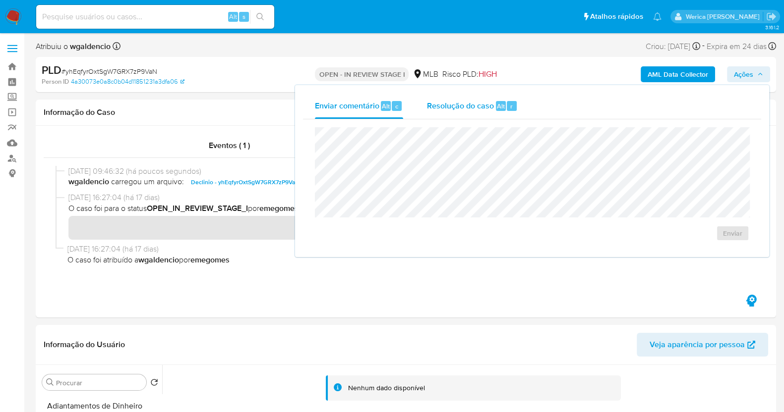
click at [482, 114] on div "Resolução do caso Alt r" at bounding box center [472, 106] width 91 height 26
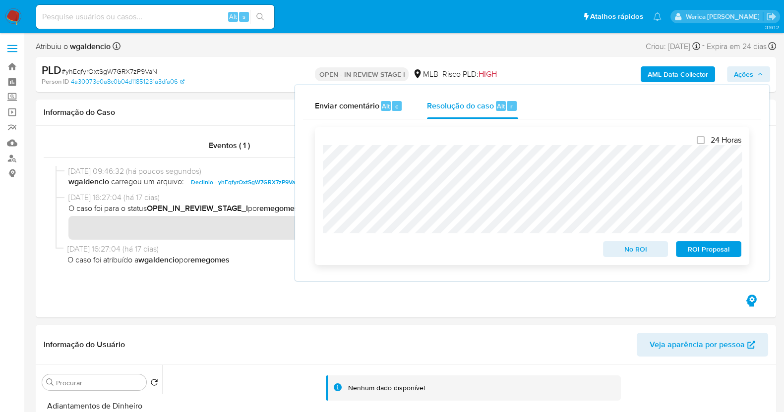
click at [615, 256] on span "No ROI" at bounding box center [636, 249] width 52 height 14
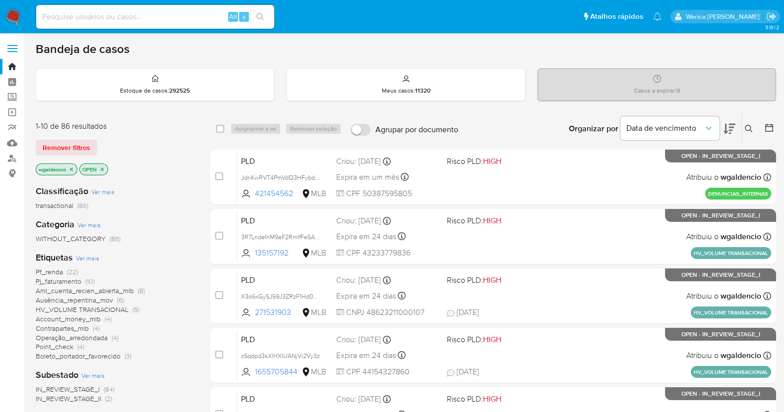
click at [200, 16] on input at bounding box center [155, 16] width 238 height 13
paste input "236067810"
type input "236067810"
click at [264, 15] on button "search-icon" at bounding box center [260, 17] width 20 height 14
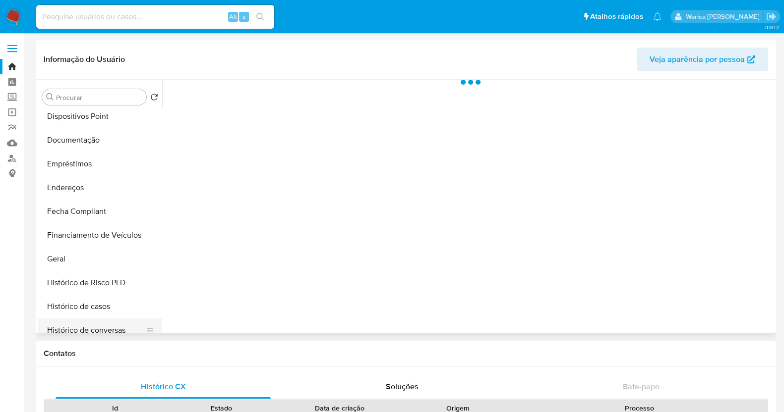
scroll to position [247, 0]
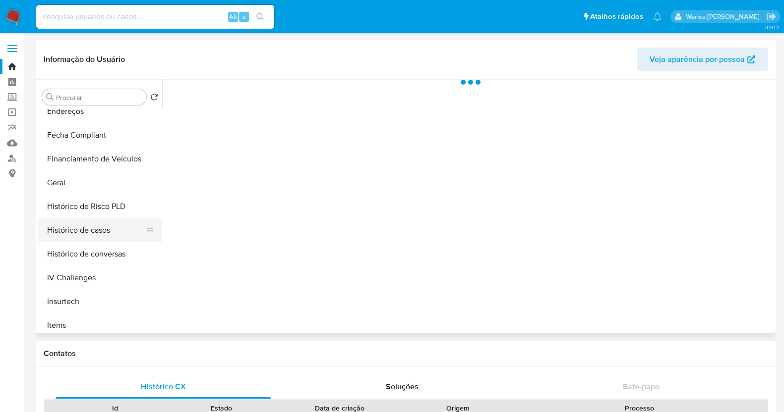
click at [94, 233] on button "Histórico de casos" at bounding box center [96, 231] width 116 height 24
select select "10"
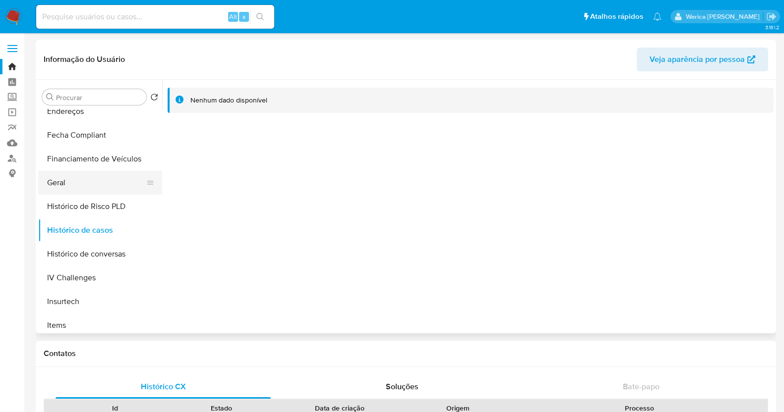
click at [120, 185] on button "Geral" at bounding box center [96, 183] width 116 height 24
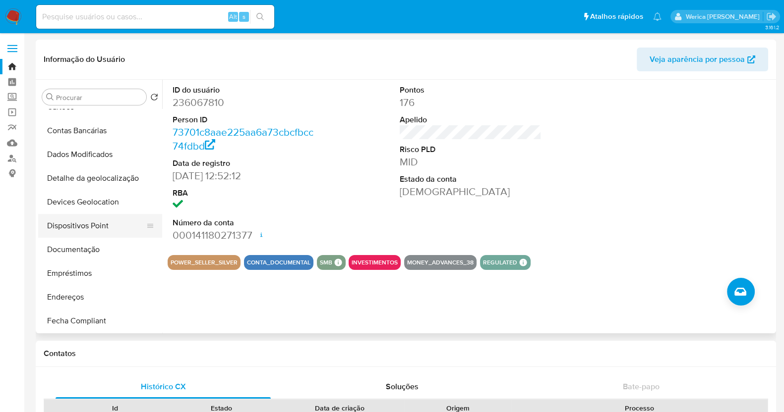
scroll to position [0, 0]
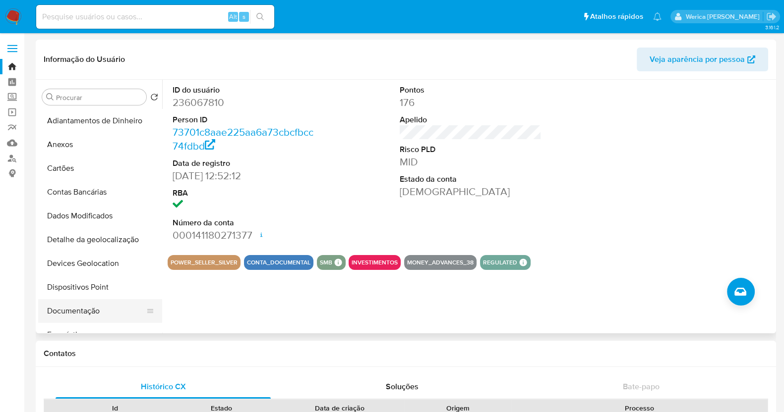
click at [102, 311] on button "Documentação" at bounding box center [96, 311] width 116 height 24
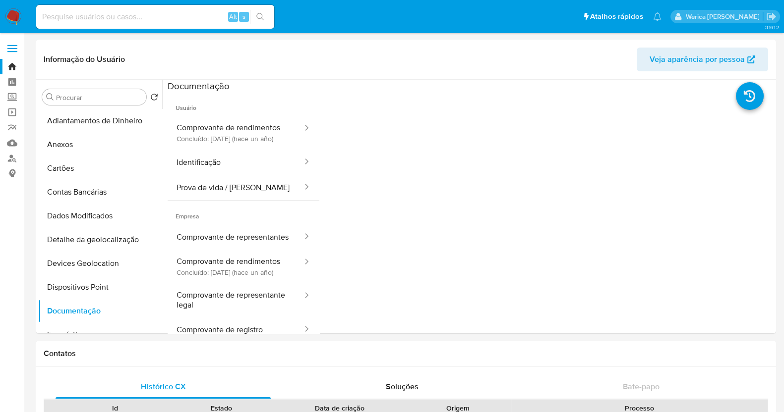
click at [234, 160] on button "Identificação" at bounding box center [236, 162] width 136 height 25
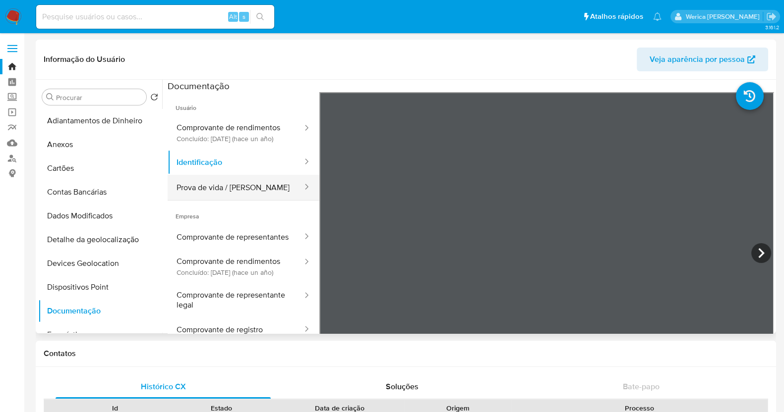
click at [240, 196] on button "Prova de vida / [PERSON_NAME]" at bounding box center [236, 187] width 136 height 25
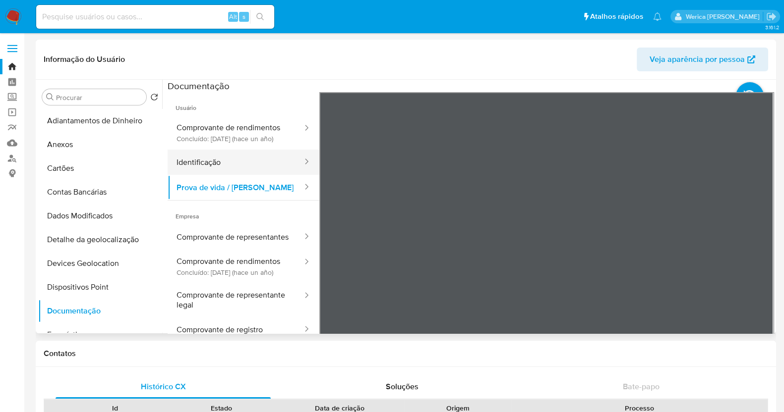
click at [236, 175] on button "Identificação" at bounding box center [236, 162] width 136 height 25
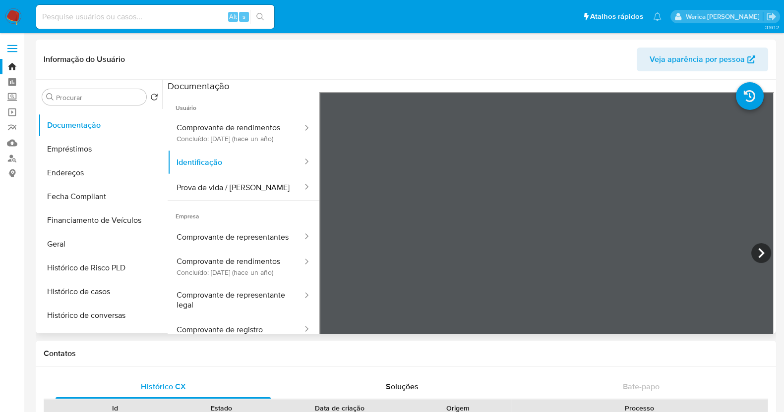
scroll to position [372, 0]
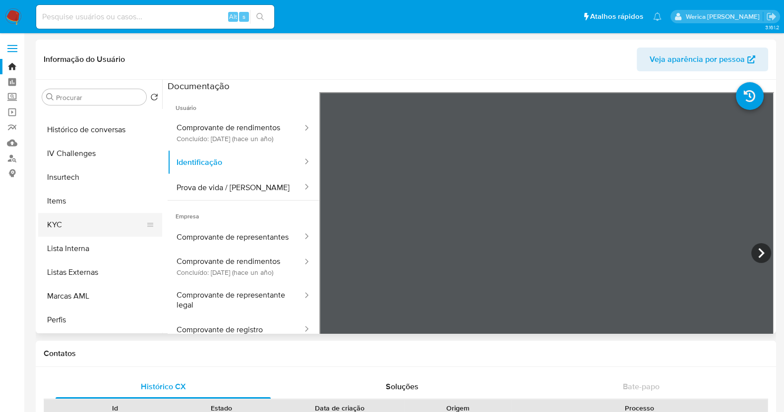
click at [91, 220] on button "KYC" at bounding box center [96, 225] width 116 height 24
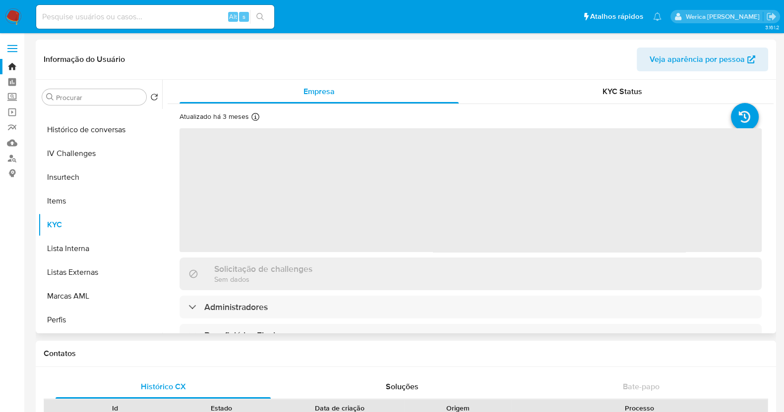
click at [483, 232] on span "‌" at bounding box center [470, 190] width 582 height 124
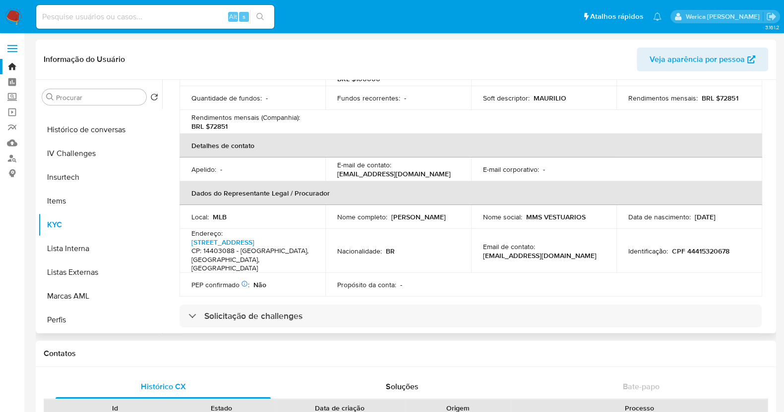
scroll to position [247, 0]
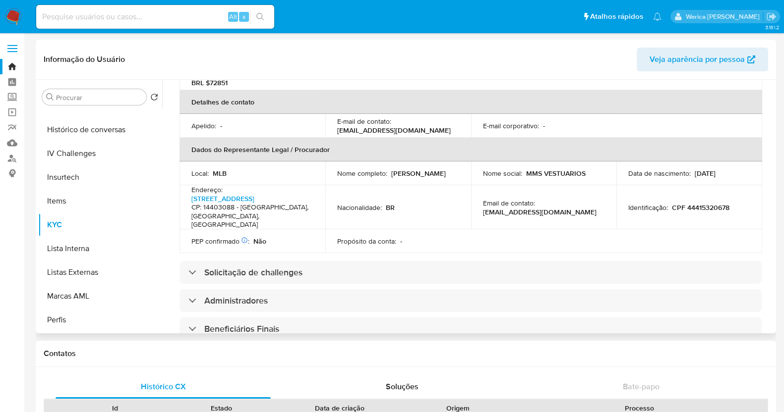
click at [391, 178] on p "Maurilio Marques Dos Santos" at bounding box center [418, 173] width 55 height 9
copy div "Nome completo : Maurilio Marques Dos Santos"
click at [682, 205] on p "CPF 44415320678" at bounding box center [700, 207] width 57 height 9
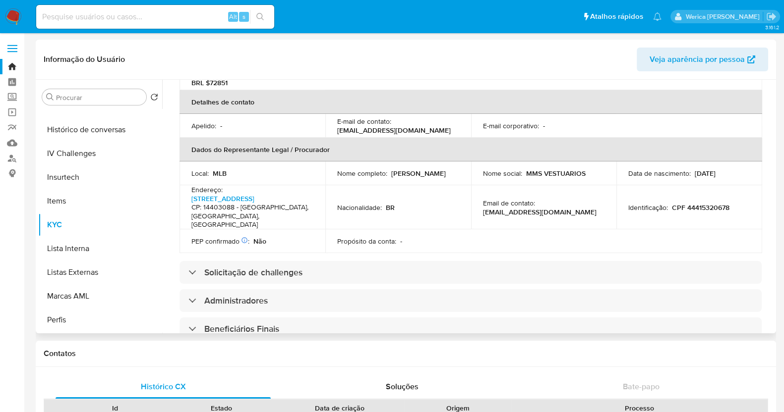
click at [682, 205] on p "CPF 44415320678" at bounding box center [700, 207] width 57 height 9
drag, startPoint x: 668, startPoint y: 212, endPoint x: 735, endPoint y: 218, distance: 67.2
click at [735, 218] on td "Identificação : CPF 44415320678" at bounding box center [689, 207] width 146 height 44
copy p "CPF 44415320678"
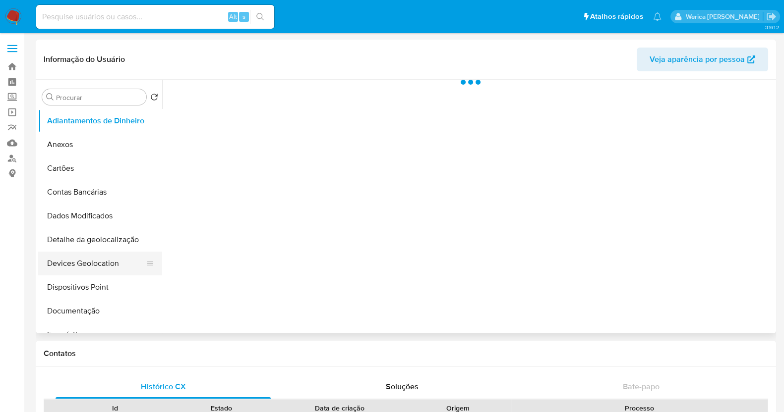
scroll to position [247, 0]
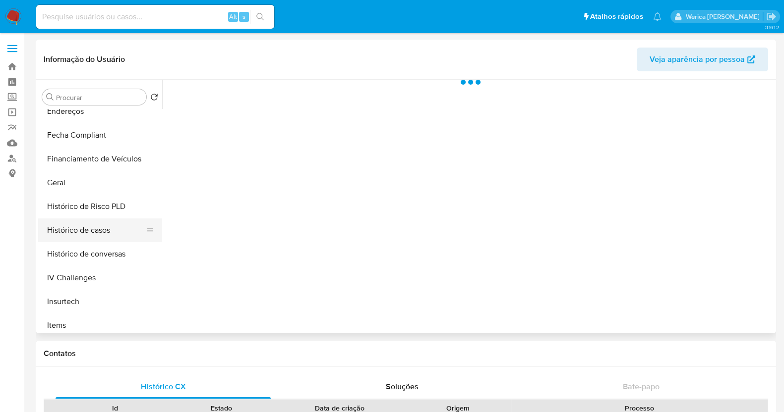
click at [105, 228] on button "Histórico de casos" at bounding box center [96, 231] width 116 height 24
select select "10"
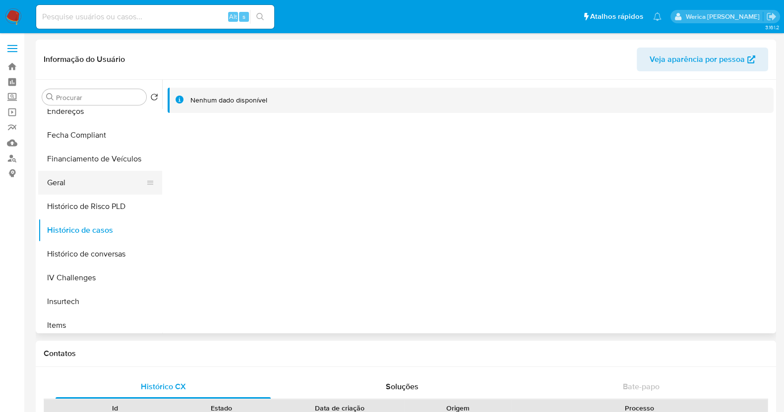
click at [87, 181] on button "Geral" at bounding box center [96, 183] width 116 height 24
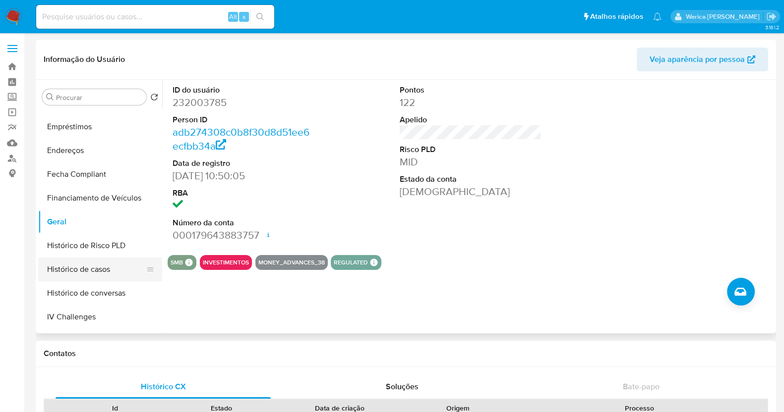
scroll to position [123, 0]
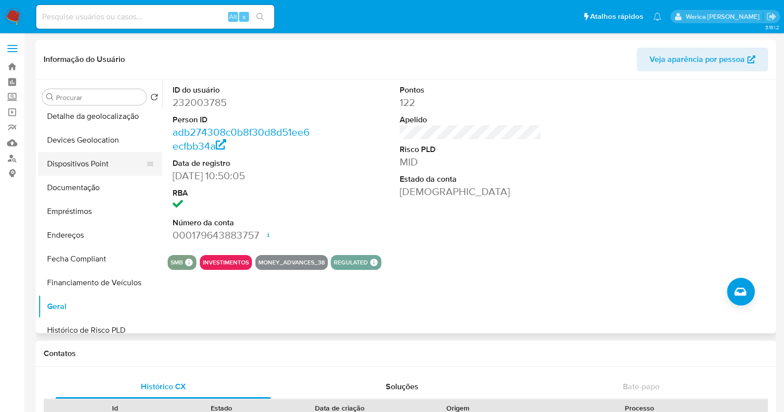
click at [90, 171] on button "Dispositivos Point" at bounding box center [96, 164] width 116 height 24
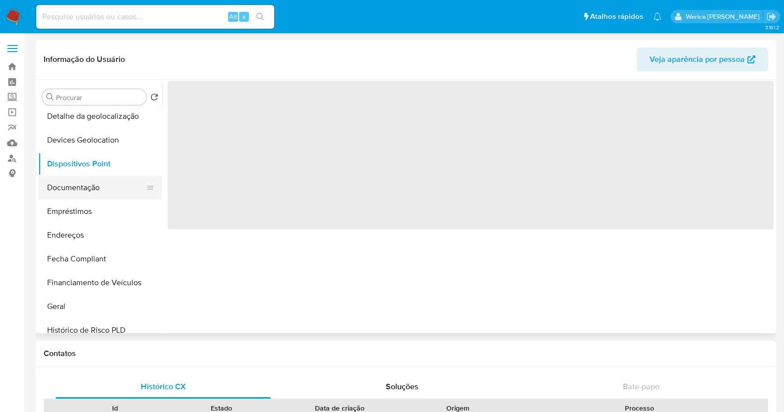
click at [97, 193] on button "Documentação" at bounding box center [96, 188] width 116 height 24
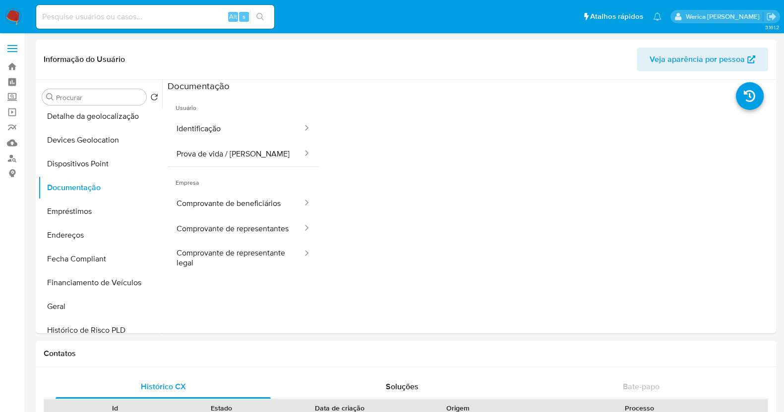
click at [250, 159] on button "Prova de vida / [PERSON_NAME]" at bounding box center [236, 153] width 136 height 25
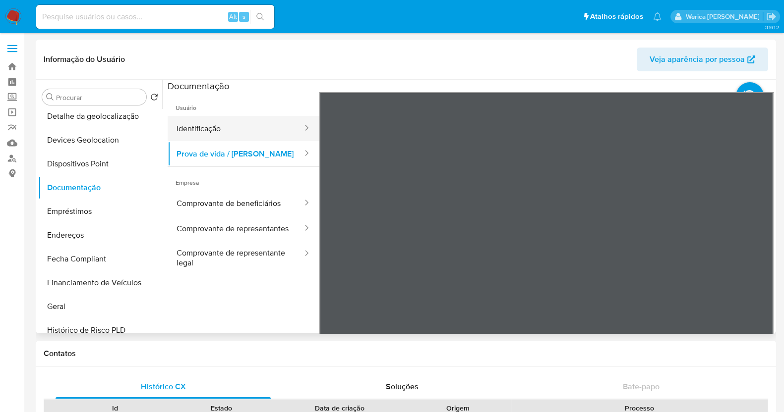
click at [249, 125] on button "Identificação" at bounding box center [236, 128] width 136 height 25
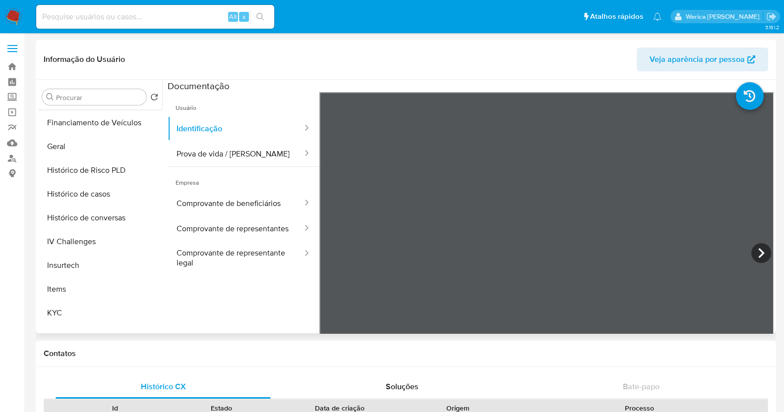
scroll to position [310, 0]
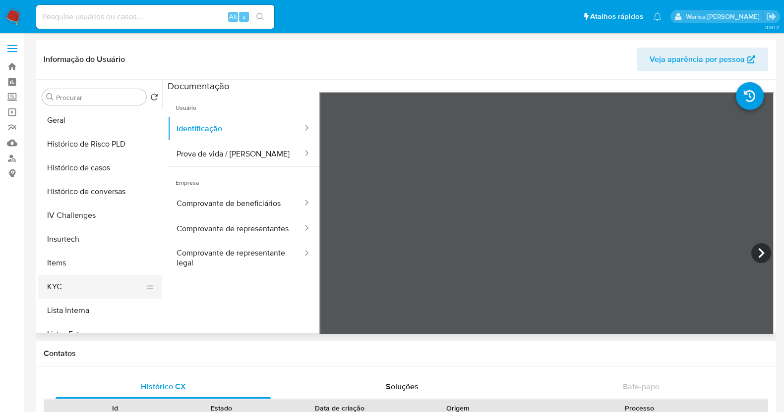
click at [91, 284] on button "KYC" at bounding box center [96, 287] width 116 height 24
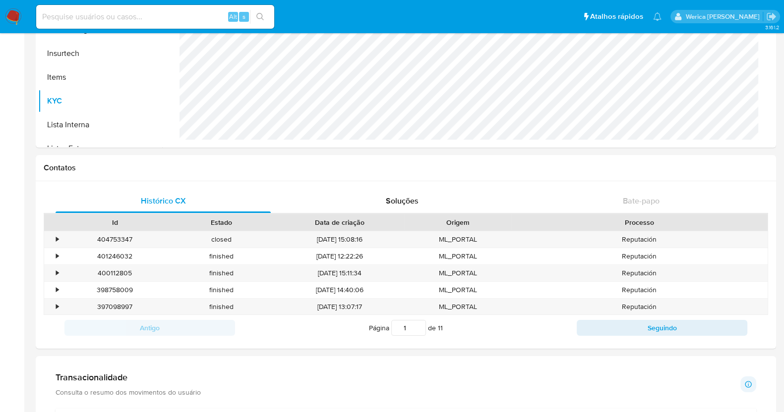
scroll to position [433, 0]
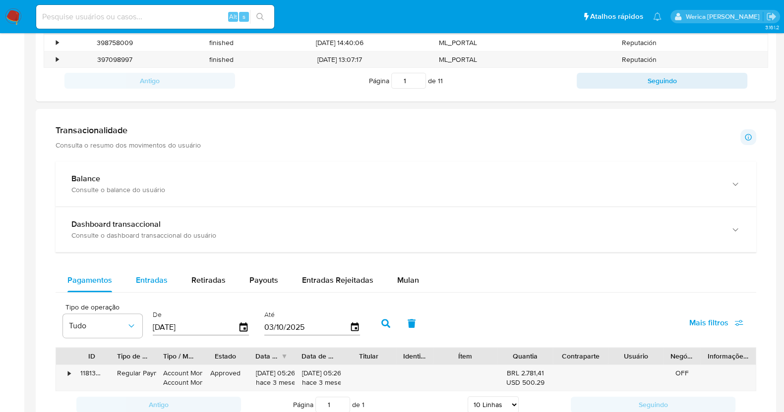
click at [150, 281] on span "Entradas" at bounding box center [152, 280] width 32 height 11
select select "10"
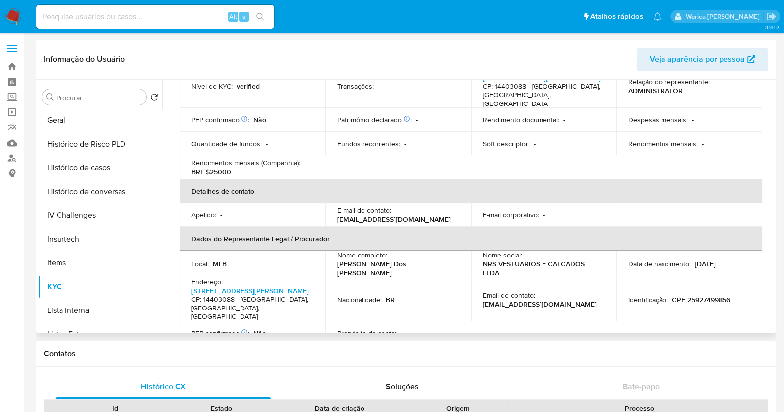
scroll to position [171, 0]
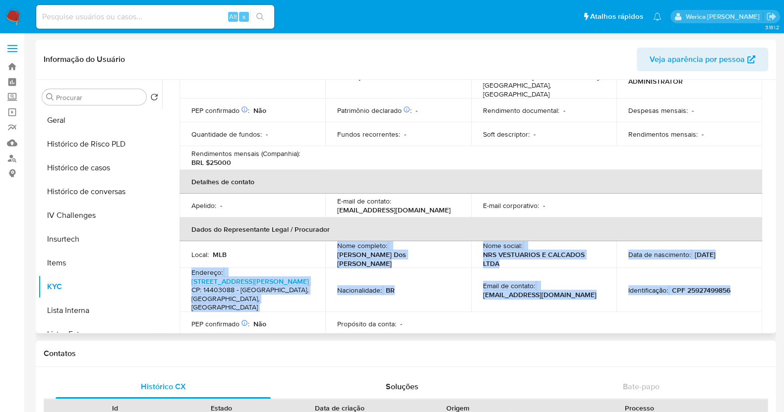
drag, startPoint x: 335, startPoint y: 252, endPoint x: 687, endPoint y: 276, distance: 353.3
click at [736, 286] on tbody "Local : MLB Nome completo : [PERSON_NAME] Dos [PERSON_NAME] Nome social : NRS V…" at bounding box center [470, 288] width 582 height 95
click at [424, 249] on div "Nome completo : [PERSON_NAME] Dos [PERSON_NAME]" at bounding box center [398, 254] width 122 height 27
click at [403, 260] on p "[PERSON_NAME] Dos [PERSON_NAME]" at bounding box center [396, 259] width 118 height 18
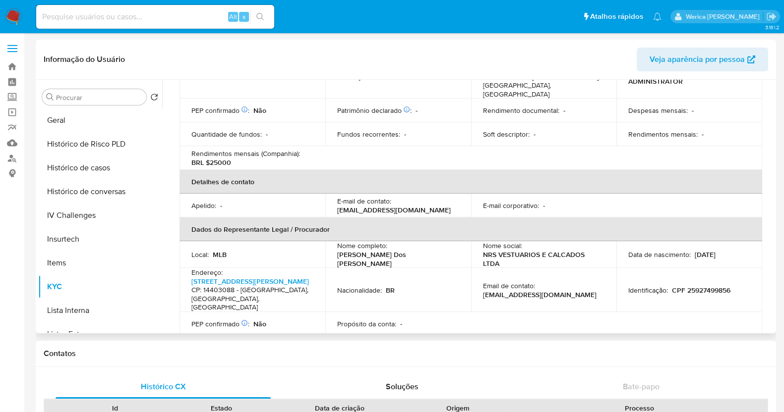
click at [401, 261] on p "[PERSON_NAME] Dos [PERSON_NAME]" at bounding box center [396, 259] width 118 height 18
copy div "Nome completo : Norma Rios Dos Santos"
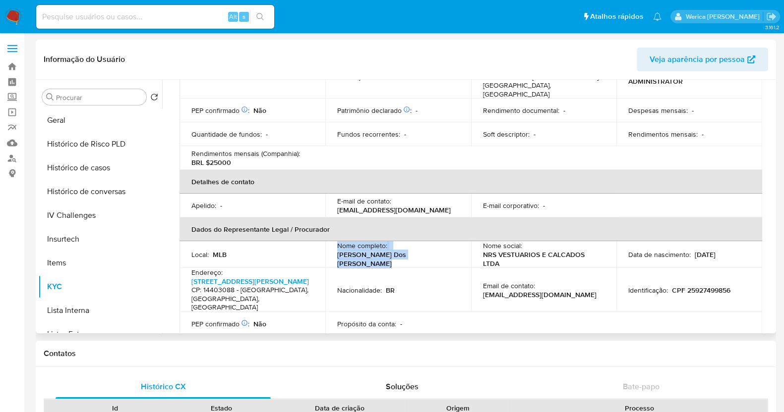
click at [401, 261] on p "Norma Rios Dos Santos" at bounding box center [396, 259] width 118 height 18
drag, startPoint x: 332, startPoint y: 260, endPoint x: 403, endPoint y: 268, distance: 71.8
click at [403, 268] on tbody "Local : MLB Nome completo : Norma Rios Dos Santos Nome social : NRS VESTUARIOS …" at bounding box center [470, 288] width 582 height 95
copy p "Norma Rios Dos Santos"
click at [385, 265] on td "Nome completo : Norma Rios Dos Santos" at bounding box center [398, 254] width 146 height 27
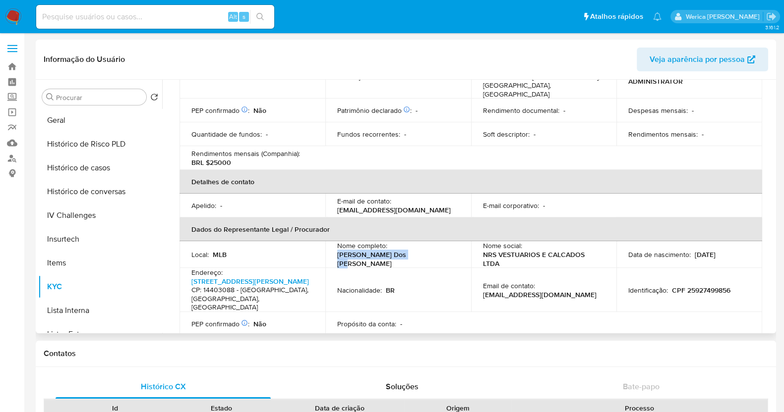
drag, startPoint x: 332, startPoint y: 260, endPoint x: 421, endPoint y: 260, distance: 89.7
click at [421, 260] on td "Nome completo : Norma Rios Dos Santos" at bounding box center [398, 254] width 146 height 27
copy p "Norma Rios Dos Santos"
click at [692, 290] on p "CPF 25927499856" at bounding box center [701, 290] width 58 height 9
drag, startPoint x: 670, startPoint y: 288, endPoint x: 748, endPoint y: 292, distance: 78.4
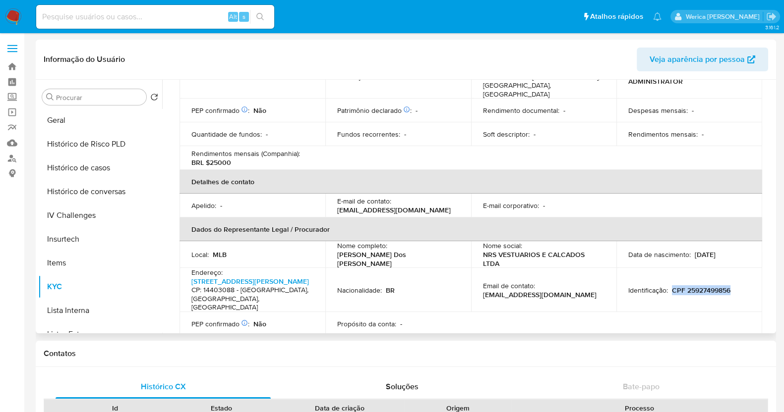
click at [748, 292] on td "Identificação : CPF 25927499856" at bounding box center [689, 290] width 146 height 44
copy p "CPF 25927499856"
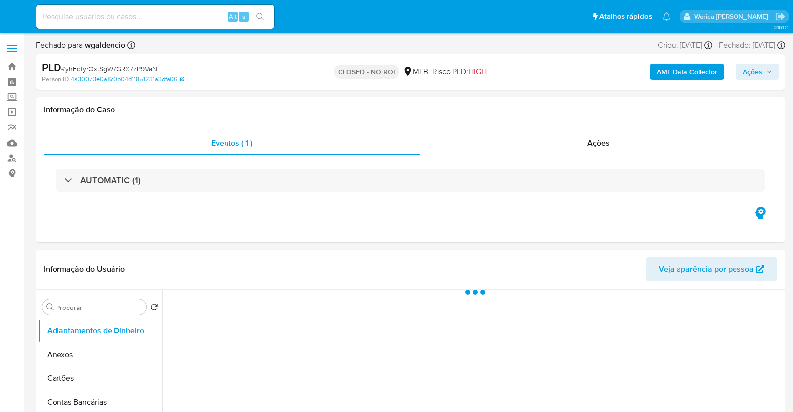
select select "10"
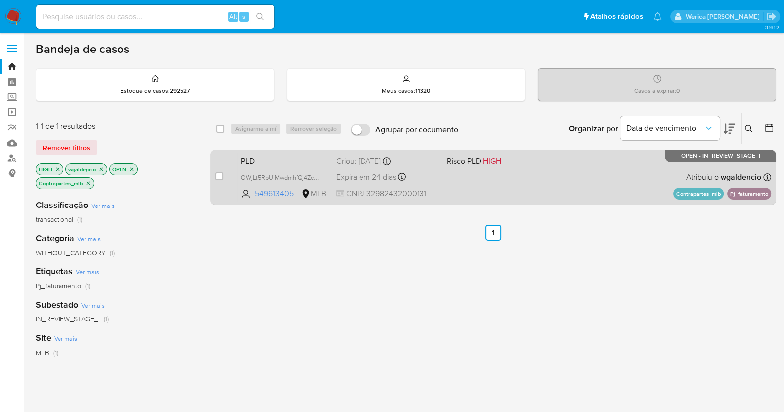
click at [561, 158] on div "PLD OWjLt5RpUiMwdmhfQj4ZcHlH 549613405 MLB Risco PLD: HIGH Criou: [DATE] Criou:…" at bounding box center [504, 177] width 534 height 50
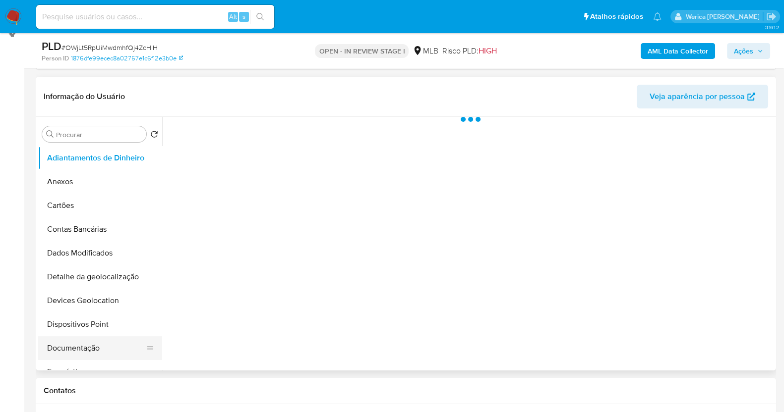
scroll to position [247, 0]
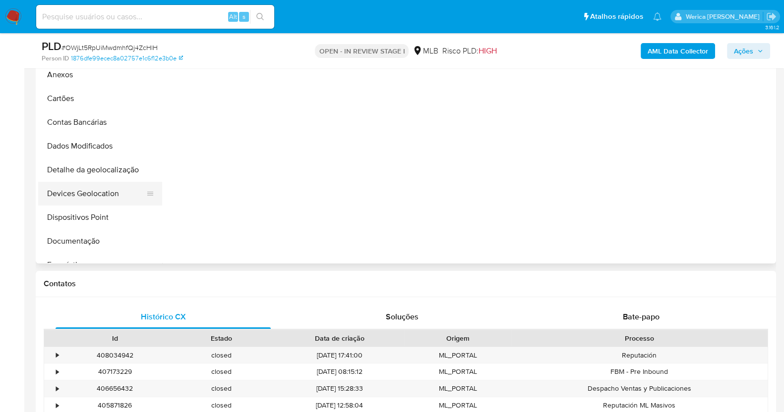
select select "10"
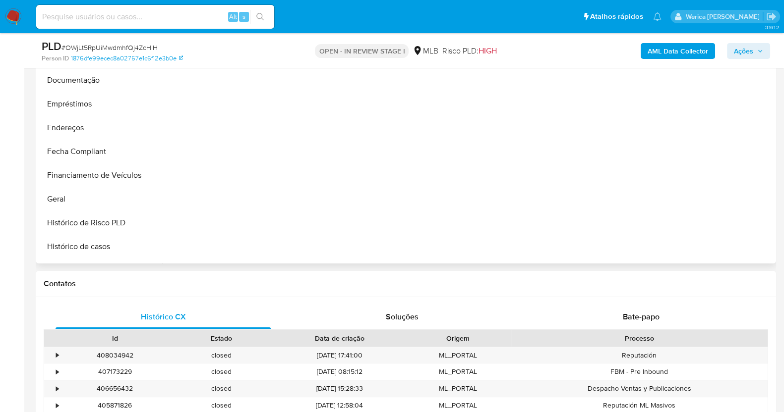
scroll to position [186, 0]
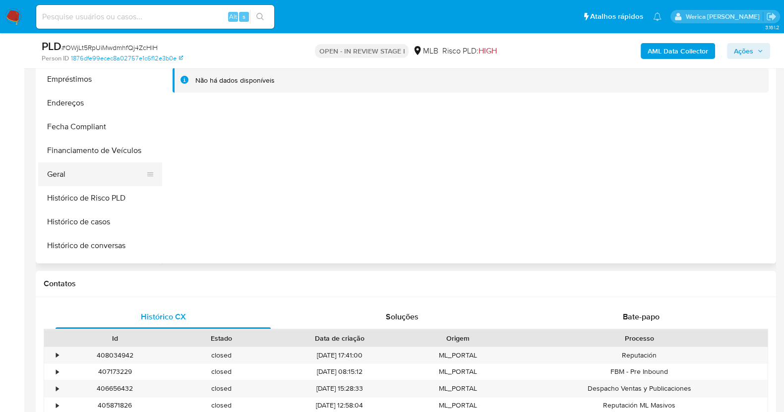
click at [111, 182] on button "Geral" at bounding box center [96, 175] width 116 height 24
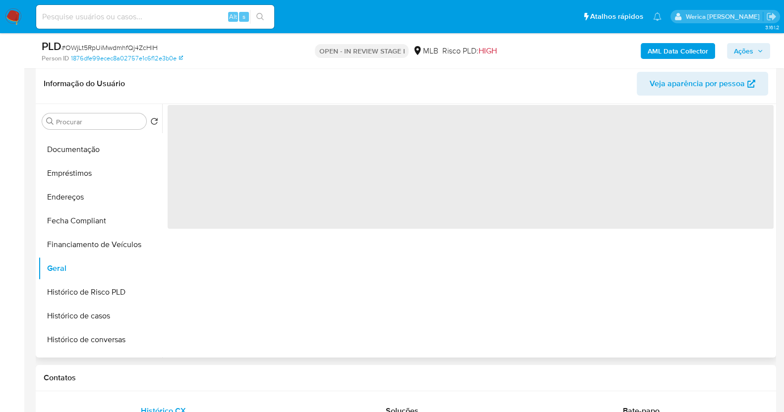
scroll to position [61, 0]
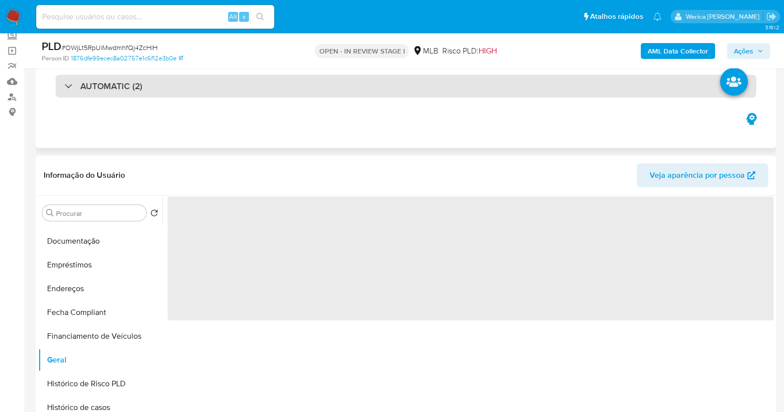
click at [264, 89] on div "AUTOMATIC (2)" at bounding box center [406, 86] width 700 height 23
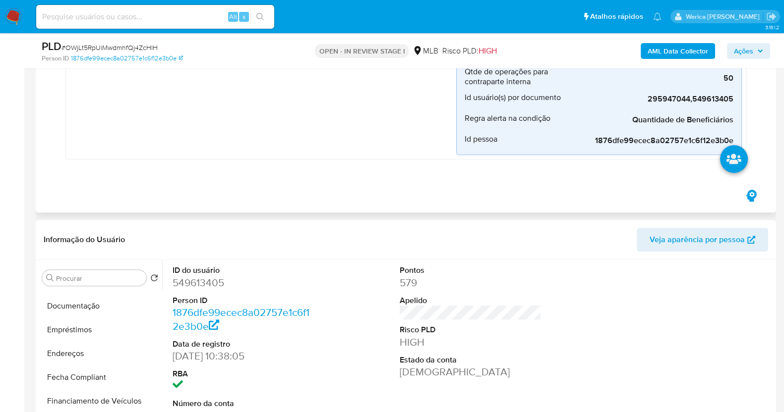
scroll to position [744, 0]
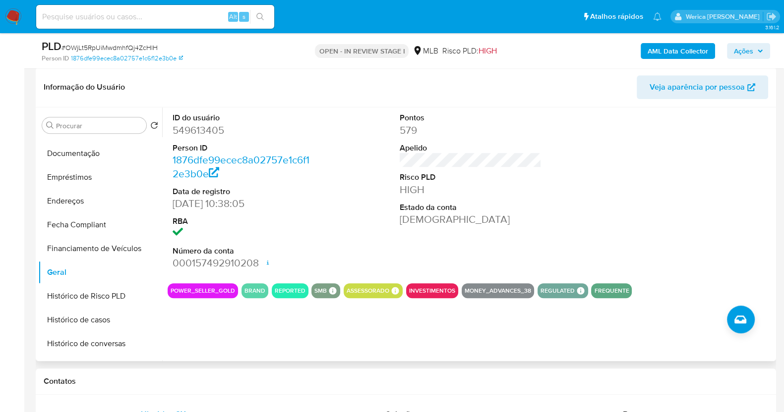
click at [201, 135] on dd "549613405" at bounding box center [243, 130] width 142 height 14
click at [197, 127] on dd "549613405" at bounding box center [243, 130] width 142 height 14
copy dd "549613405"
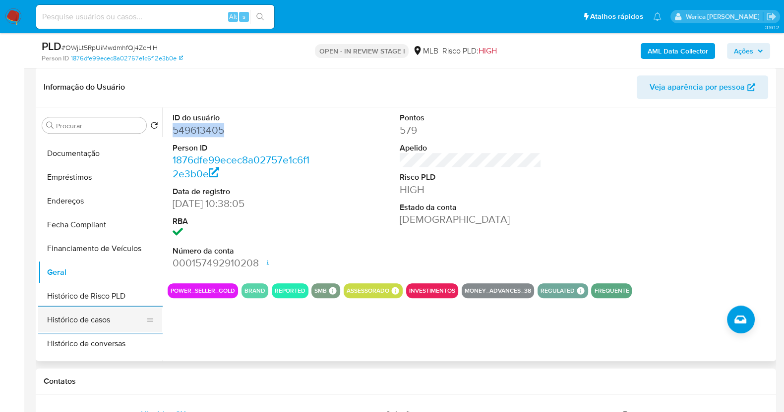
click at [101, 323] on button "Histórico de casos" at bounding box center [96, 320] width 116 height 24
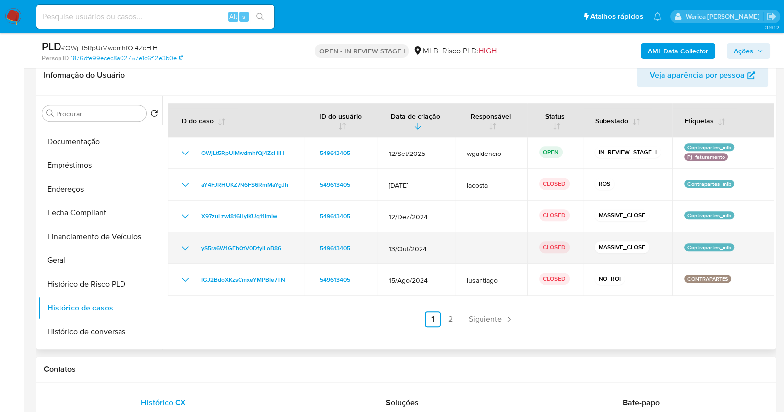
click at [415, 245] on span "13/Out/2024" at bounding box center [416, 248] width 54 height 9
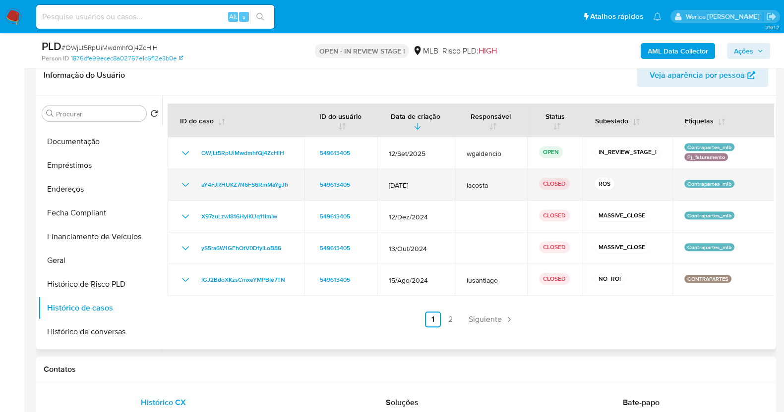
click at [423, 188] on span "[DATE]" at bounding box center [416, 185] width 54 height 9
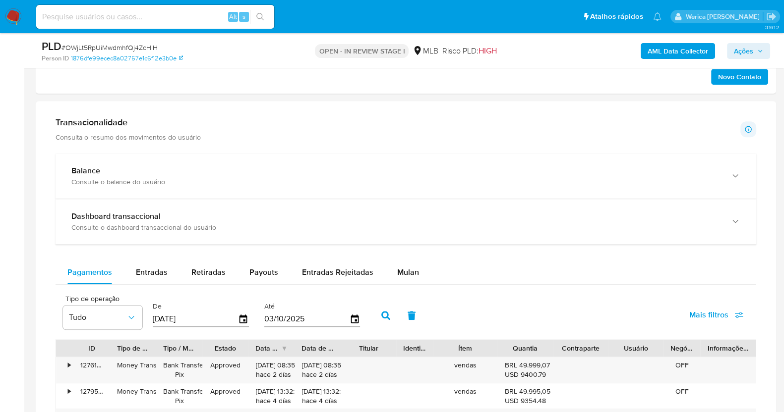
scroll to position [1177, 0]
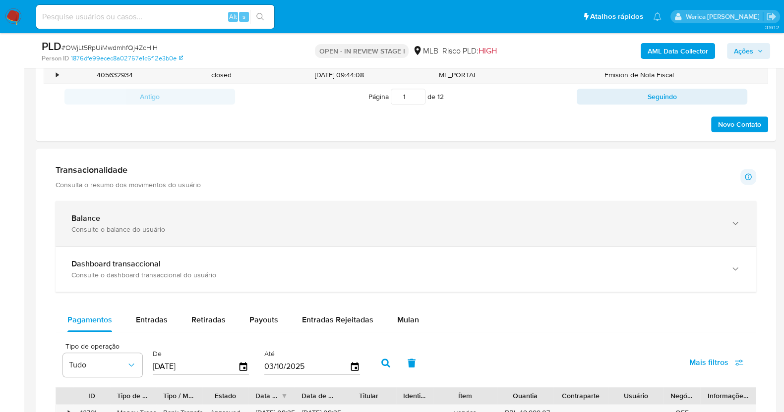
click at [336, 209] on div "Balance Consulte o balance do usuário" at bounding box center [406, 223] width 700 height 45
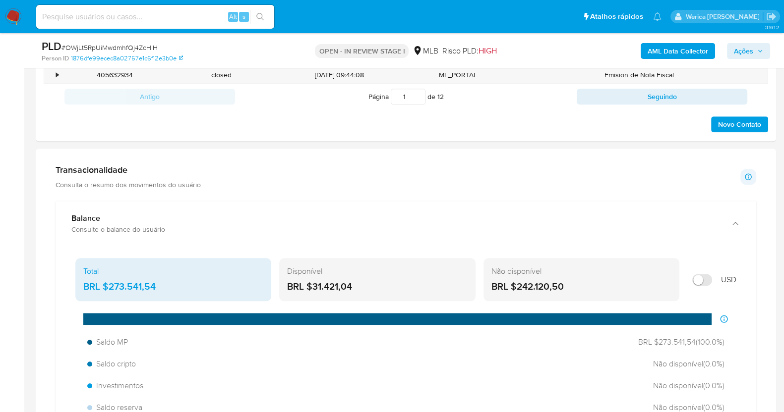
scroll to position [1239, 0]
